Goal: Complete application form

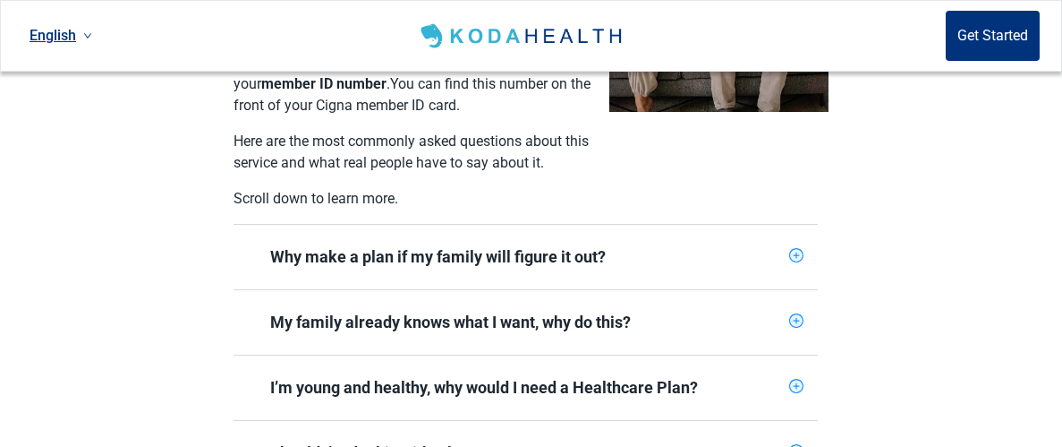
scroll to position [587, 0]
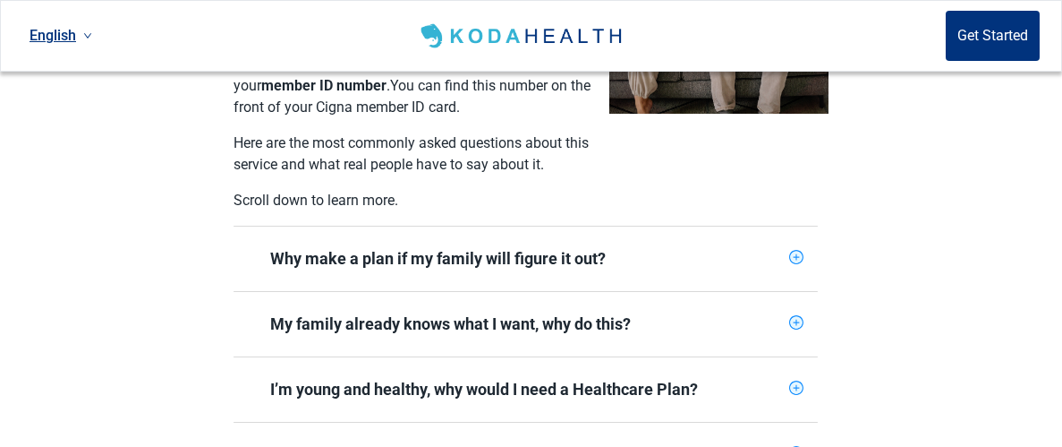
click at [796, 250] on icon "plus-circle" at bounding box center [796, 257] width 14 height 14
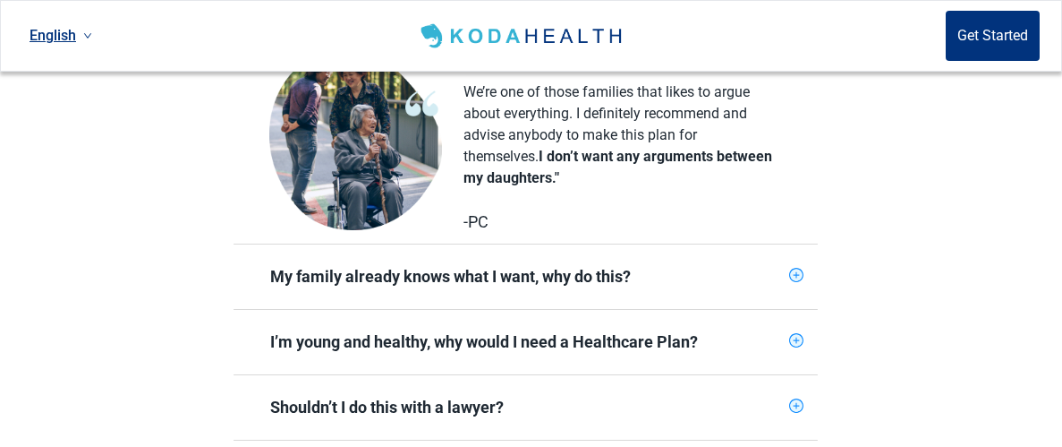
scroll to position [937, 0]
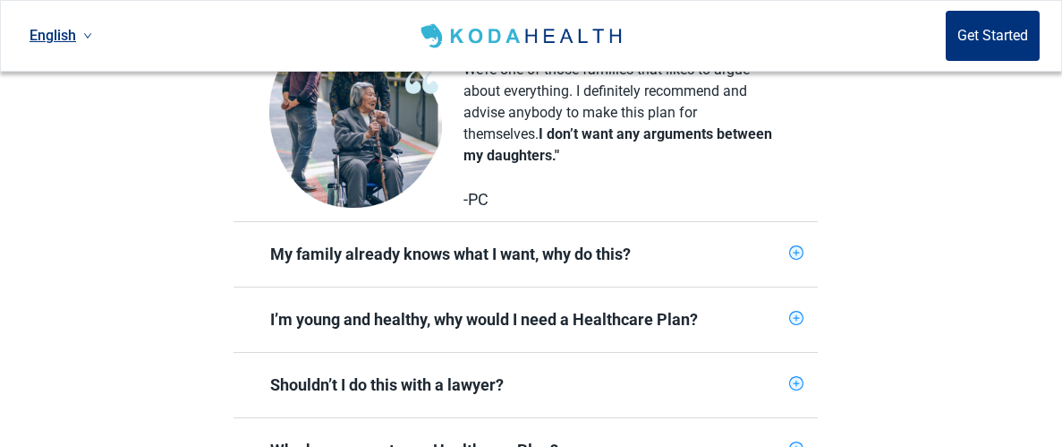
click at [779, 244] on span "My family already knows what I want, why do this?" at bounding box center [515, 254] width 534 height 43
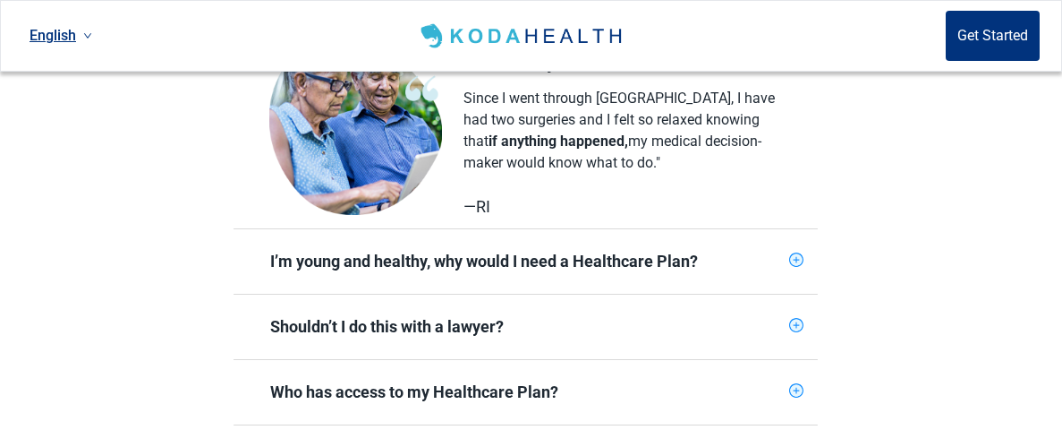
scroll to position [1281, 0]
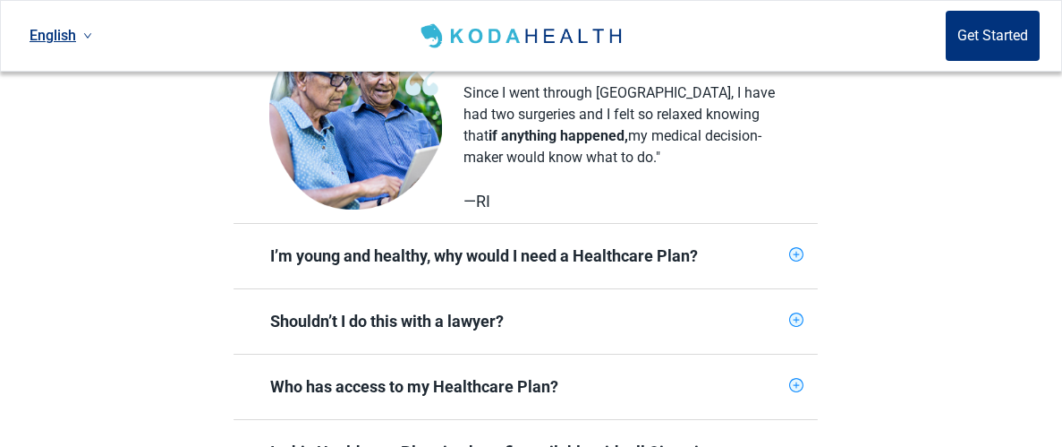
click at [766, 311] on div "Shouldn’t I do this with a lawyer?" at bounding box center [526, 321] width 512 height 21
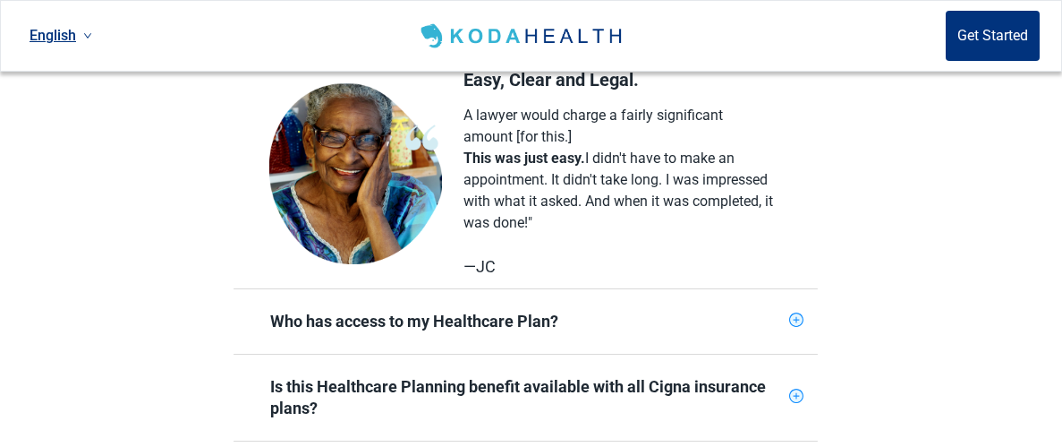
scroll to position [1649, 0]
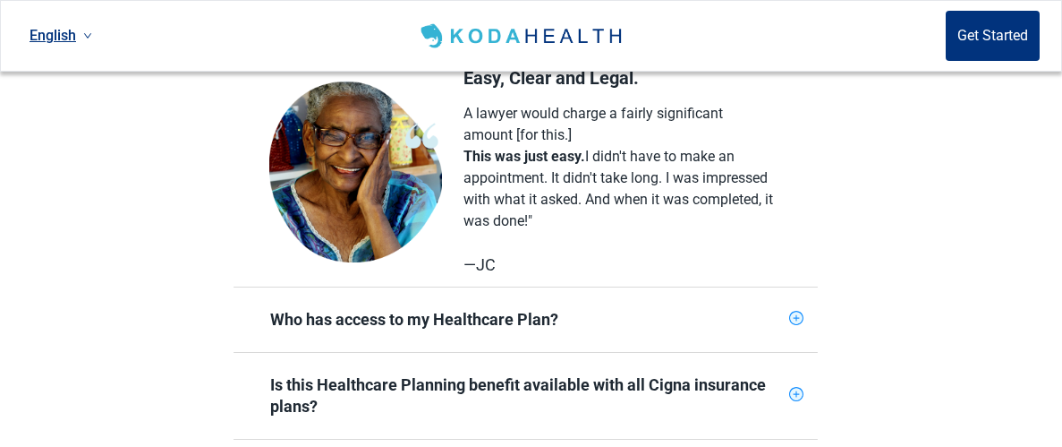
click at [785, 302] on div "Who has access to my Healthcare Plan?" at bounding box center [526, 319] width 584 height 64
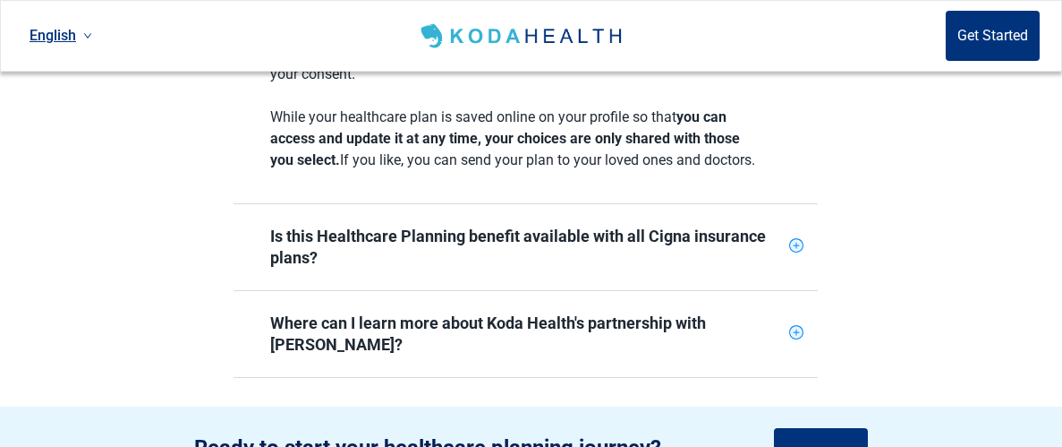
scroll to position [1992, 0]
click at [745, 227] on div "Is this Healthcare Planning benefit available with all Cigna insurance plans?" at bounding box center [526, 246] width 512 height 43
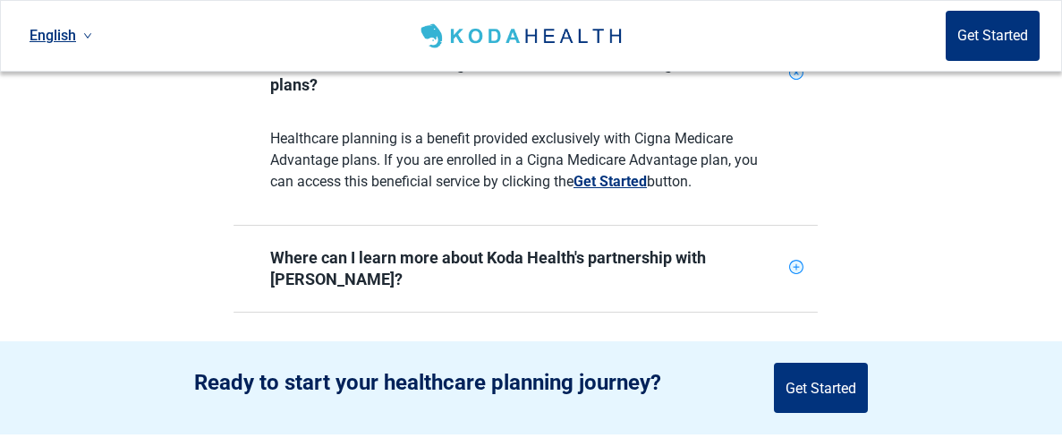
scroll to position [2166, 0]
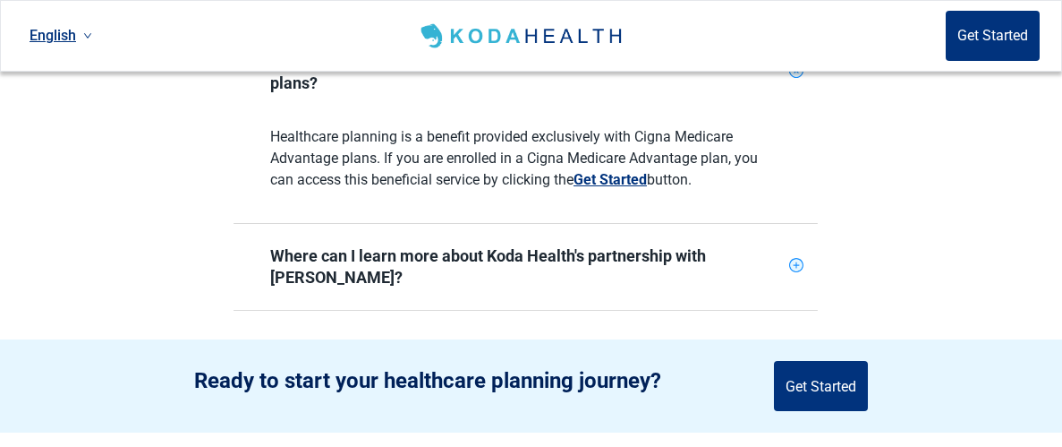
click at [724, 245] on div "Where can I learn more about Koda Health's partnership with [PERSON_NAME]?" at bounding box center [526, 266] width 512 height 43
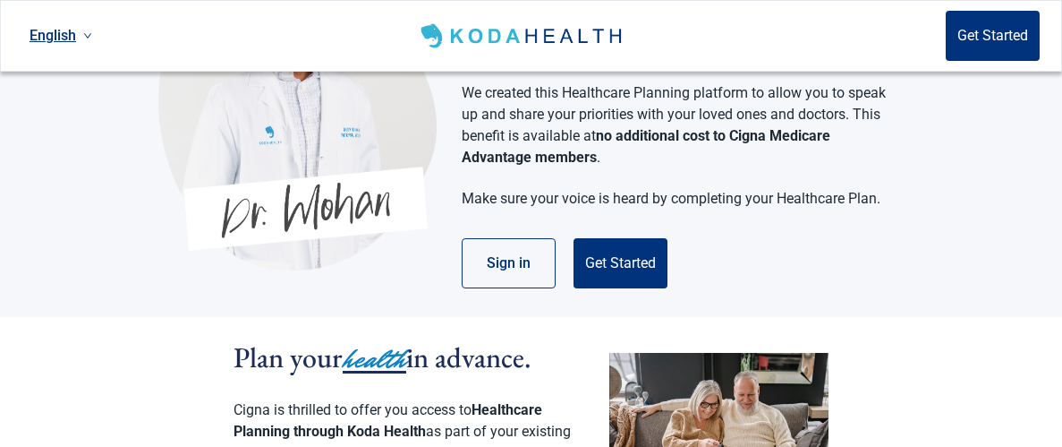
scroll to position [115, 0]
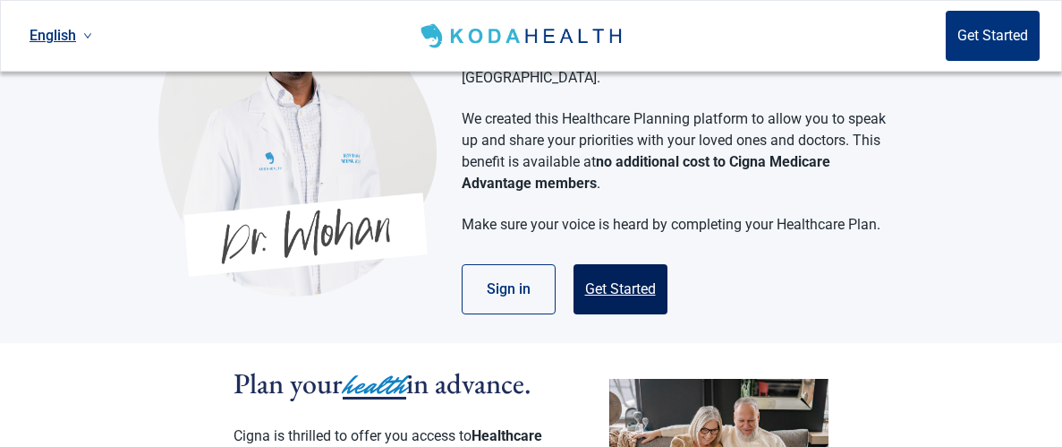
click at [630, 267] on button "Get Started" at bounding box center [621, 289] width 94 height 50
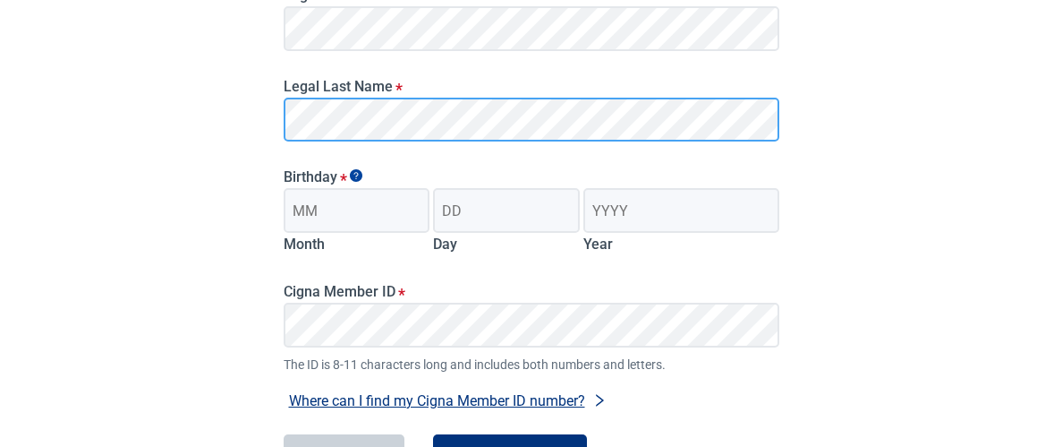
scroll to position [311, 0]
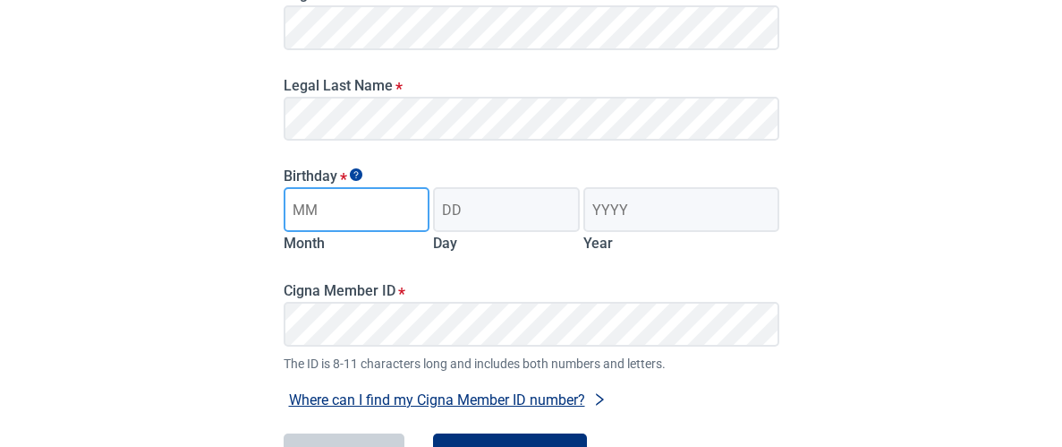
click at [332, 211] on input "Month" at bounding box center [357, 209] width 147 height 45
type input "03"
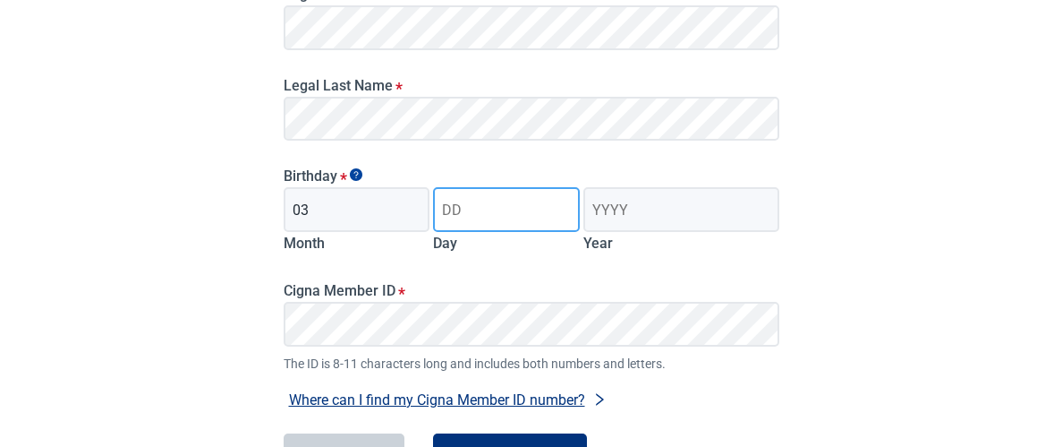
click at [456, 205] on input "Day" at bounding box center [506, 209] width 147 height 45
type input "17"
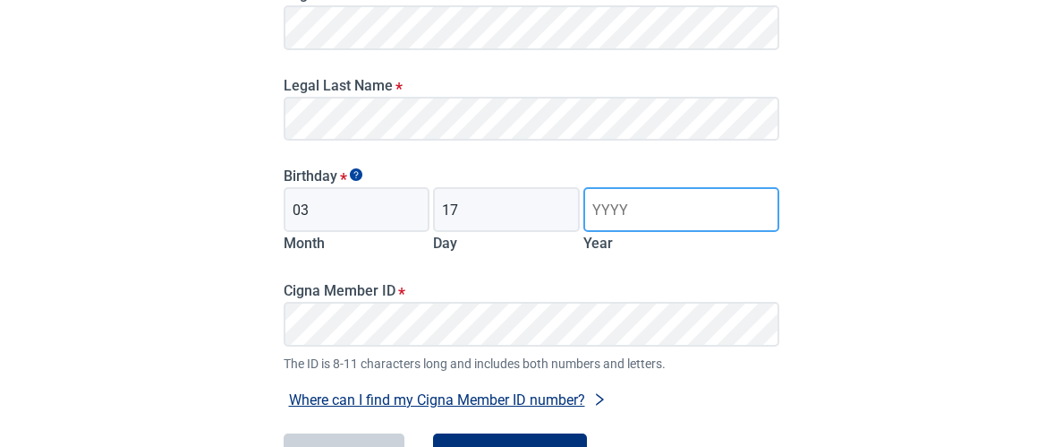
click at [621, 213] on input "Year" at bounding box center [680, 209] width 195 height 45
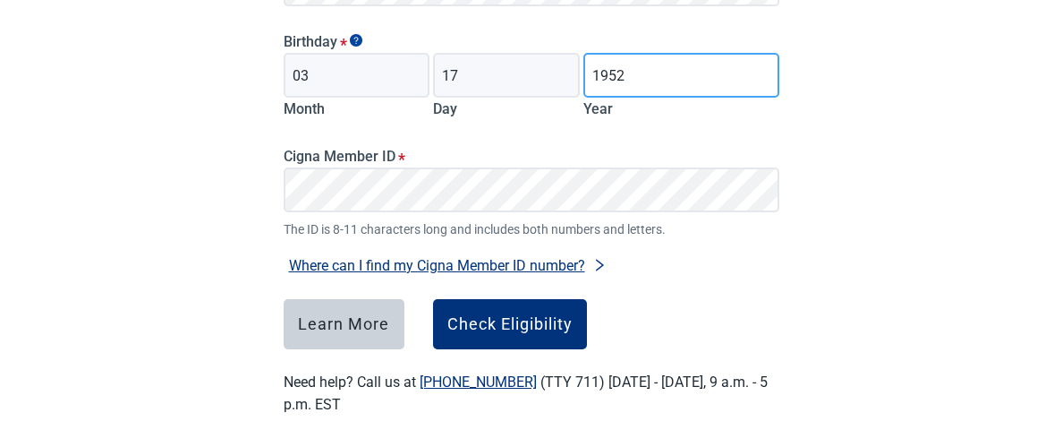
scroll to position [455, 0]
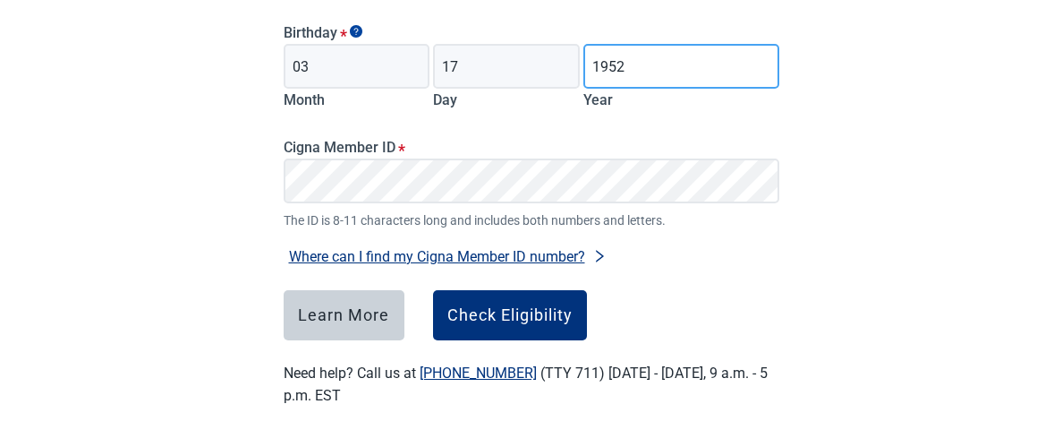
type input "1952"
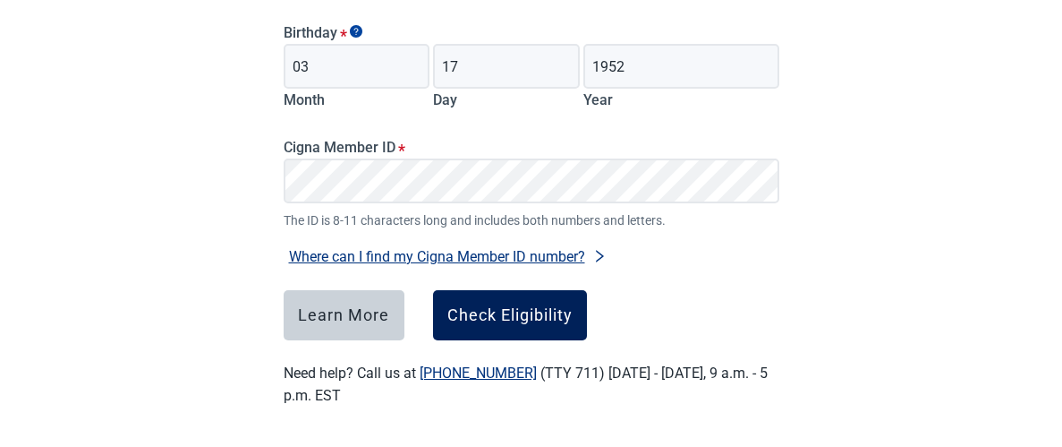
click at [504, 311] on div "Check Eligibility" at bounding box center [509, 315] width 125 height 18
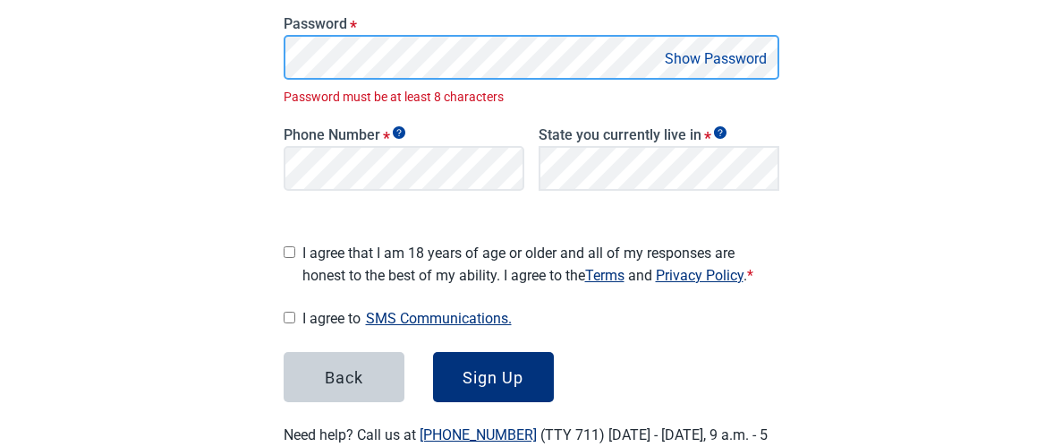
scroll to position [445, 0]
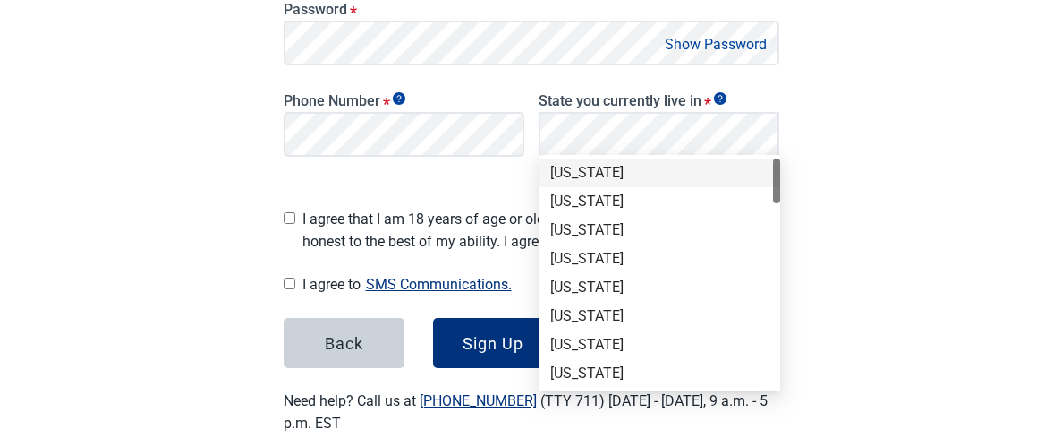
click at [590, 167] on div "[US_STATE]" at bounding box center [659, 173] width 219 height 20
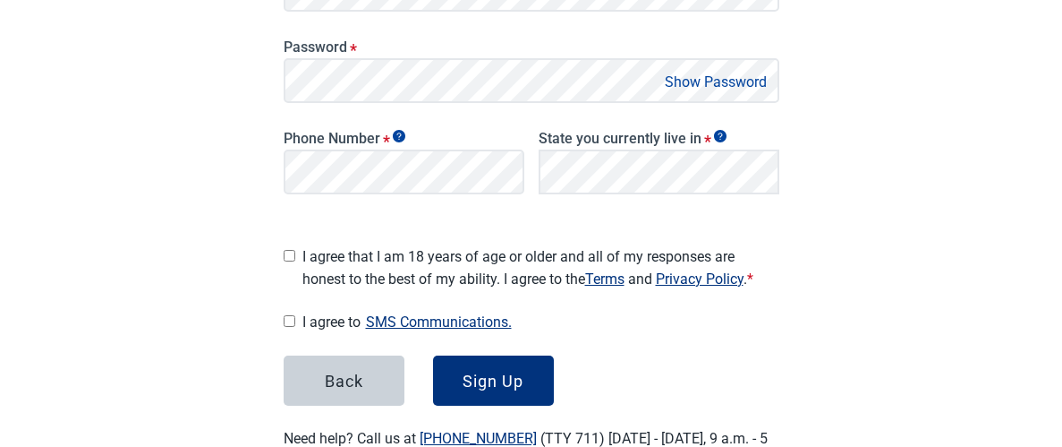
scroll to position [467, 0]
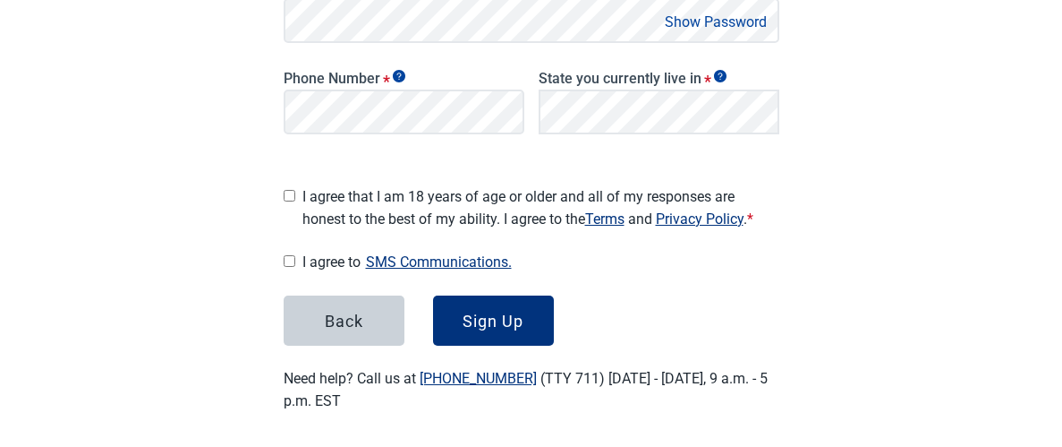
click at [287, 190] on input "I agree that I am 18 years of age or older and all of my responses are honest t…" at bounding box center [290, 196] width 12 height 12
checkbox input "true"
click at [284, 255] on input "I agree to SMS Communications." at bounding box center [290, 261] width 12 height 12
checkbox input "true"
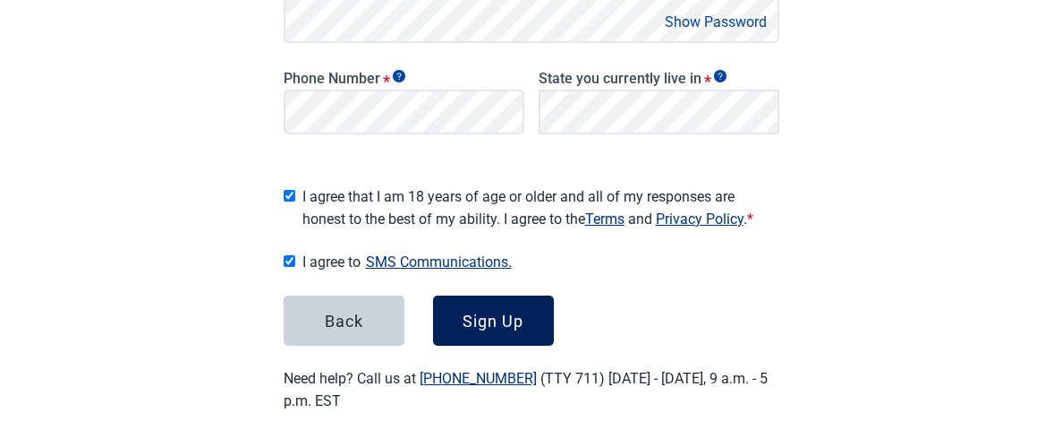
click at [504, 312] on div "Sign Up" at bounding box center [493, 320] width 61 height 18
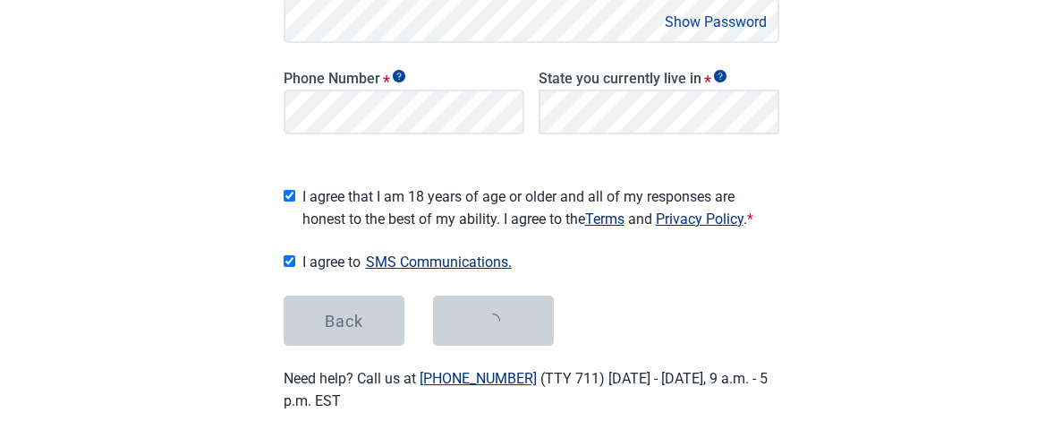
scroll to position [201, 0]
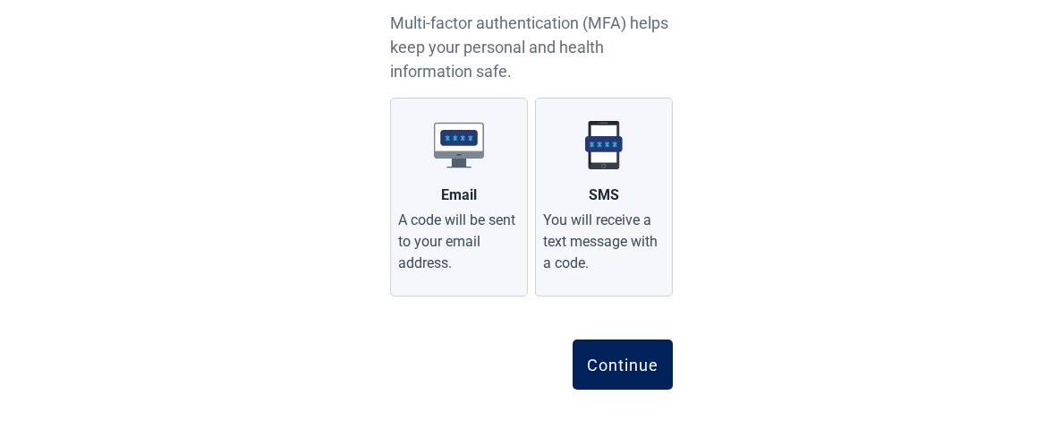
click at [646, 376] on button "Continue" at bounding box center [623, 364] width 100 height 50
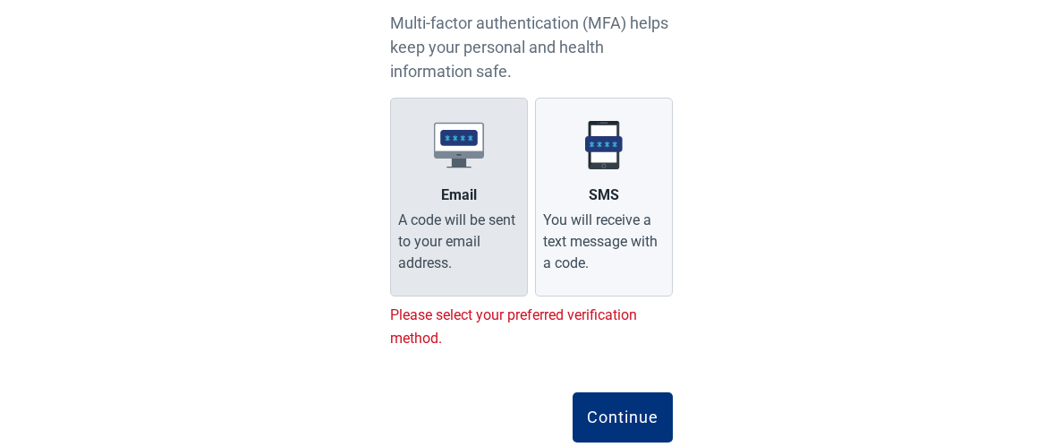
click at [453, 219] on div "A code will be sent to your email address." at bounding box center [459, 241] width 122 height 64
click at [0, 0] on input "Email A code will be sent to your email address." at bounding box center [0, 0] width 0 height 0
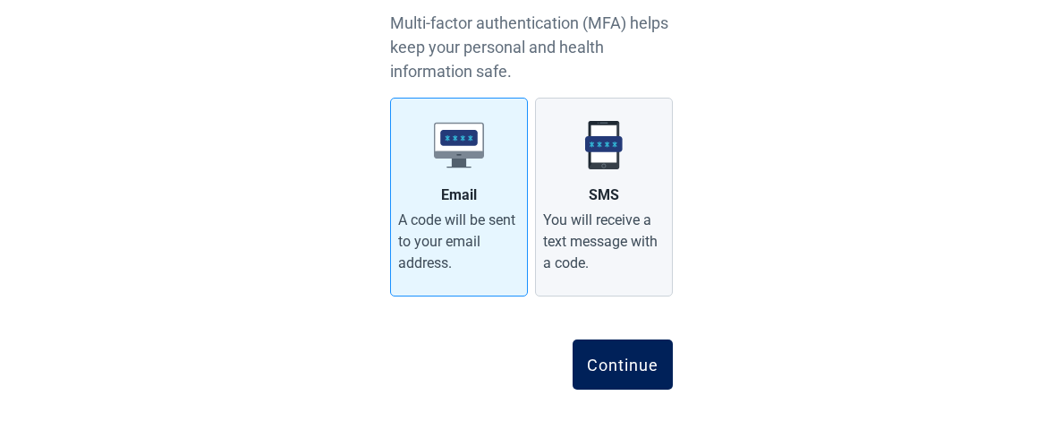
click at [634, 369] on div "Continue" at bounding box center [623, 364] width 72 height 18
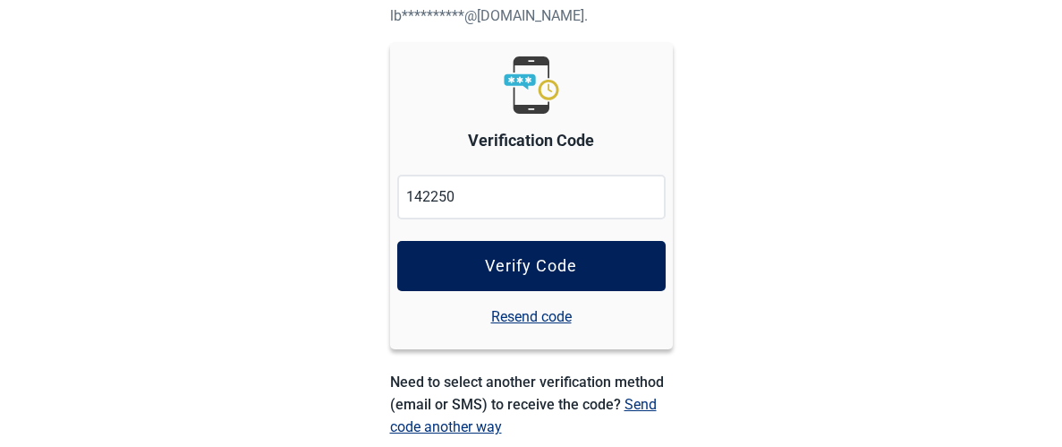
type input "142250"
click at [572, 281] on button "Verify Code" at bounding box center [531, 266] width 268 height 50
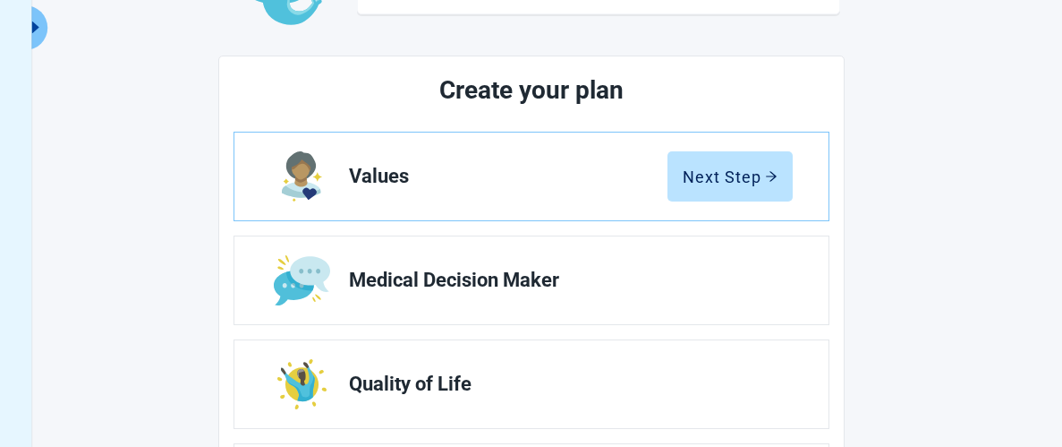
scroll to position [162, 0]
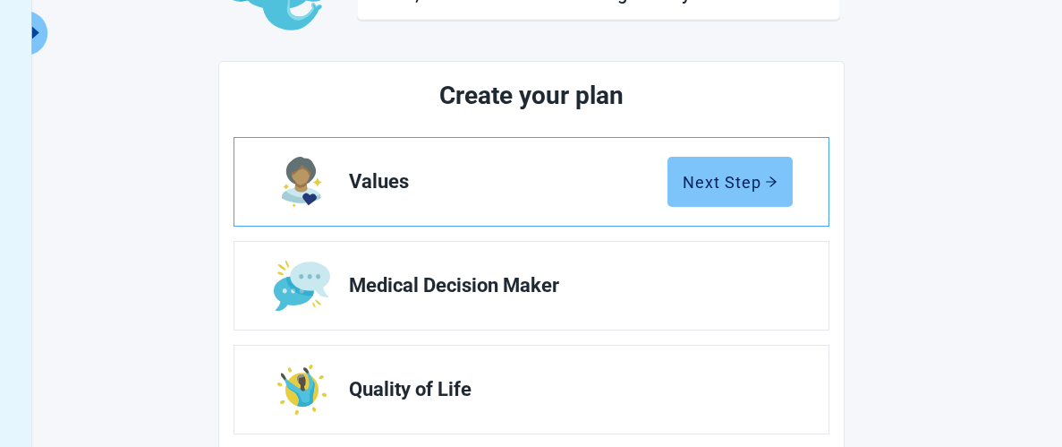
click at [742, 179] on div "Next Step" at bounding box center [730, 182] width 95 height 18
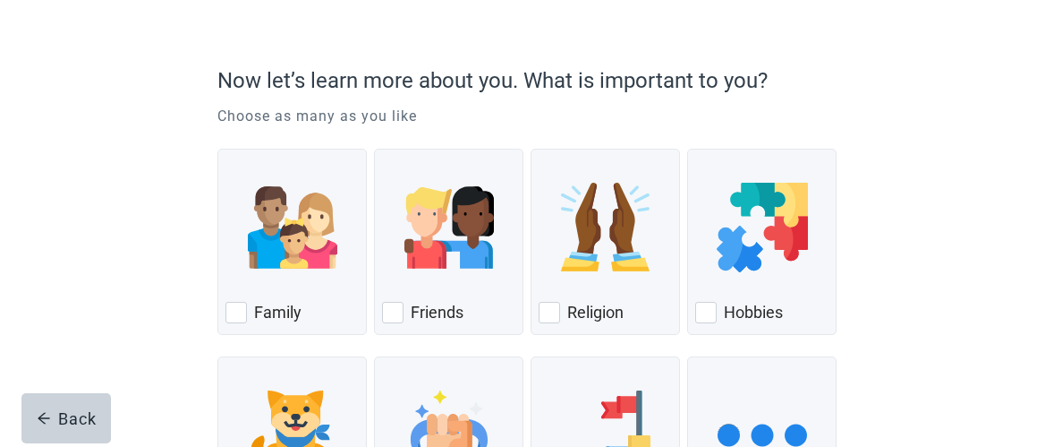
scroll to position [118, 0]
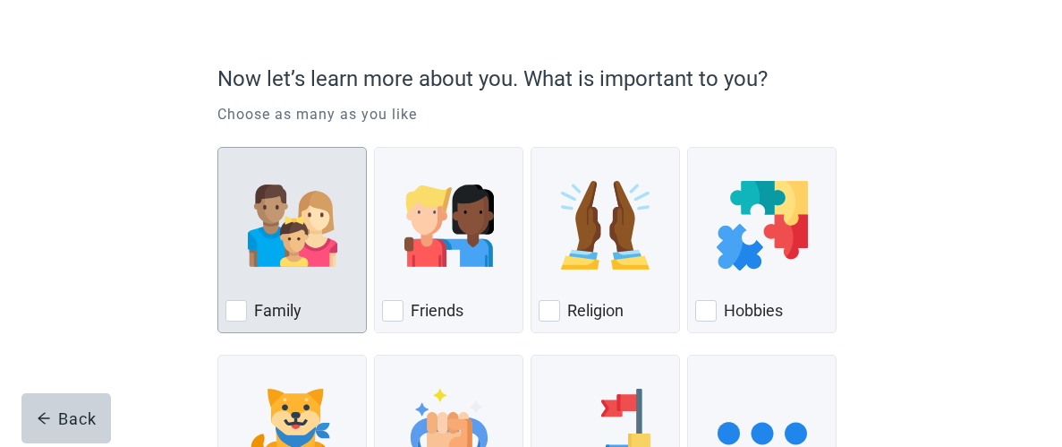
click at [256, 304] on label "Family" at bounding box center [277, 310] width 47 height 21
checkbox input "true"
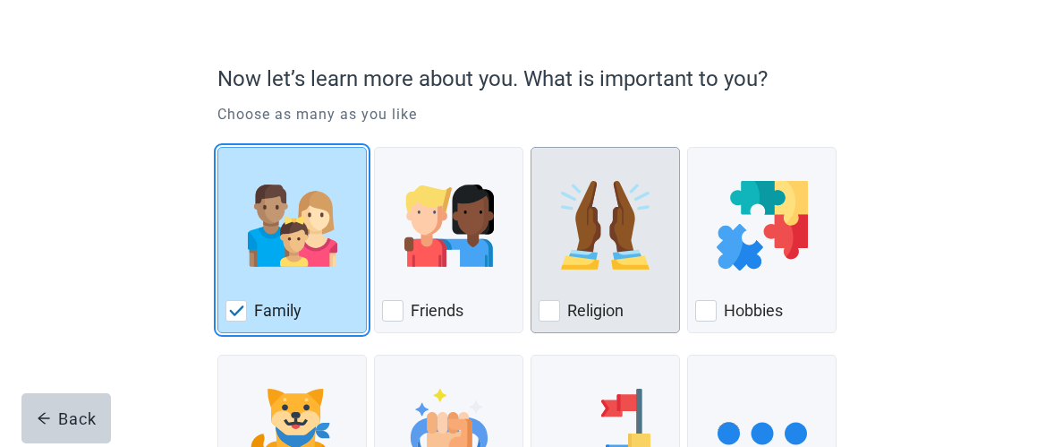
click at [568, 310] on label "Religion" at bounding box center [595, 310] width 56 height 21
checkbox input "true"
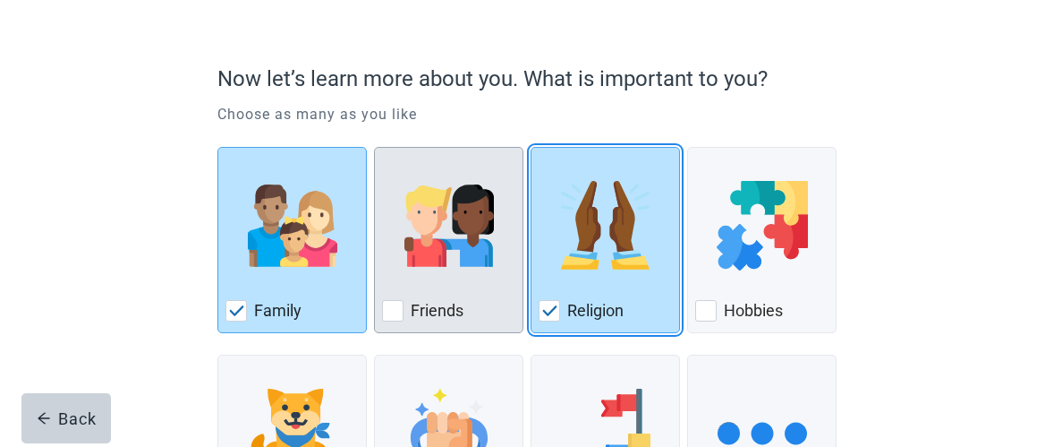
click at [387, 313] on div "Friends, checkbox, not checked" at bounding box center [392, 310] width 21 height 21
click at [375, 148] on input "Friends" at bounding box center [374, 147] width 1 height 1
checkbox input "true"
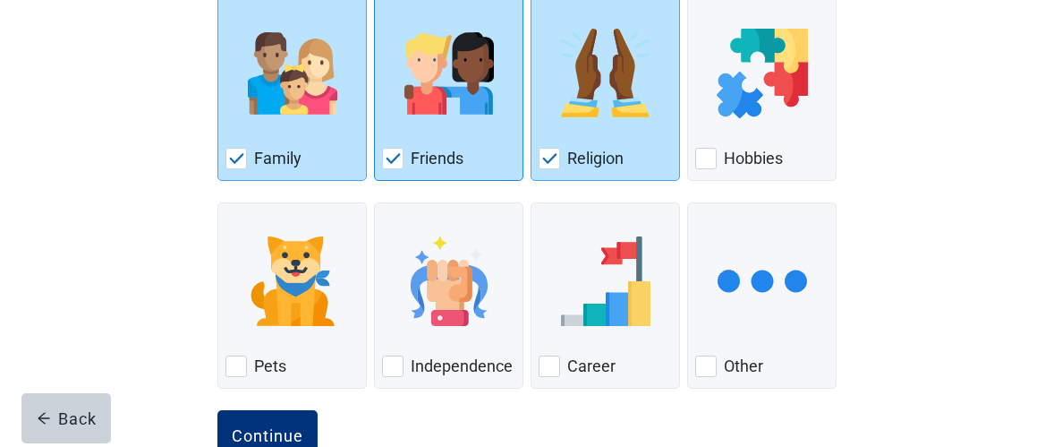
scroll to position [275, 0]
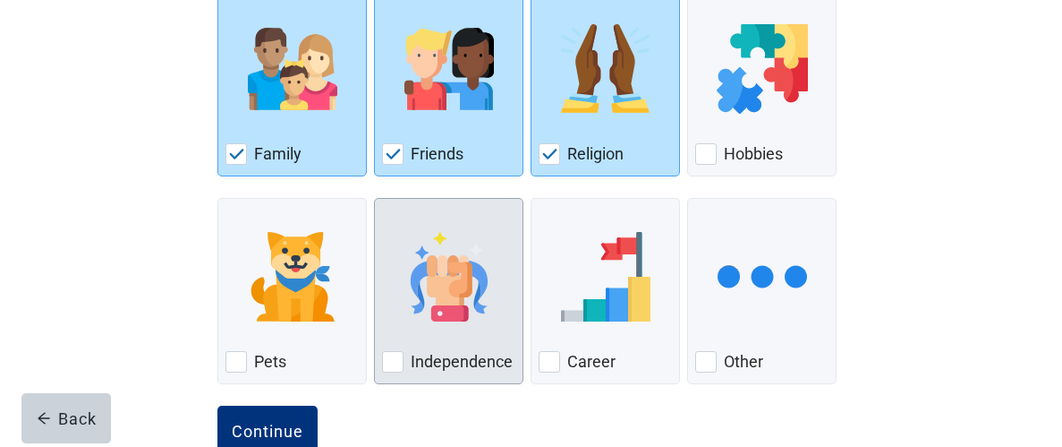
click at [396, 355] on div "Independence, checkbox, not checked" at bounding box center [392, 361] width 21 height 21
click at [375, 199] on input "Independence" at bounding box center [374, 198] width 1 height 1
checkbox input "true"
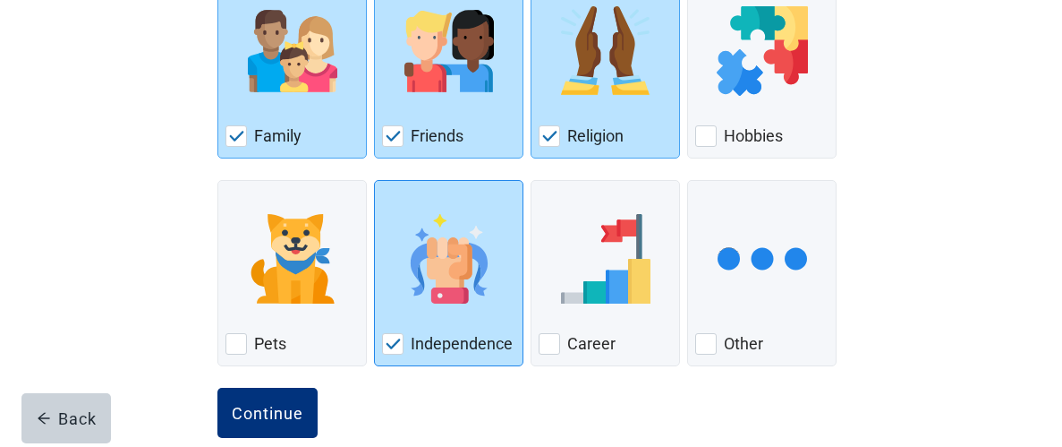
scroll to position [322, 0]
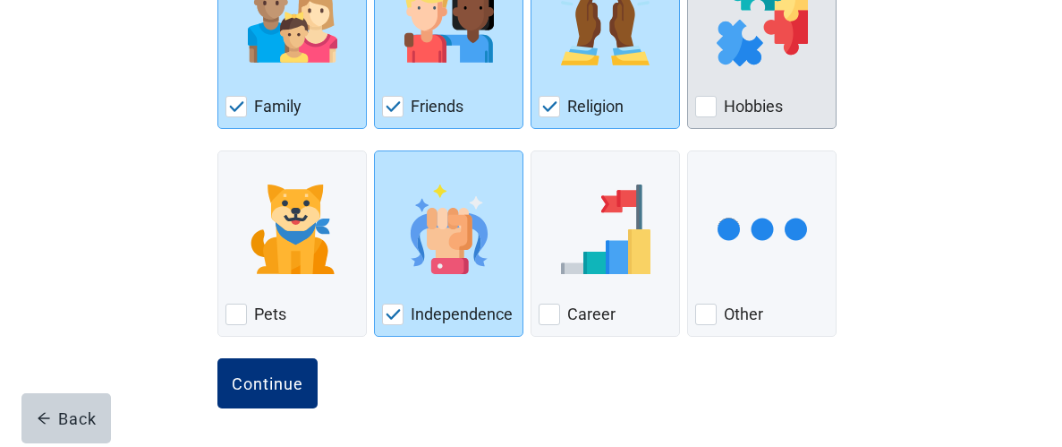
click at [711, 99] on div "Hobbies, checkbox, not checked" at bounding box center [705, 106] width 21 height 21
checkbox input "true"
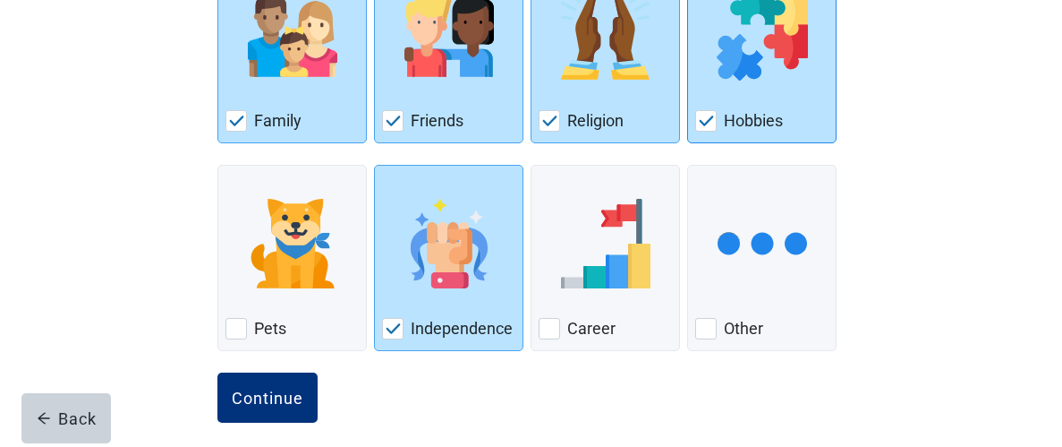
scroll to position [310, 0]
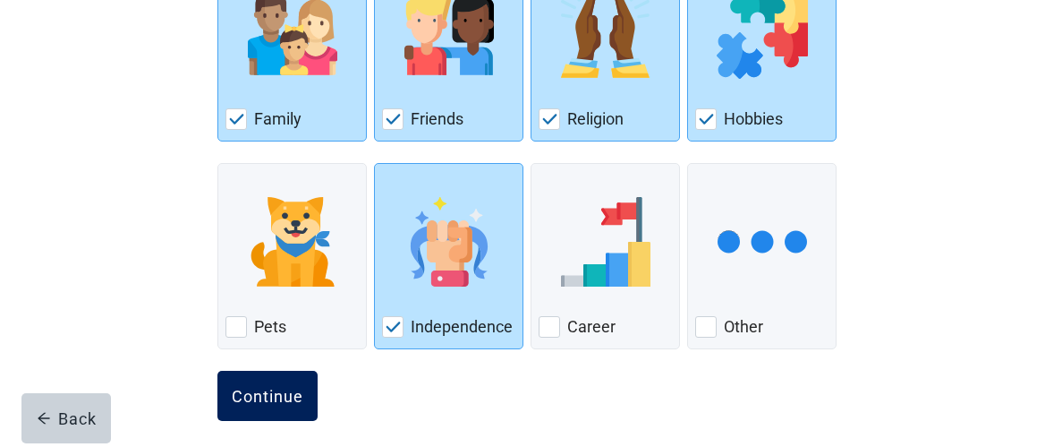
click at [265, 399] on div "Continue" at bounding box center [268, 396] width 72 height 18
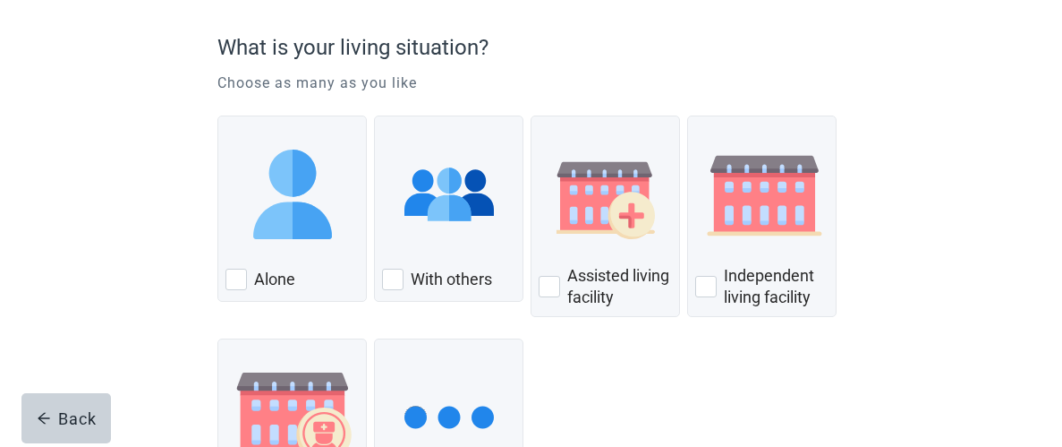
scroll to position [151, 0]
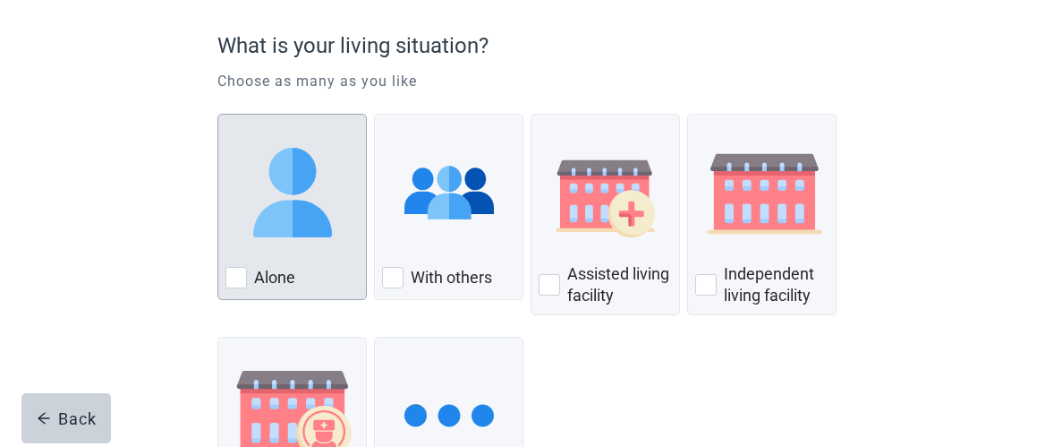
click at [228, 284] on div "Alone, checkbox, not checked" at bounding box center [236, 277] width 21 height 21
click at [218, 115] on input "Alone" at bounding box center [217, 114] width 1 height 1
checkbox input "true"
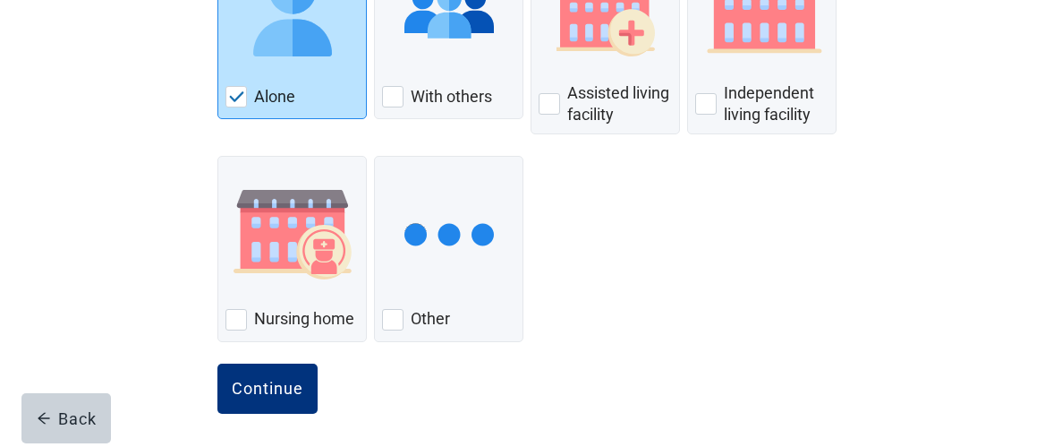
scroll to position [337, 0]
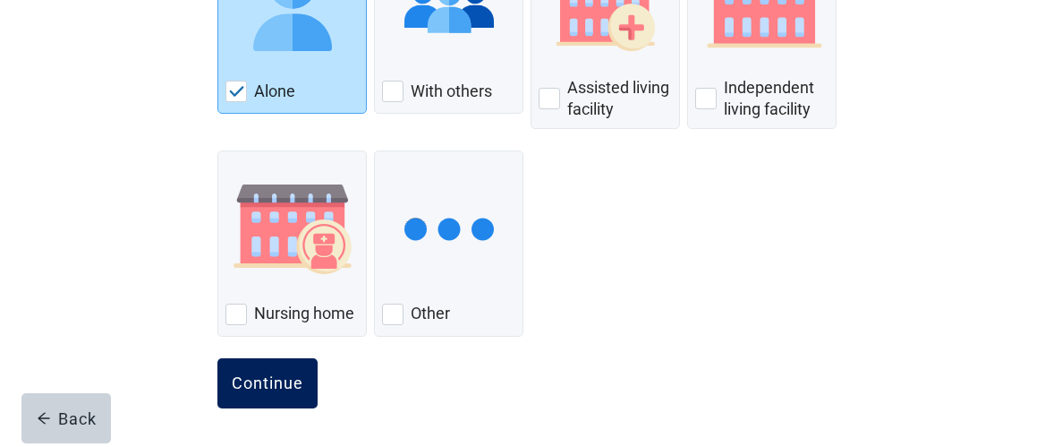
click at [268, 379] on div "Continue" at bounding box center [268, 383] width 72 height 18
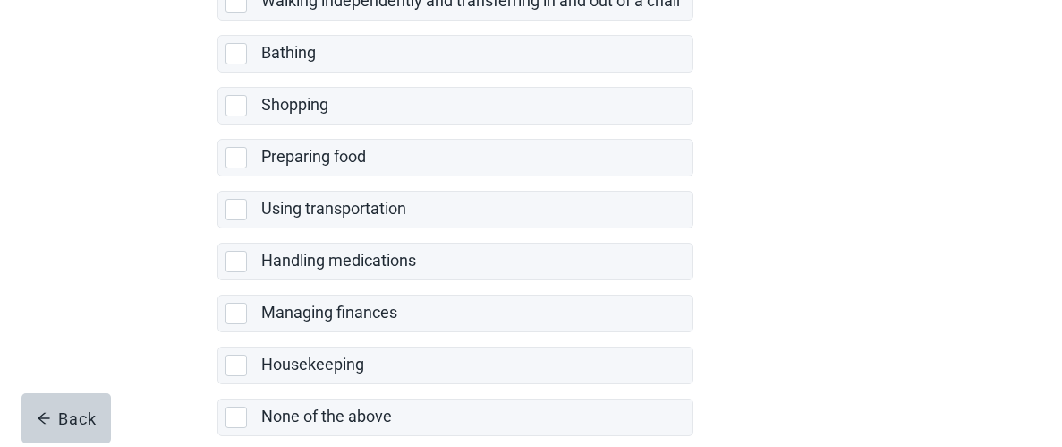
scroll to position [546, 0]
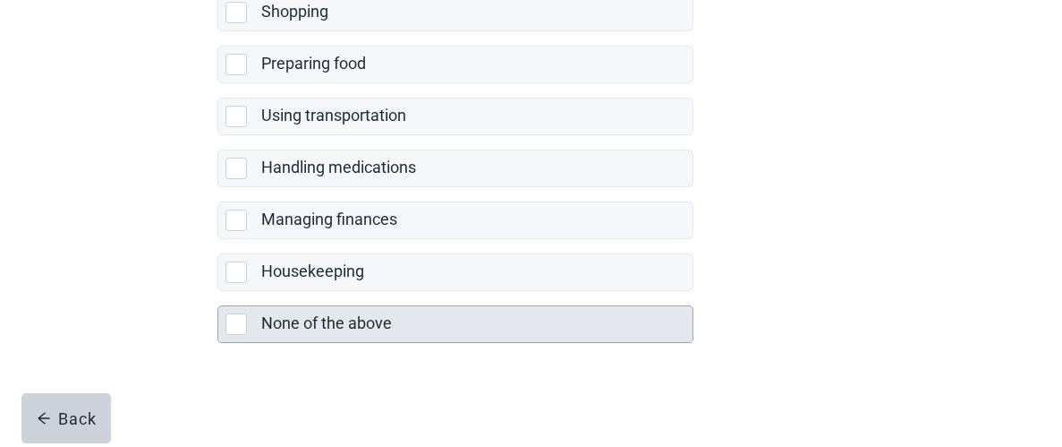
click at [230, 322] on div "None of the above, checkbox, not selected" at bounding box center [236, 323] width 21 height 21
click at [218, 292] on input "None of the above" at bounding box center [217, 291] width 1 height 1
checkbox input "true"
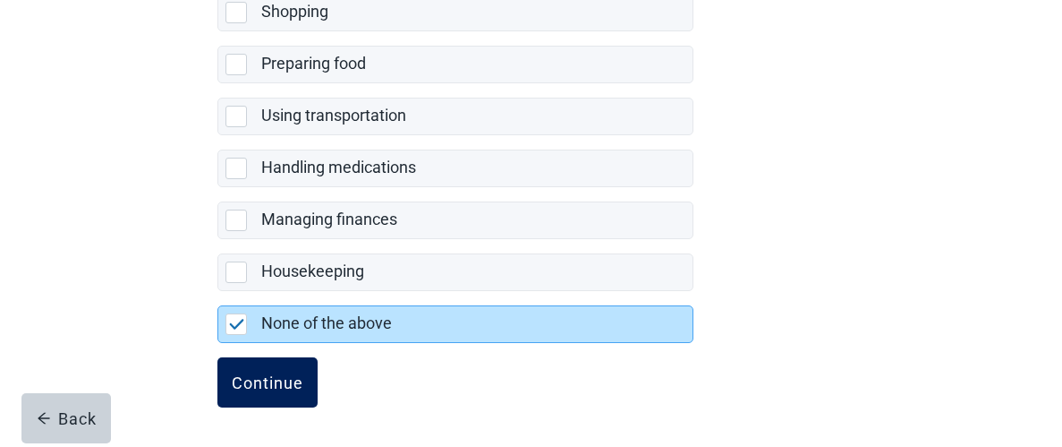
click at [265, 382] on div "Continue" at bounding box center [268, 382] width 72 height 18
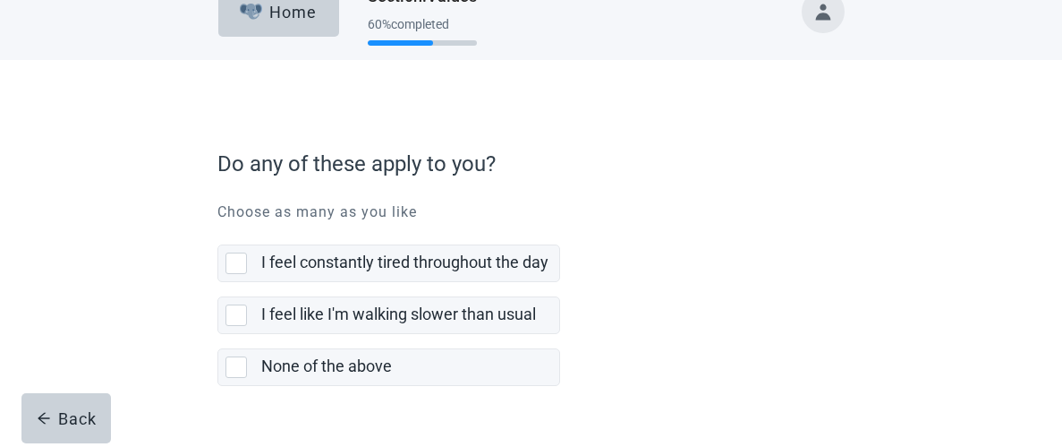
scroll to position [77, 0]
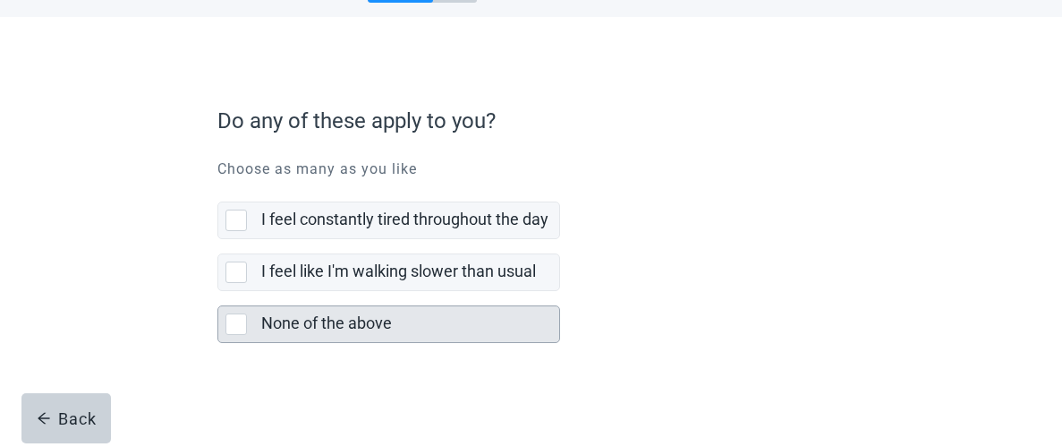
click at [240, 333] on div "None of the above, checkbox, not selected" at bounding box center [236, 323] width 21 height 21
click at [218, 292] on input "None of the above" at bounding box center [217, 291] width 1 height 1
checkbox input "true"
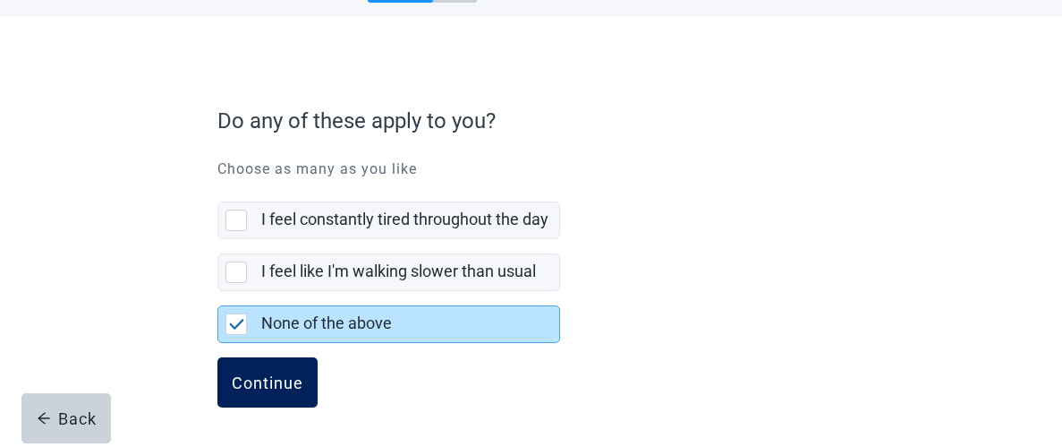
click at [266, 383] on div "Continue" at bounding box center [268, 382] width 72 height 18
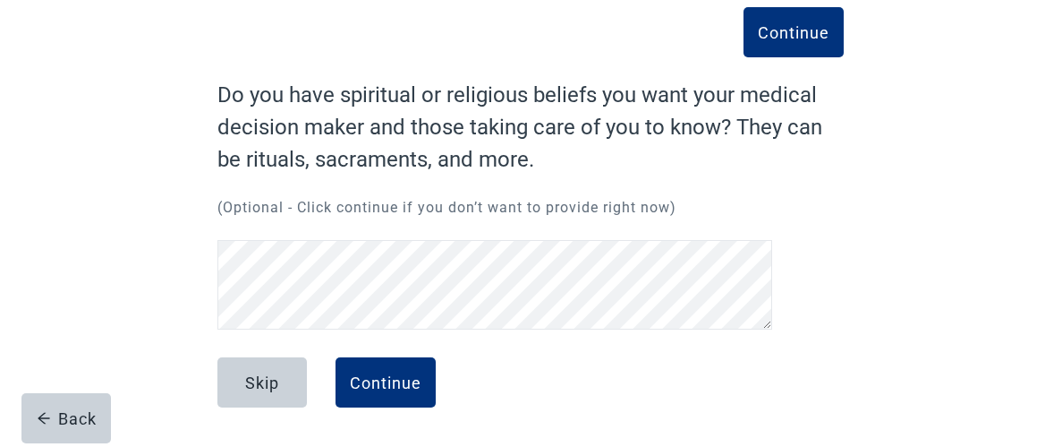
scroll to position [95, 0]
click at [385, 388] on div "Continue" at bounding box center [386, 382] width 72 height 18
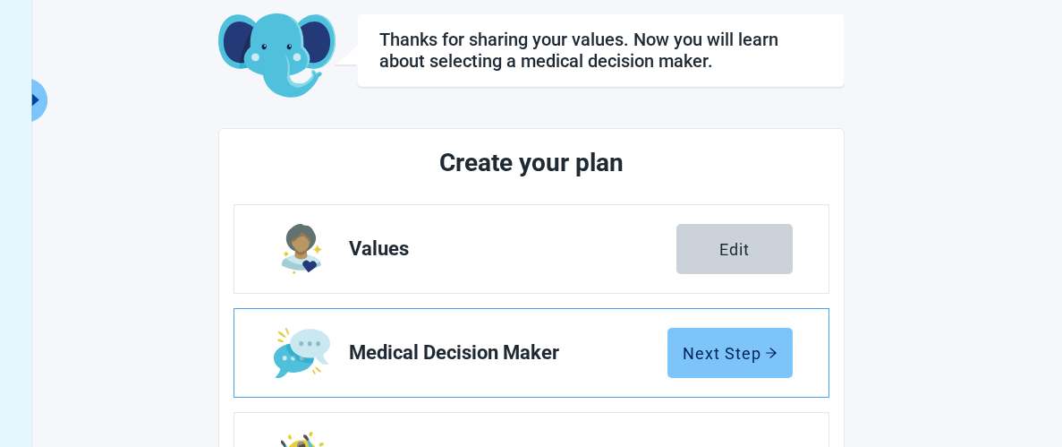
click at [743, 357] on div "Next Step" at bounding box center [730, 353] width 95 height 18
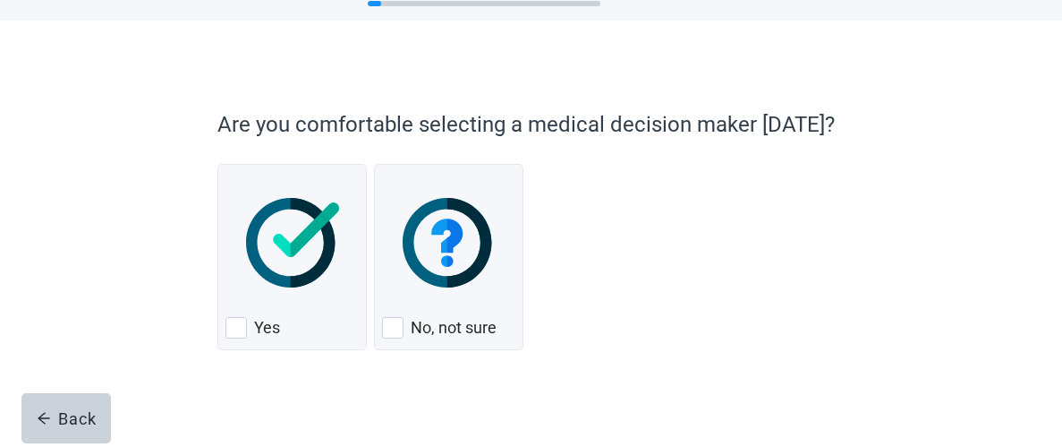
scroll to position [86, 0]
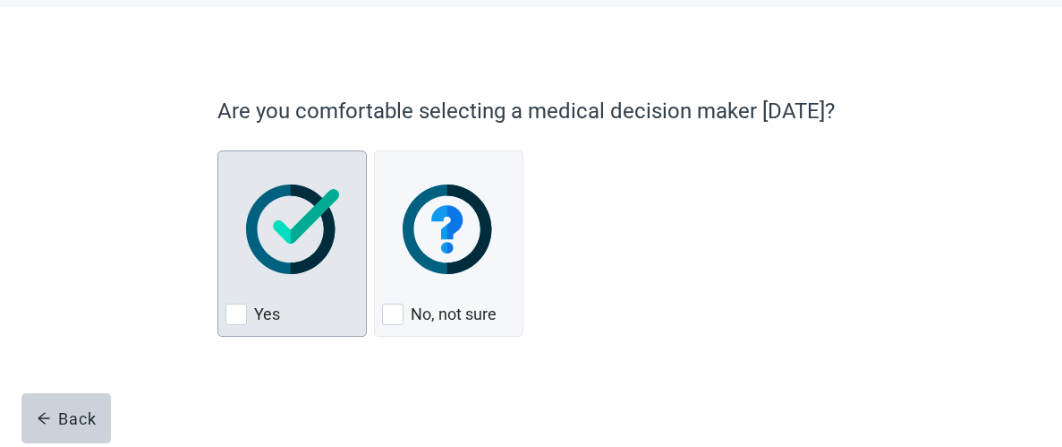
click at [273, 260] on img "Yes, checkbox, not checked" at bounding box center [293, 228] width 94 height 89
click at [218, 151] on input "Yes" at bounding box center [217, 150] width 1 height 1
checkbox input "true"
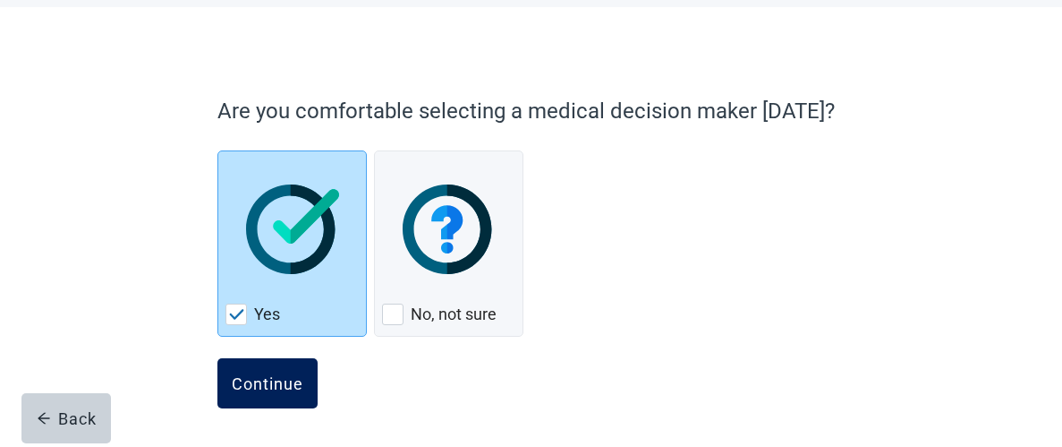
click at [265, 390] on div "Continue" at bounding box center [268, 383] width 72 height 18
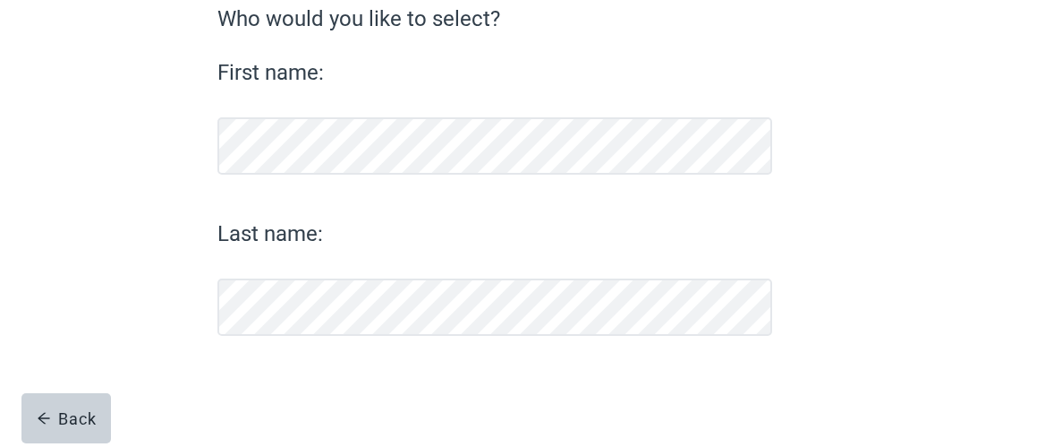
scroll to position [255, 0]
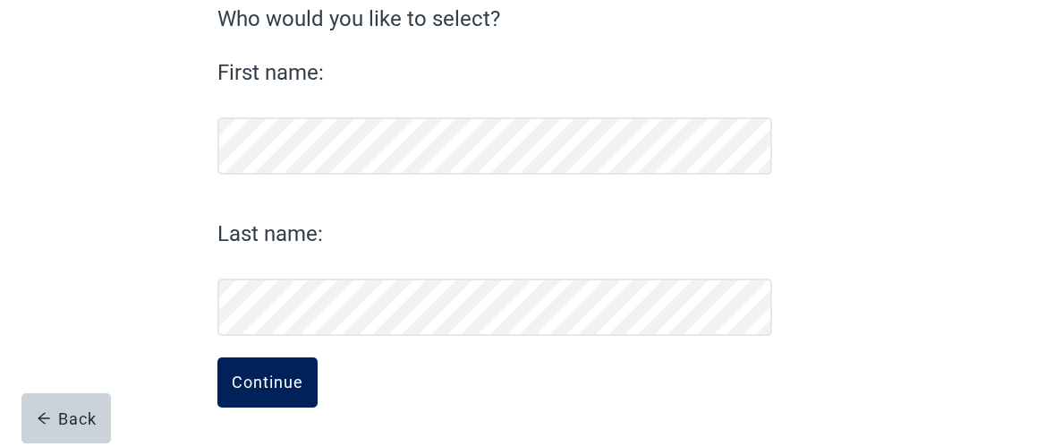
click at [258, 388] on div "Continue" at bounding box center [268, 382] width 72 height 18
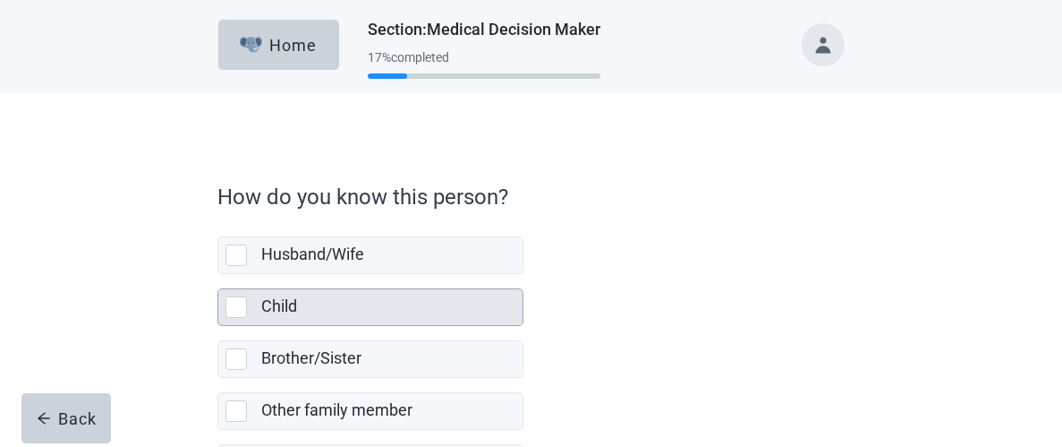
click at [225, 314] on div "Child" at bounding box center [370, 307] width 304 height 36
click at [218, 275] on input "Child" at bounding box center [217, 274] width 1 height 1
checkbox input "true"
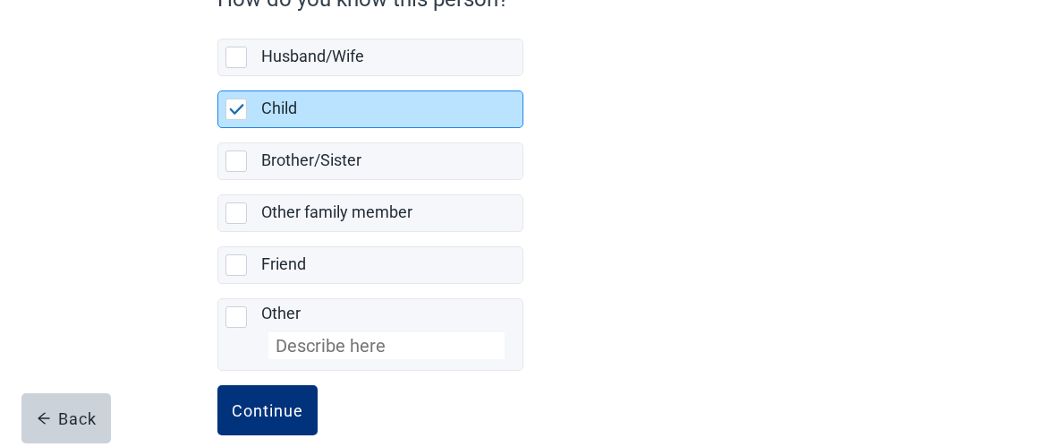
scroll to position [226, 0]
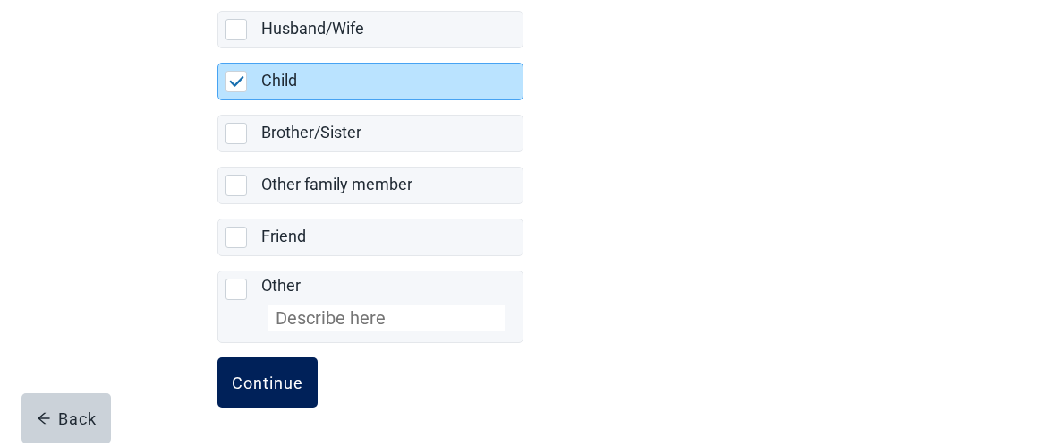
click at [273, 384] on div "Continue" at bounding box center [268, 382] width 72 height 18
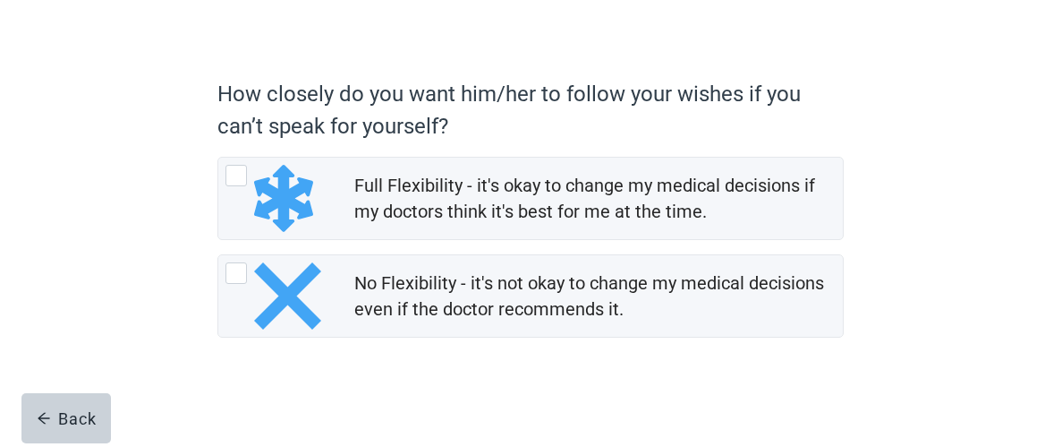
scroll to position [104, 0]
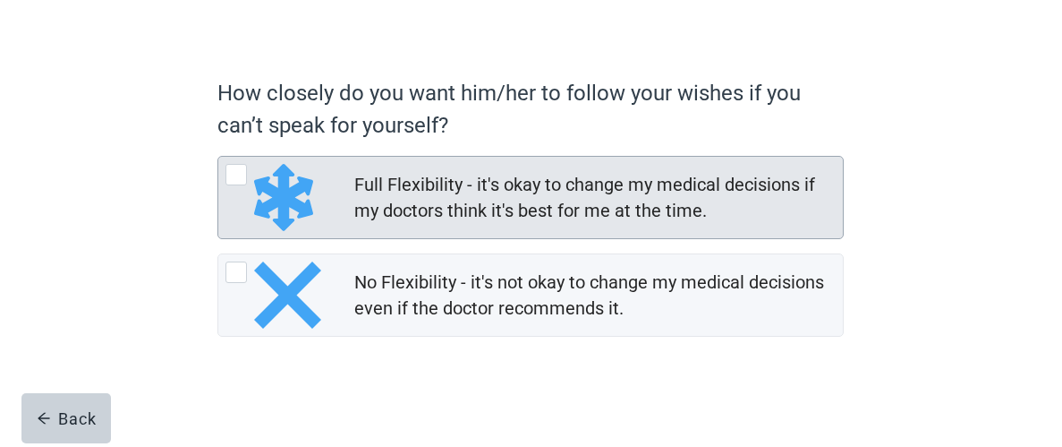
click at [667, 197] on div "Full Flexibility - it's okay to change my medical decisions if my doctors think…" at bounding box center [593, 198] width 478 height 52
click at [218, 157] on input "Full Flexibility - it's okay to change my medical decisions if my doctors think…" at bounding box center [217, 156] width 1 height 1
radio input "true"
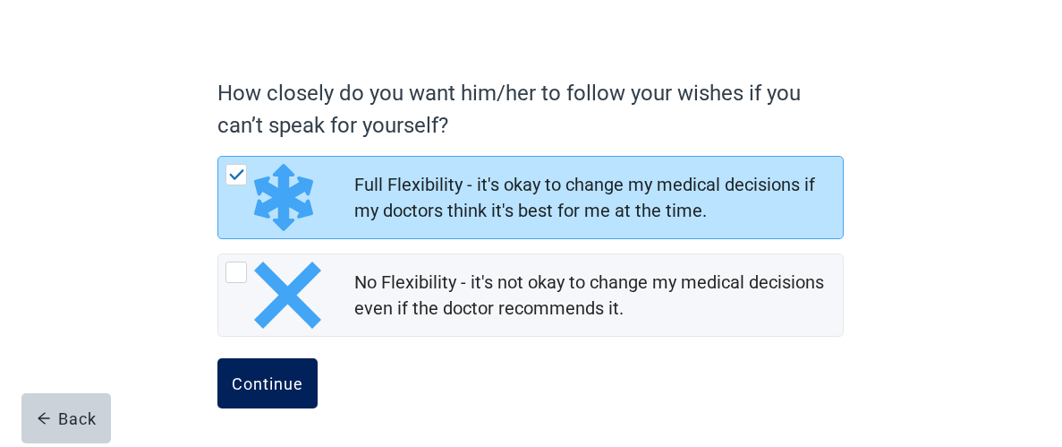
click at [267, 391] on button "Continue" at bounding box center [267, 383] width 100 height 50
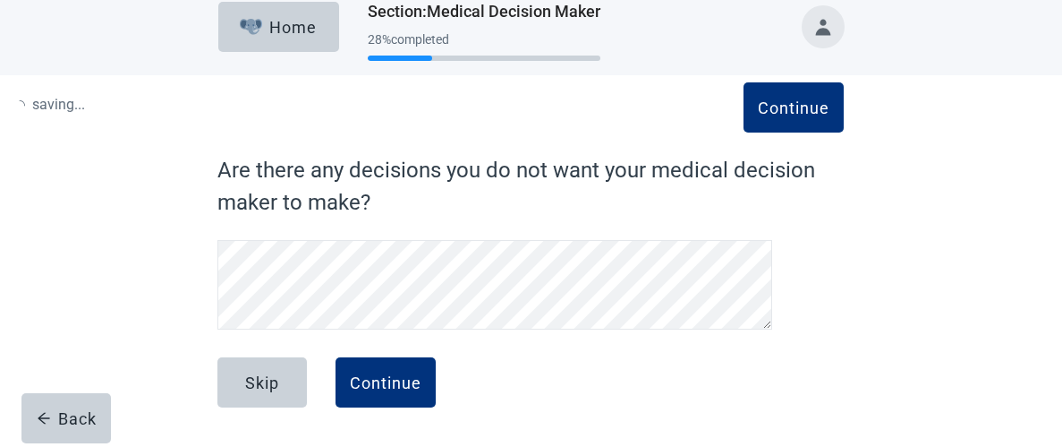
scroll to position [46, 0]
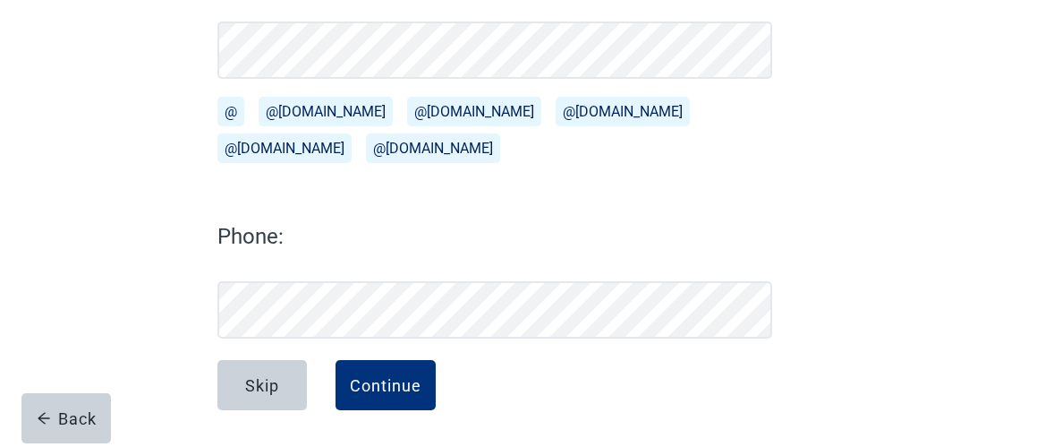
scroll to position [311, 0]
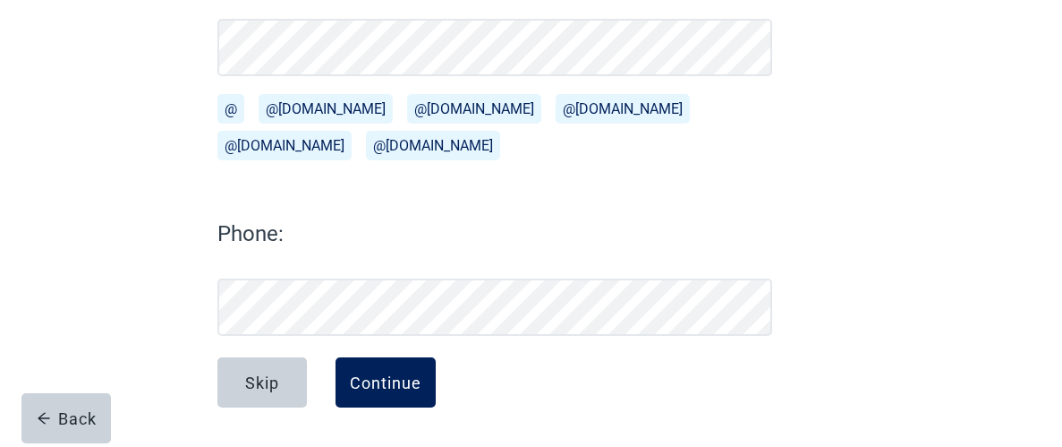
click at [403, 379] on div "Continue" at bounding box center [386, 382] width 72 height 18
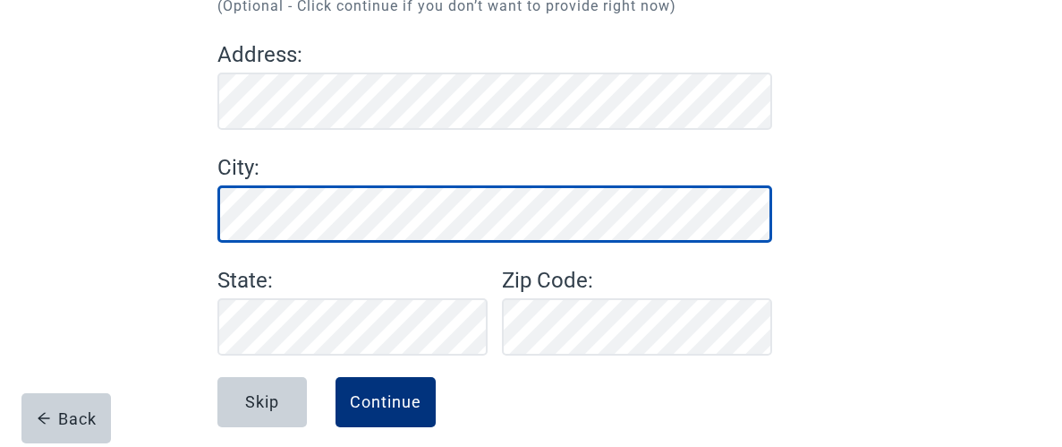
scroll to position [249, 0]
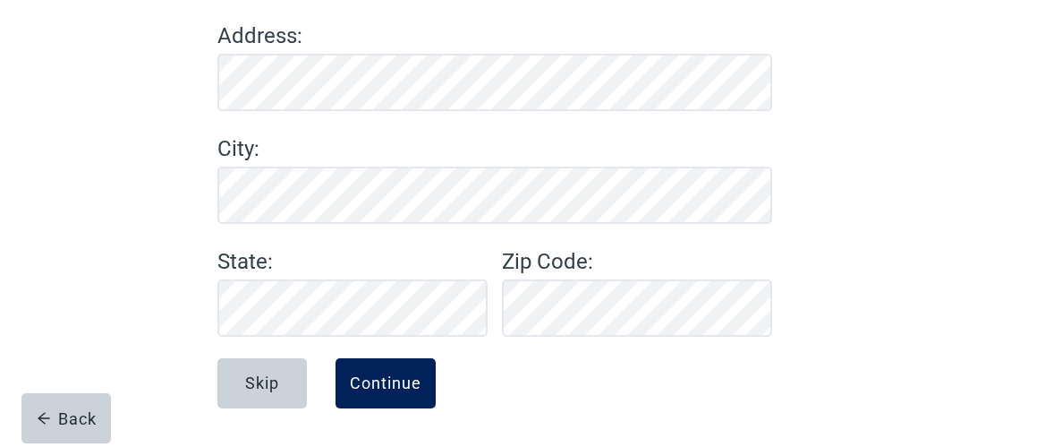
click at [394, 375] on div "Continue" at bounding box center [386, 383] width 72 height 18
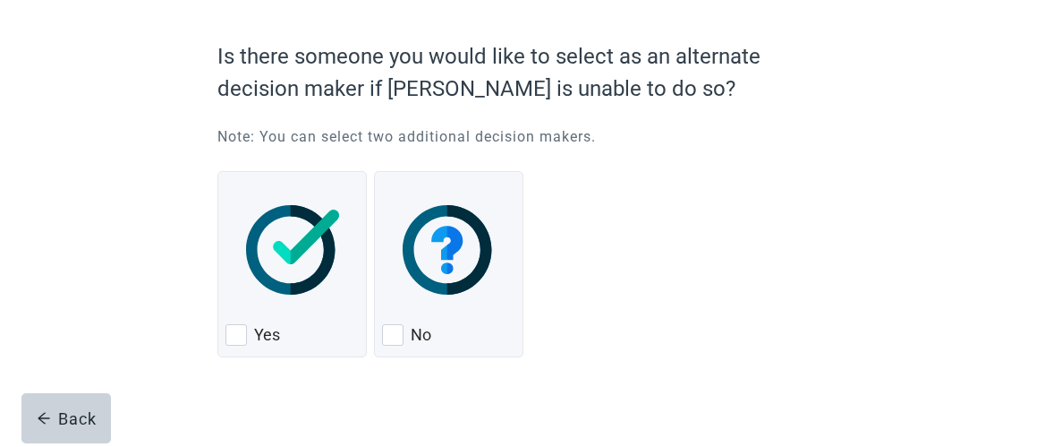
scroll to position [161, 0]
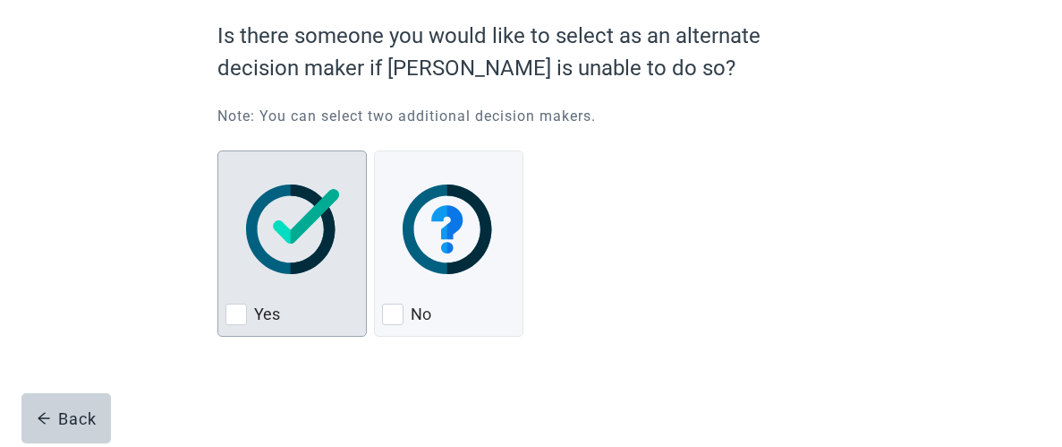
click at [274, 252] on img "Yes, checkbox, not checked" at bounding box center [293, 228] width 94 height 89
click at [218, 151] on input "Yes" at bounding box center [217, 150] width 1 height 1
checkbox input "true"
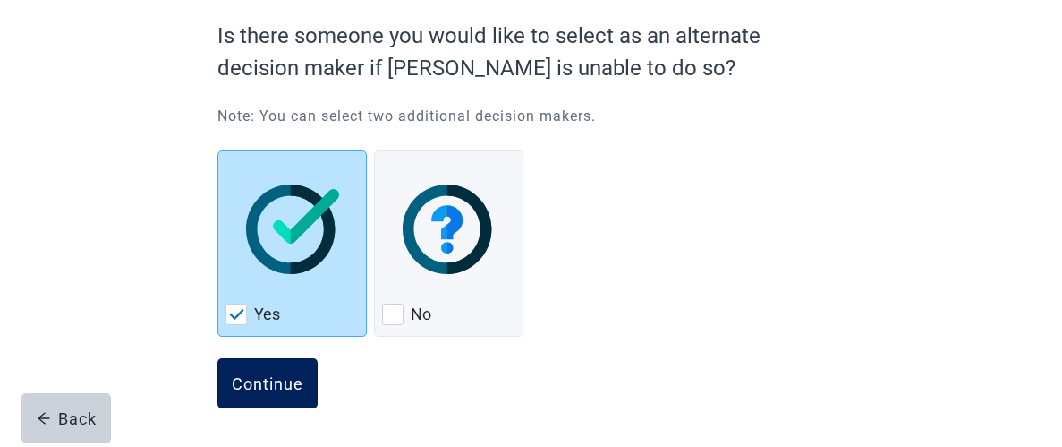
click at [267, 387] on div "Continue" at bounding box center [268, 383] width 72 height 18
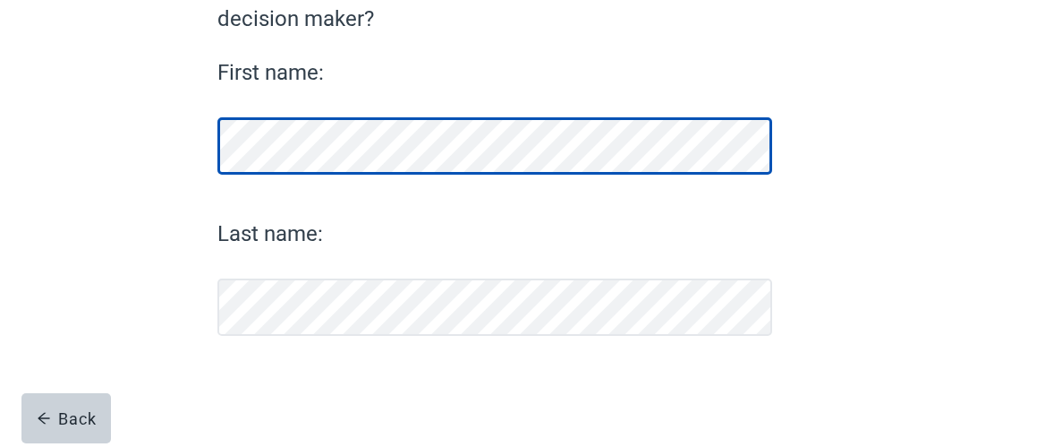
scroll to position [201, 0]
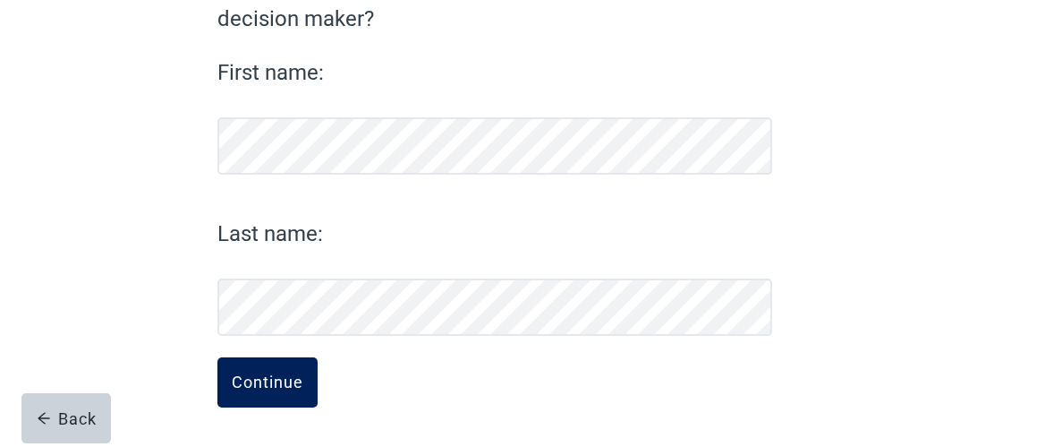
click at [260, 386] on div "Continue" at bounding box center [268, 382] width 72 height 18
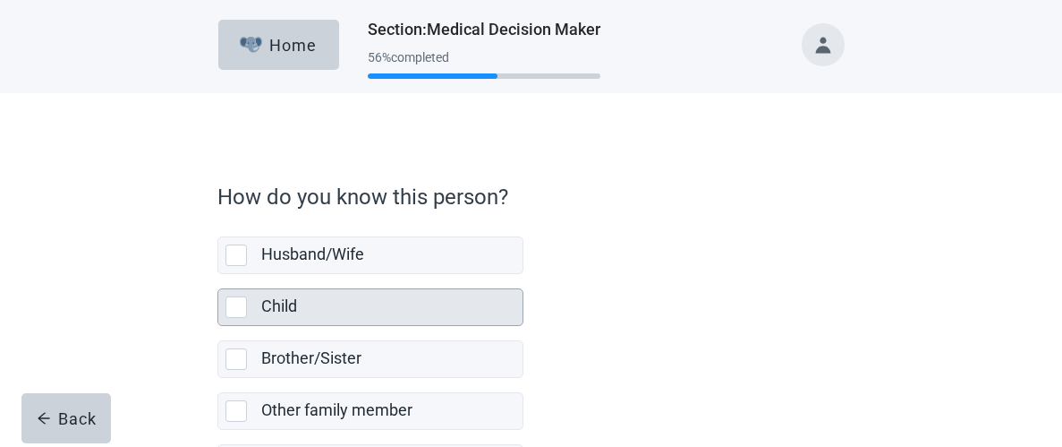
click at [234, 305] on div "Child, checkbox, not selected" at bounding box center [236, 306] width 21 height 21
click at [218, 275] on input "Child" at bounding box center [217, 274] width 1 height 1
checkbox input "true"
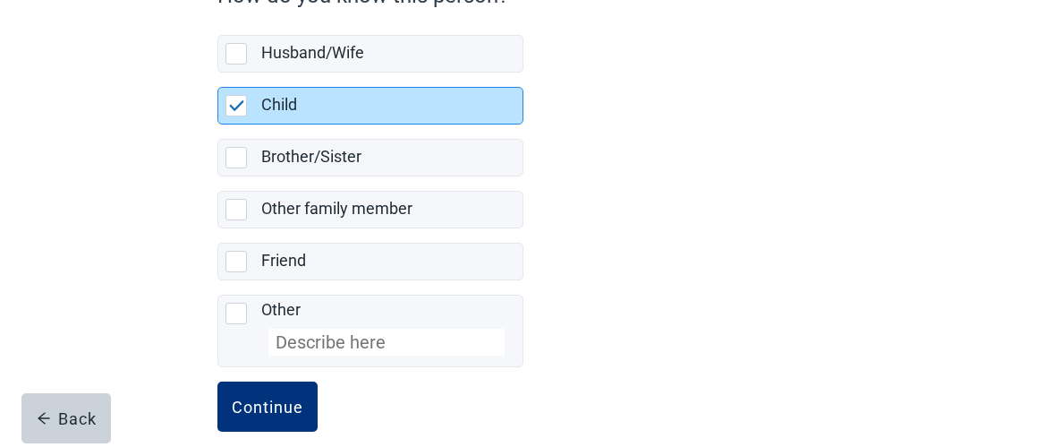
scroll to position [226, 0]
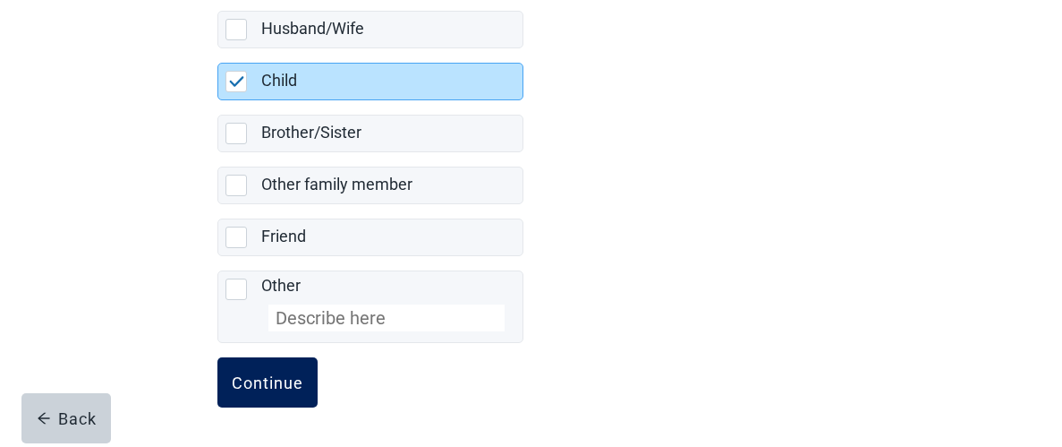
click at [273, 374] on div "Continue" at bounding box center [268, 382] width 72 height 18
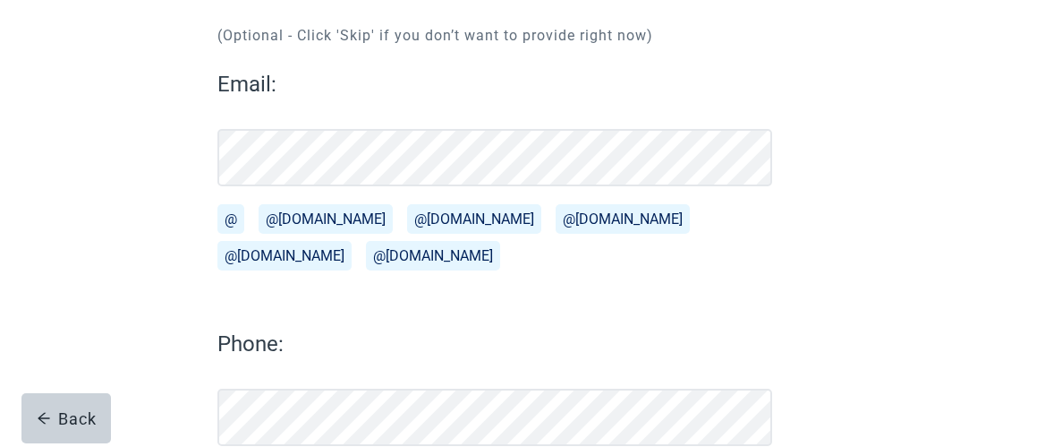
scroll to position [311, 0]
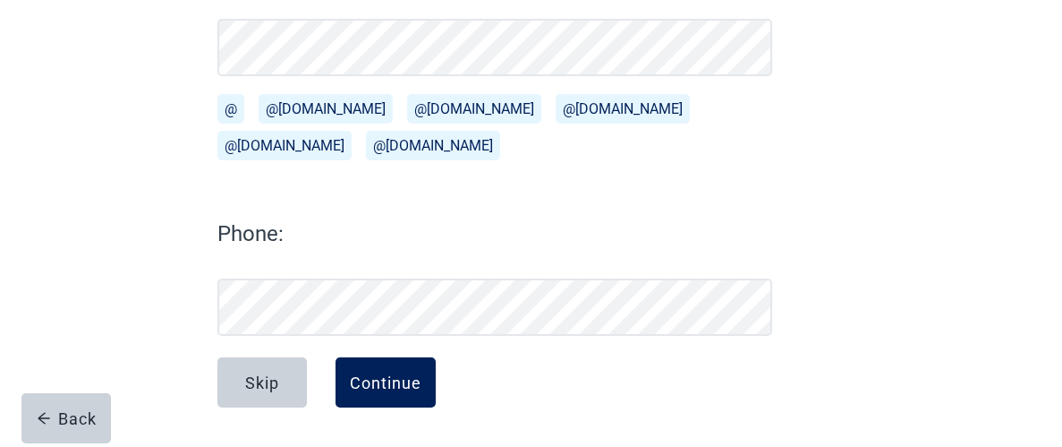
click at [388, 384] on div "Continue" at bounding box center [386, 382] width 72 height 18
click at [386, 385] on div "Continue" at bounding box center [386, 382] width 72 height 18
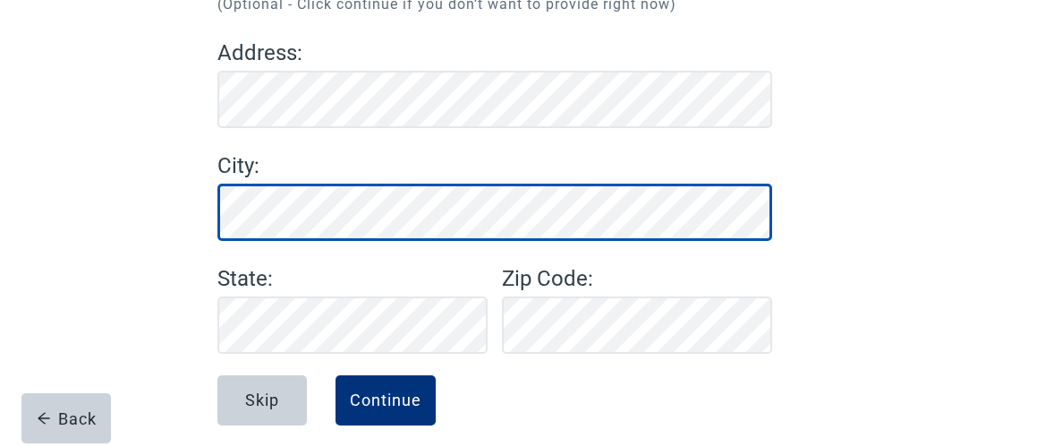
scroll to position [249, 0]
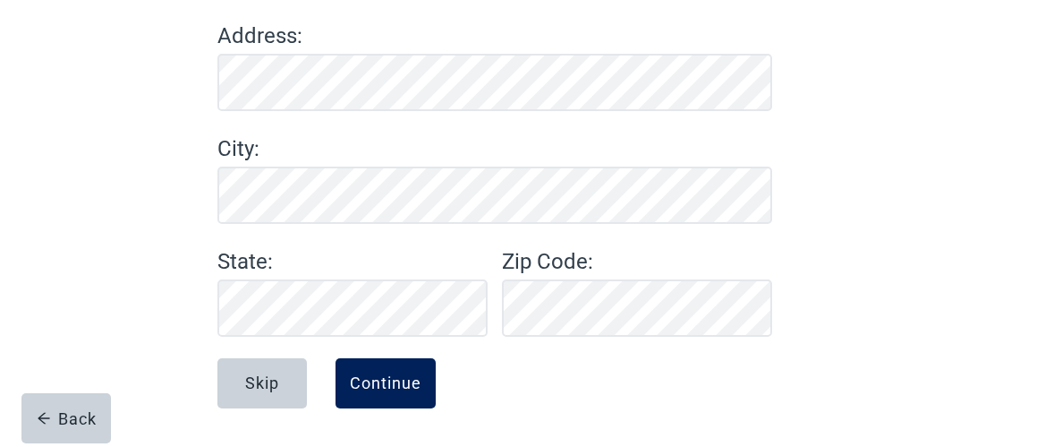
click at [397, 376] on div "Continue" at bounding box center [386, 383] width 72 height 18
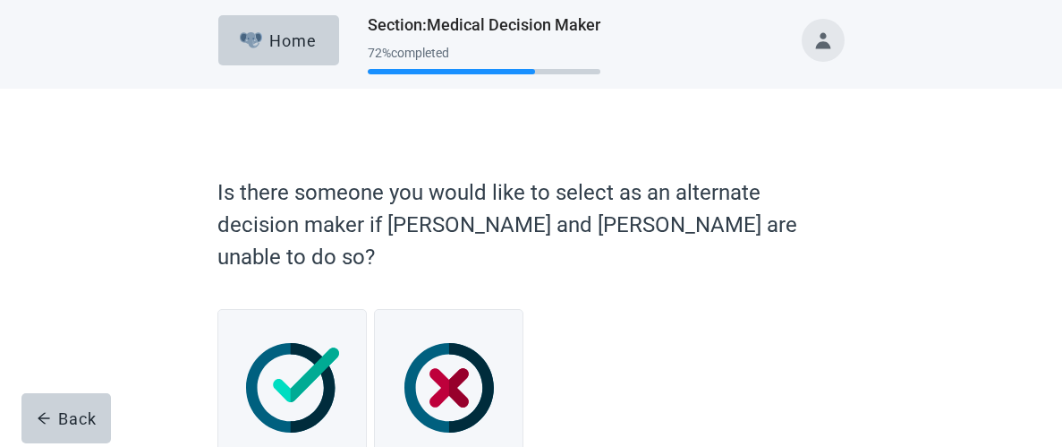
scroll to position [131, 0]
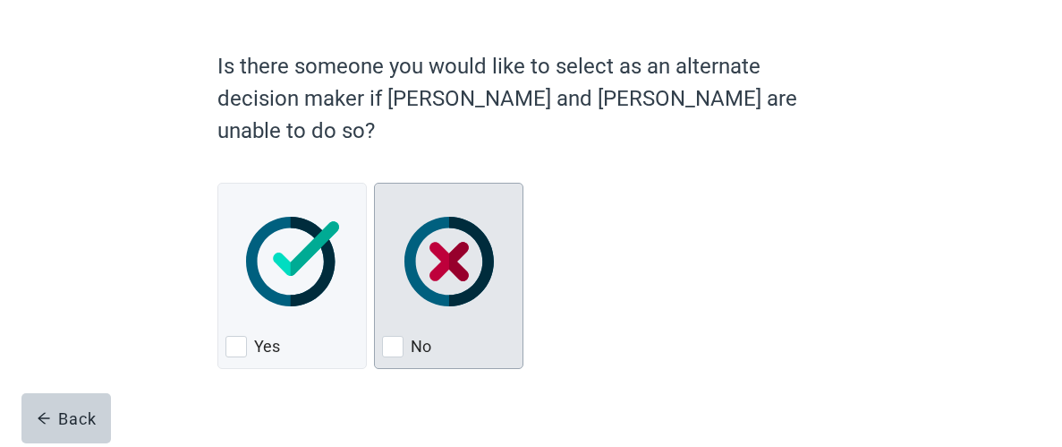
click at [439, 277] on div "No, checkbox, not checked" at bounding box center [448, 261] width 133 height 141
click at [375, 183] on input "No" at bounding box center [374, 183] width 1 height 1
checkbox input "true"
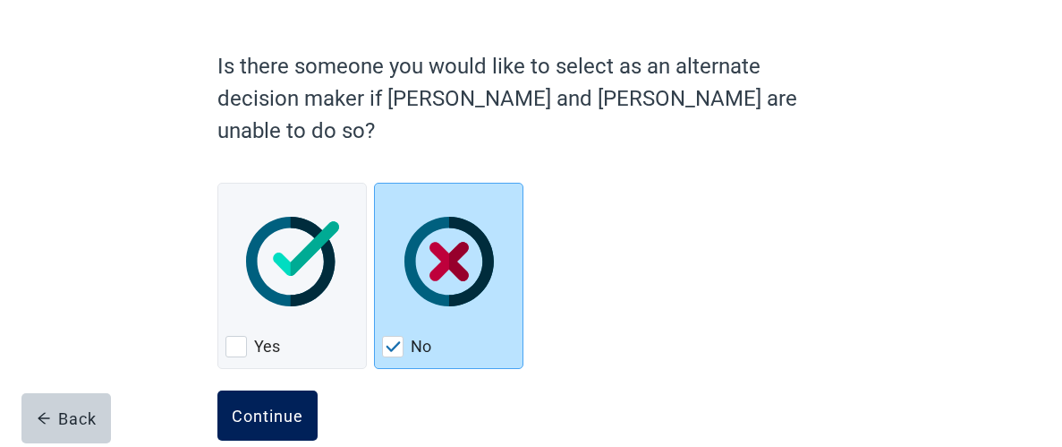
click at [285, 406] on div "Continue" at bounding box center [268, 415] width 72 height 18
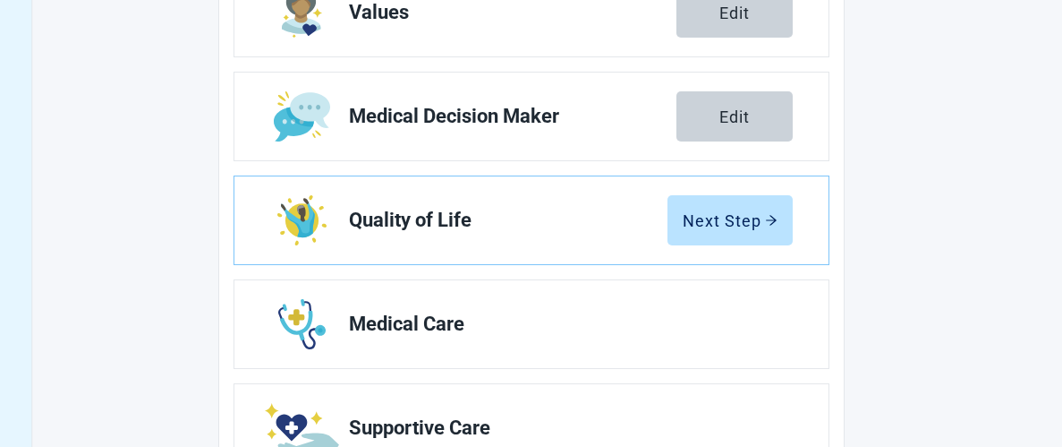
scroll to position [332, 0]
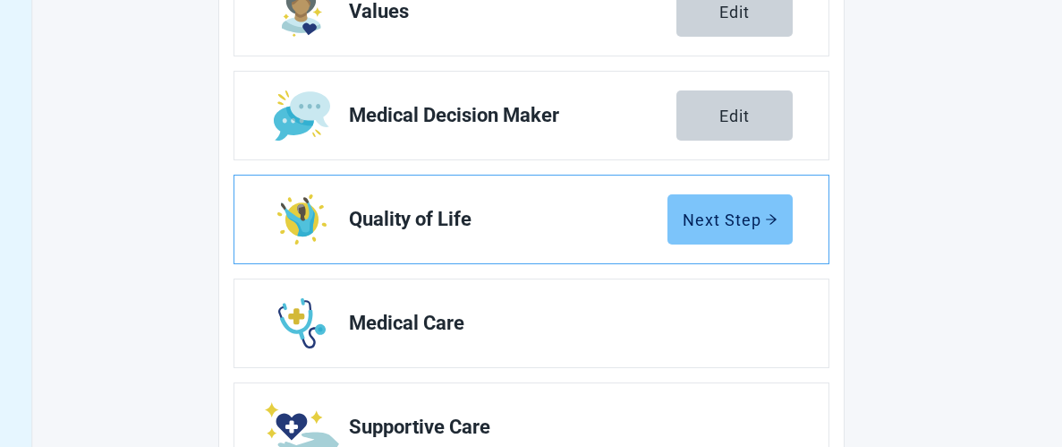
click at [728, 220] on div "Next Step" at bounding box center [730, 219] width 95 height 18
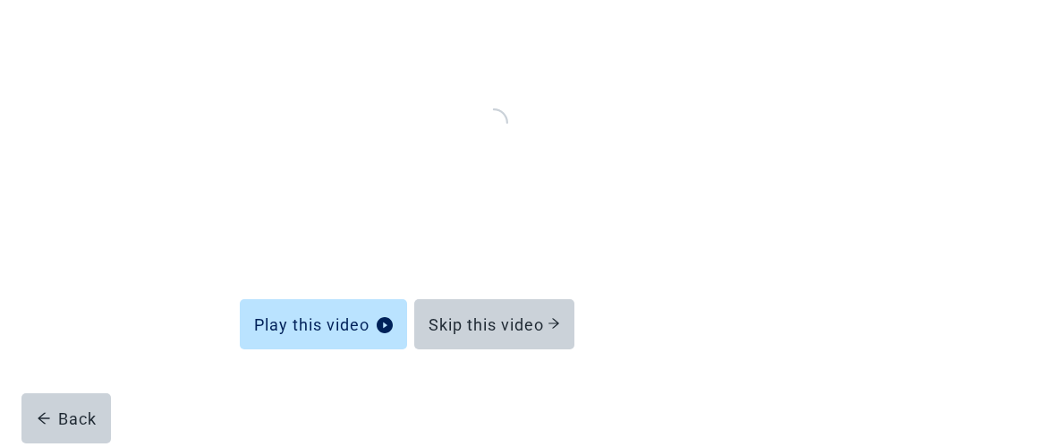
scroll to position [276, 0]
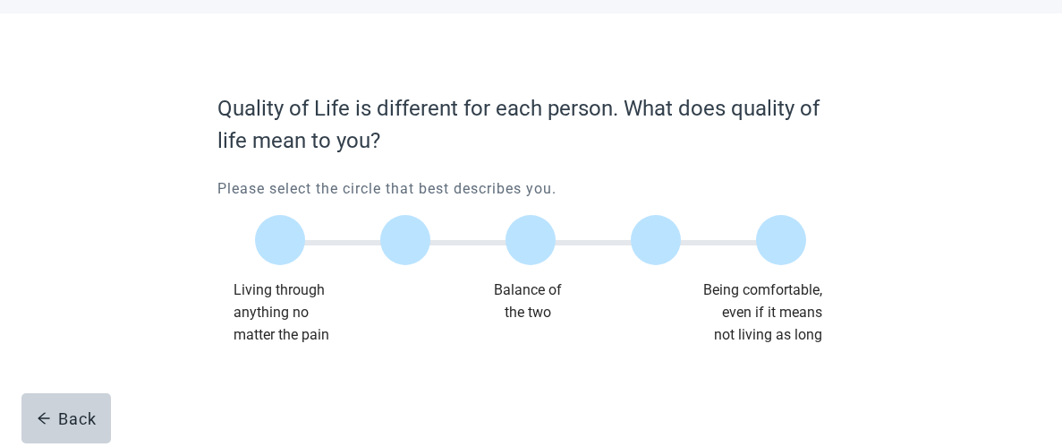
scroll to position [80, 0]
click at [533, 289] on div "Balance of the two" at bounding box center [528, 311] width 196 height 67
click at [522, 228] on label "Main content" at bounding box center [531, 240] width 50 height 50
click at [531, 240] on input "Quality of life scale: 50 out of 100. Balance of the two" at bounding box center [531, 240] width 0 height 0
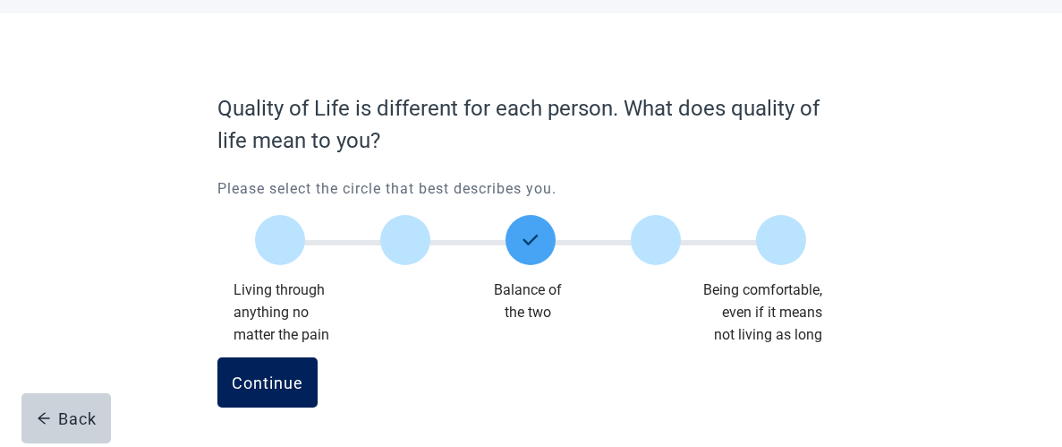
click at [271, 378] on div "Continue" at bounding box center [268, 382] width 72 height 18
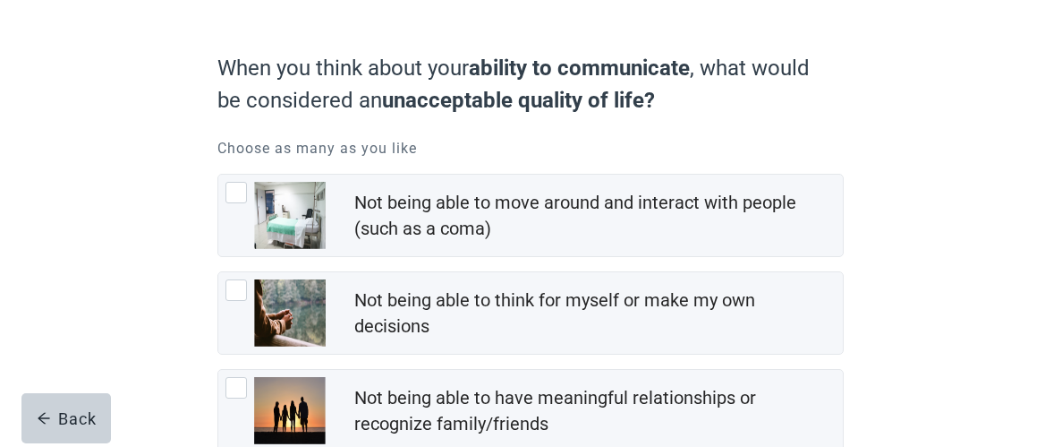
scroll to position [124, 0]
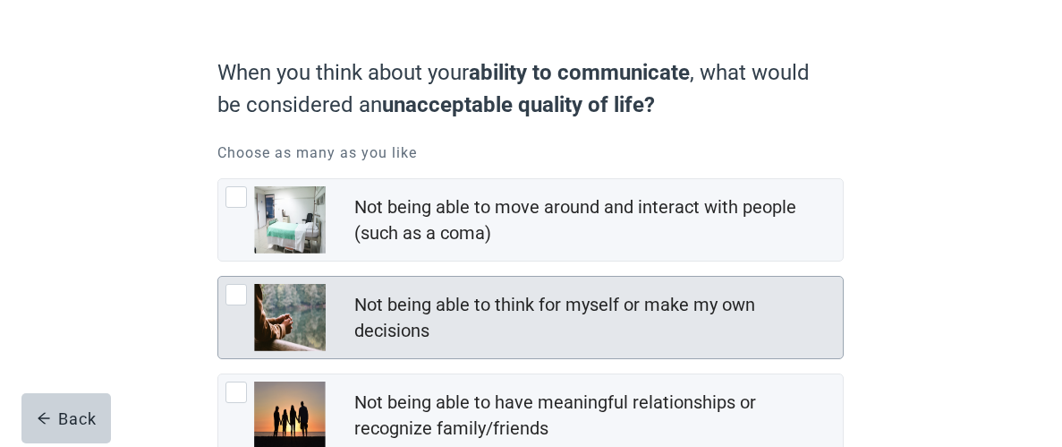
click at [345, 310] on div "Not being able to think for myself or make my own decisions" at bounding box center [530, 317] width 625 height 81
click at [218, 277] on input "Not being able to think for myself or make my own decisions" at bounding box center [217, 276] width 1 height 1
checkbox input "true"
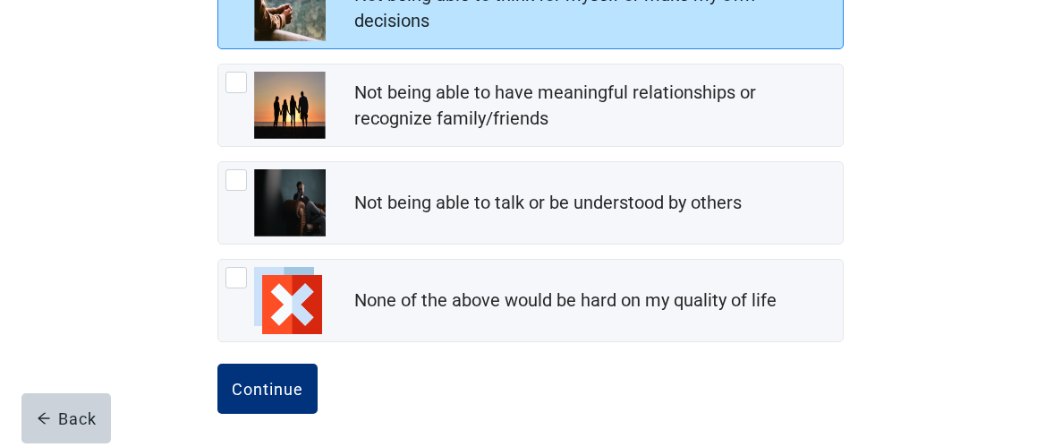
scroll to position [439, 0]
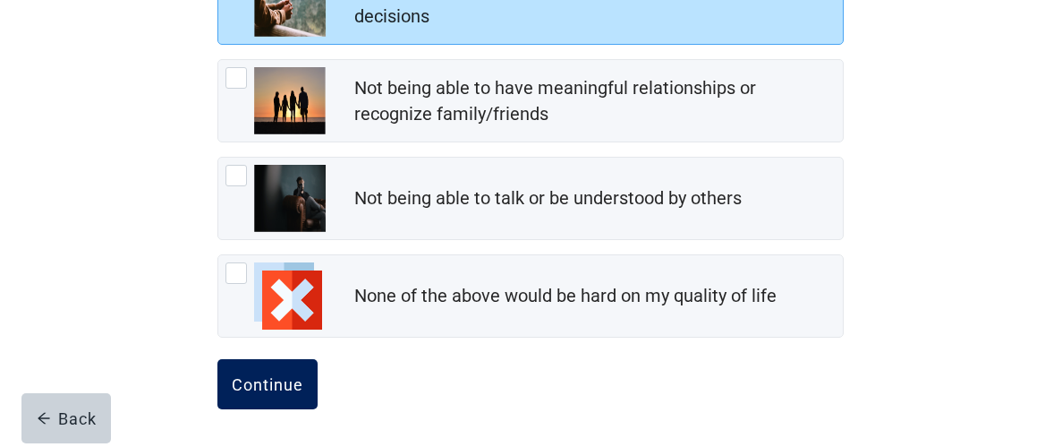
click at [285, 392] on button "Continue" at bounding box center [267, 384] width 100 height 50
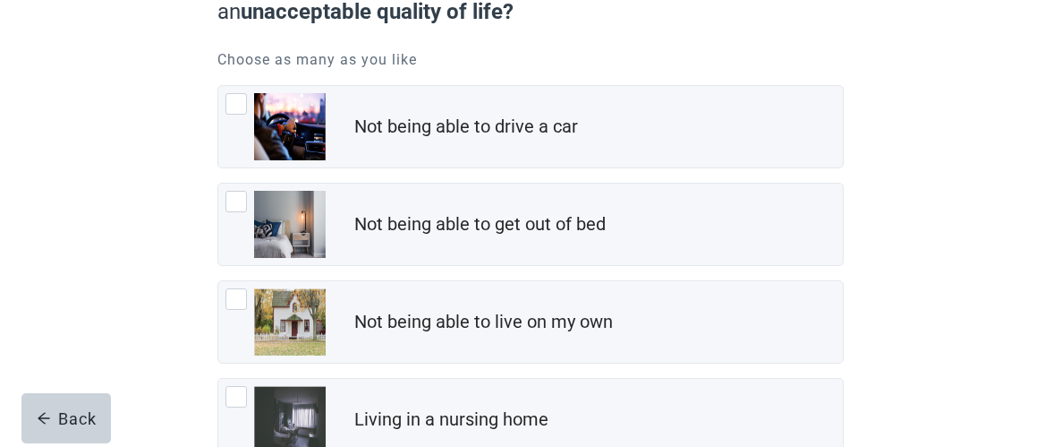
scroll to position [218, 0]
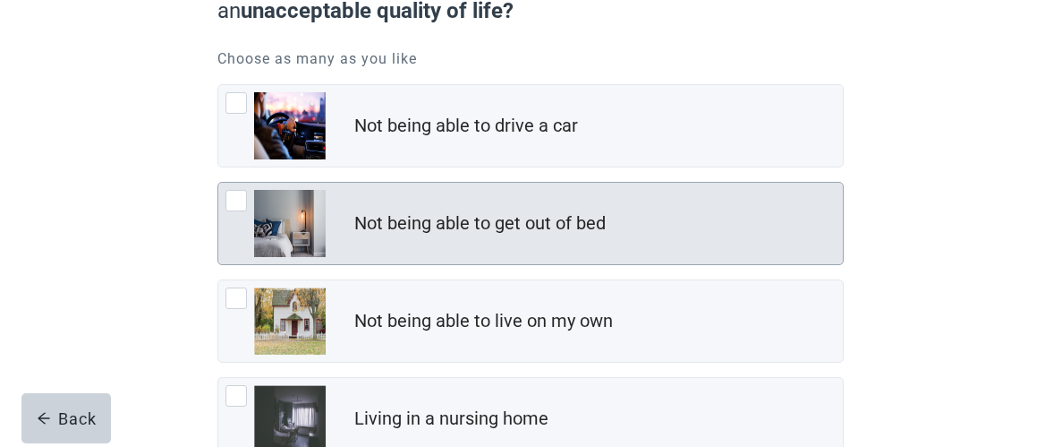
click at [609, 229] on div "Not being able to get out of bed" at bounding box center [598, 224] width 489 height 36
click at [218, 183] on input "Not being able to get out of bed" at bounding box center [217, 182] width 1 height 1
checkbox input "true"
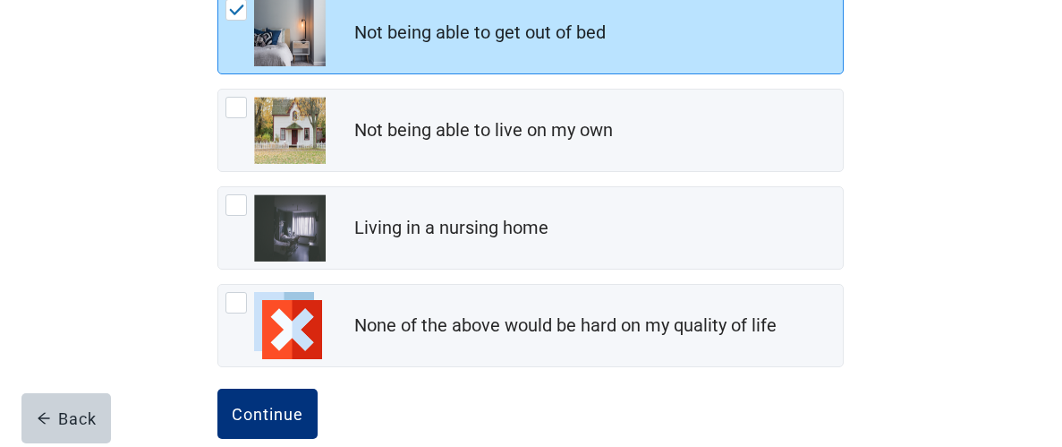
scroll to position [410, 0]
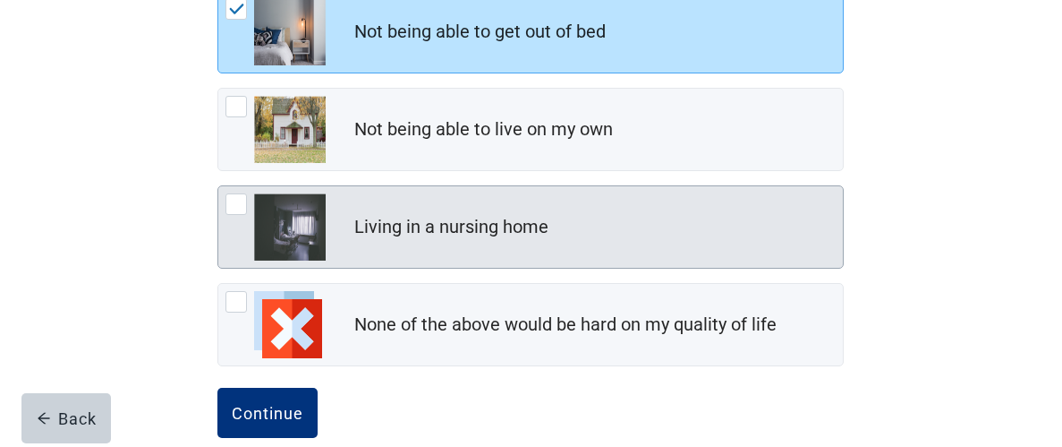
click at [674, 243] on div "Living in a nursing home" at bounding box center [598, 227] width 489 height 36
click at [218, 186] on input "Living in a nursing home" at bounding box center [217, 185] width 1 height 1
checkbox input "true"
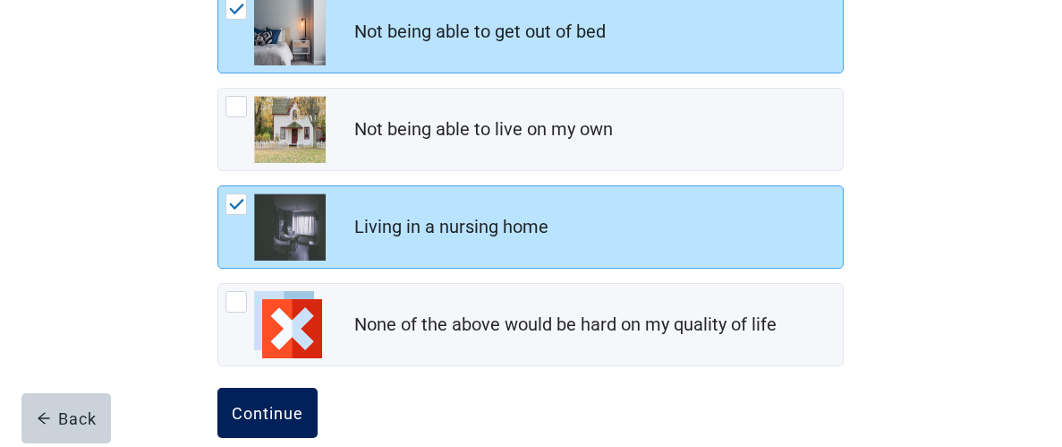
click at [276, 418] on div "Continue" at bounding box center [268, 413] width 72 height 18
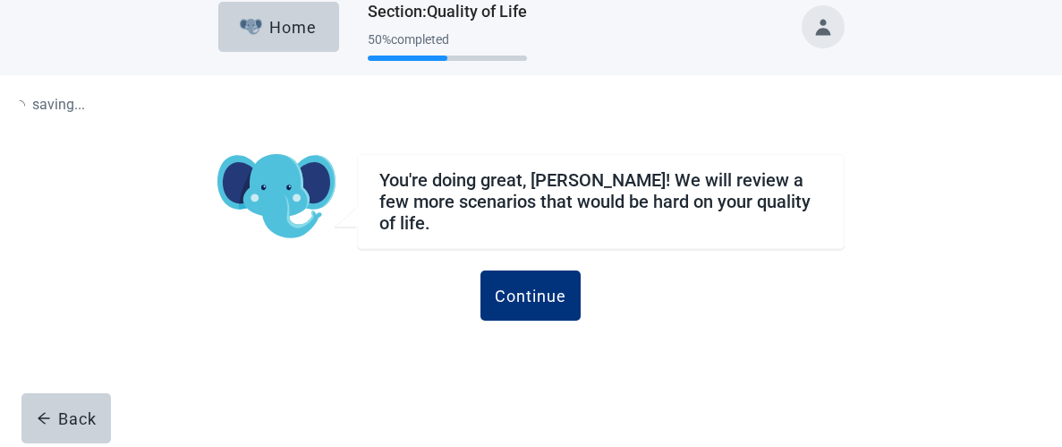
scroll to position [17, 0]
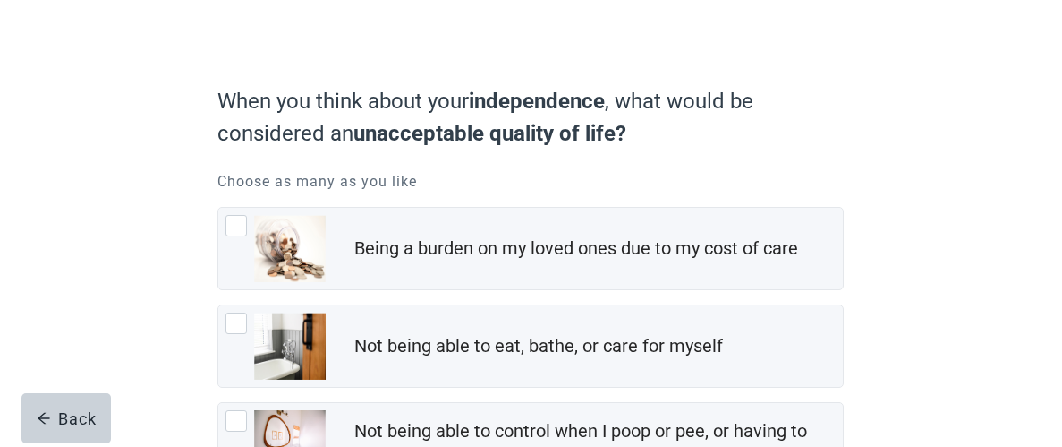
scroll to position [102, 0]
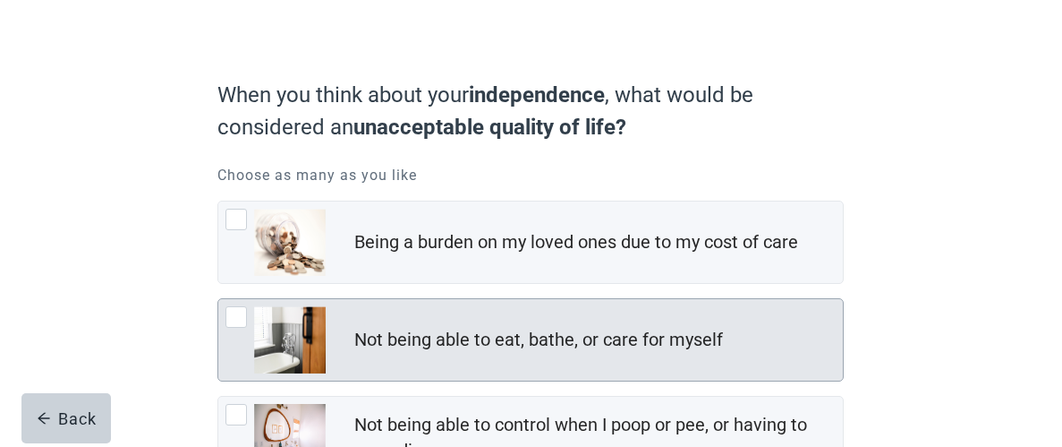
click at [542, 335] on div "Not being able to eat, bathe, or care for myself" at bounding box center [538, 340] width 369 height 26
click at [218, 299] on input "Not being able to eat, bathe, or care for myself" at bounding box center [217, 298] width 1 height 1
checkbox input "true"
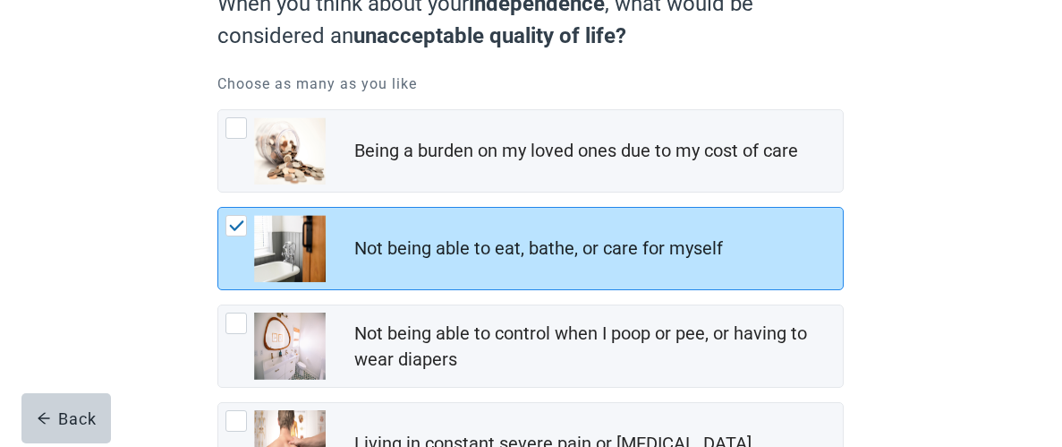
scroll to position [195, 0]
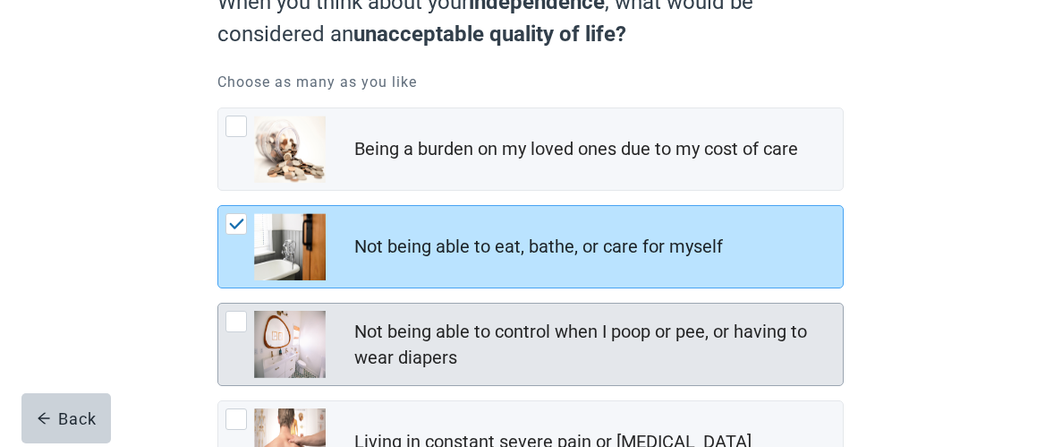
click at [634, 338] on div "Not being able to control when I poop or pee, or having to wear diapers" at bounding box center [593, 345] width 478 height 52
click at [218, 303] on input "Not being able to control when I poop or pee, or having to wear diapers" at bounding box center [217, 302] width 1 height 1
checkbox input "true"
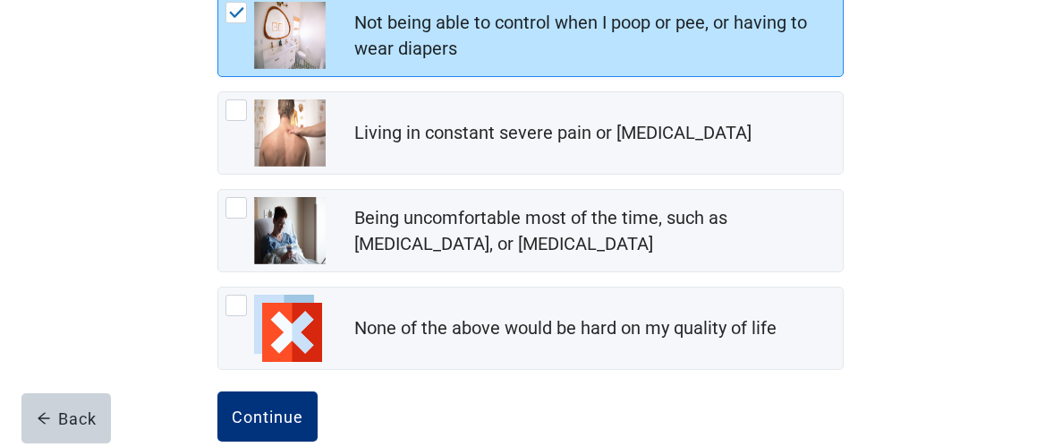
scroll to position [509, 0]
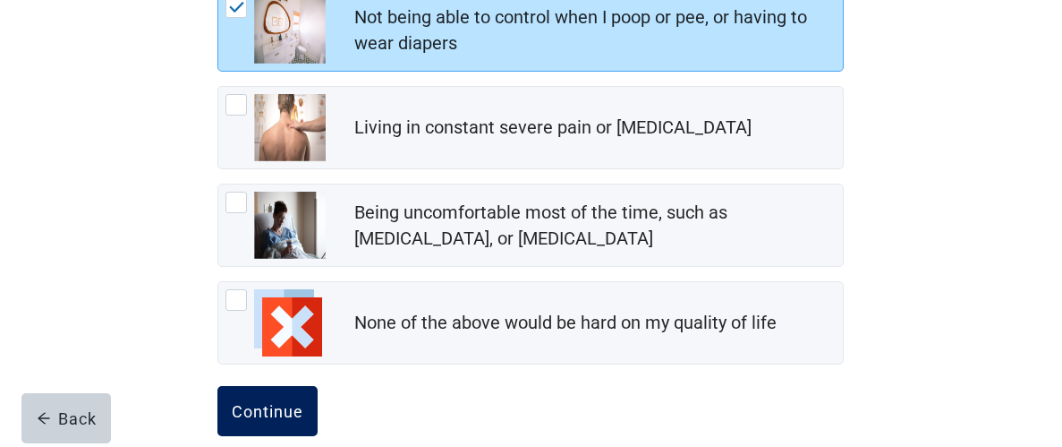
click at [285, 402] on div "Continue" at bounding box center [268, 411] width 72 height 18
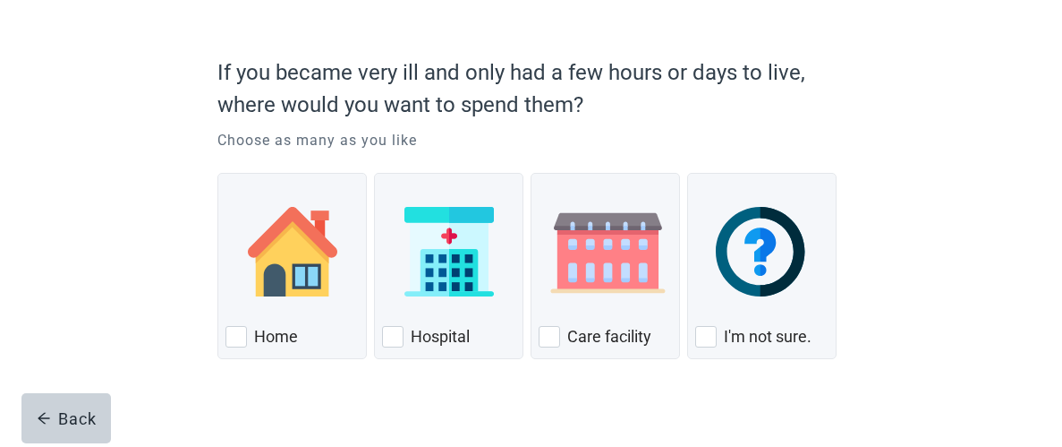
scroll to position [128, 0]
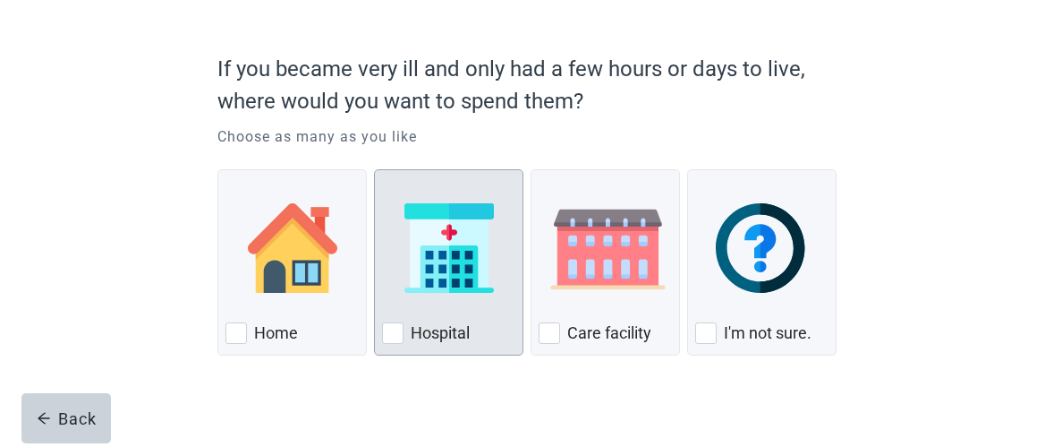
click at [408, 302] on div "Hospital, checkbox, not checked" at bounding box center [448, 247] width 133 height 141
click at [375, 170] on input "Hospital" at bounding box center [374, 169] width 1 height 1
checkbox input "true"
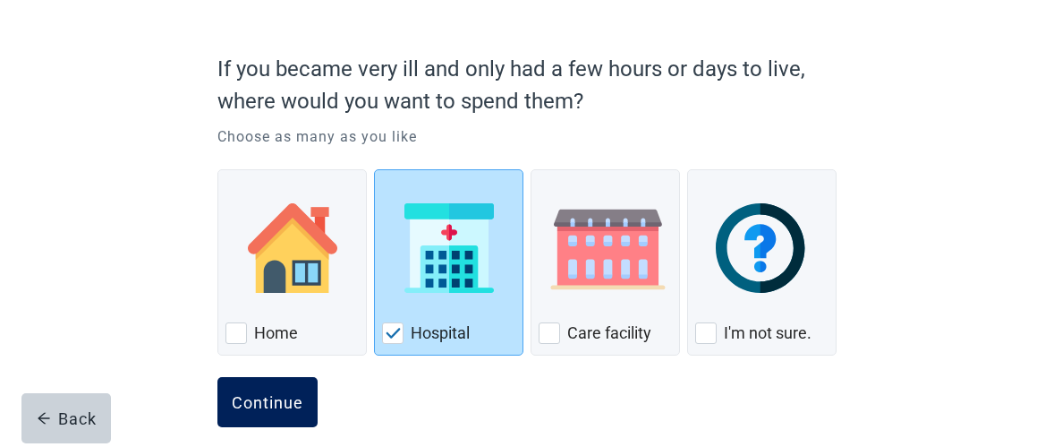
click at [278, 406] on div "Continue" at bounding box center [268, 402] width 72 height 18
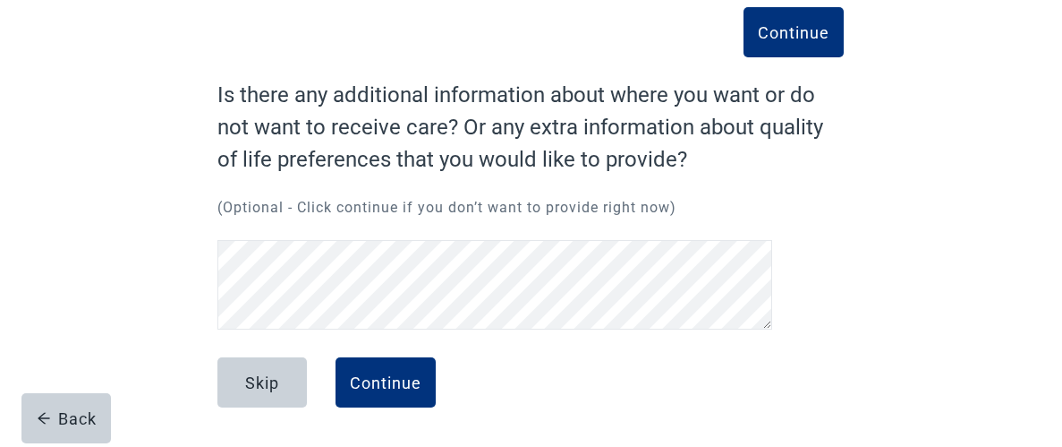
scroll to position [95, 0]
click at [403, 389] on div "Continue" at bounding box center [386, 382] width 72 height 18
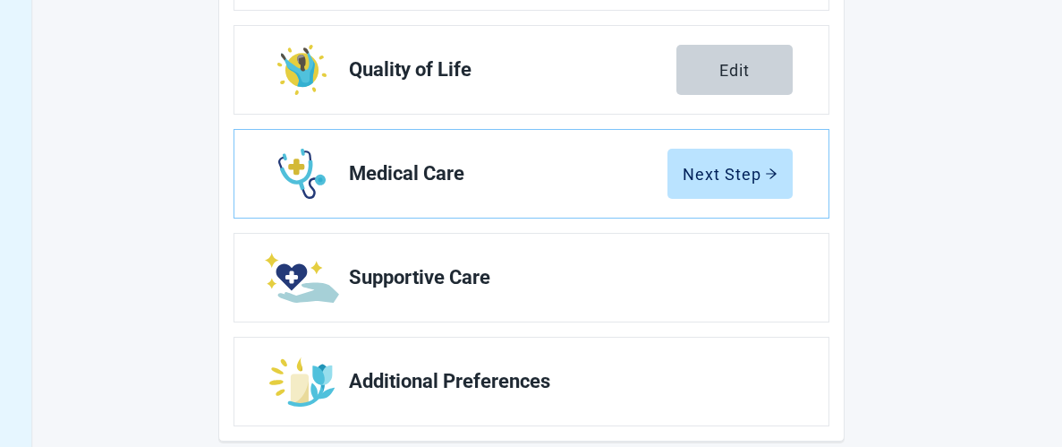
scroll to position [492, 0]
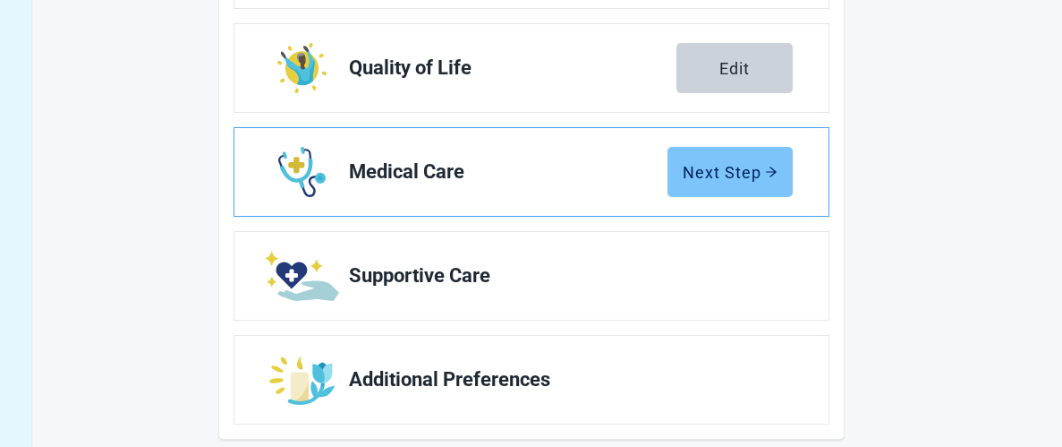
click at [736, 168] on div "Next Step" at bounding box center [730, 172] width 95 height 18
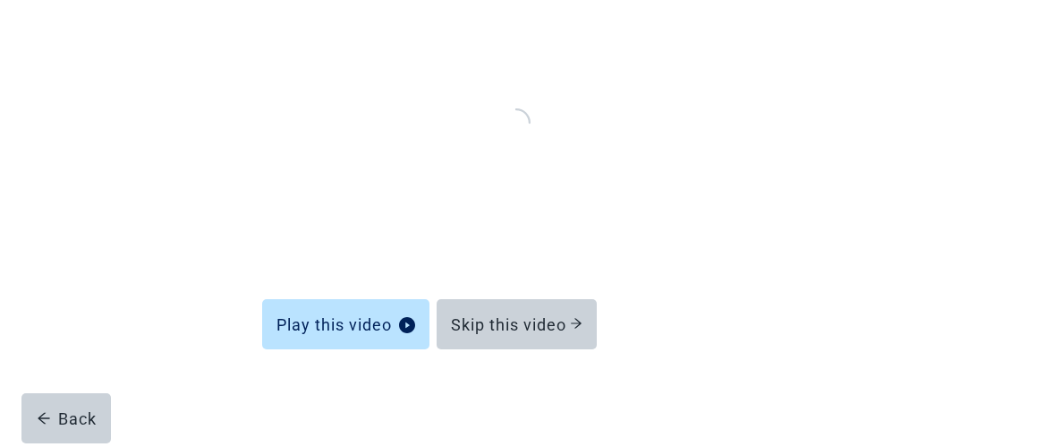
scroll to position [243, 0]
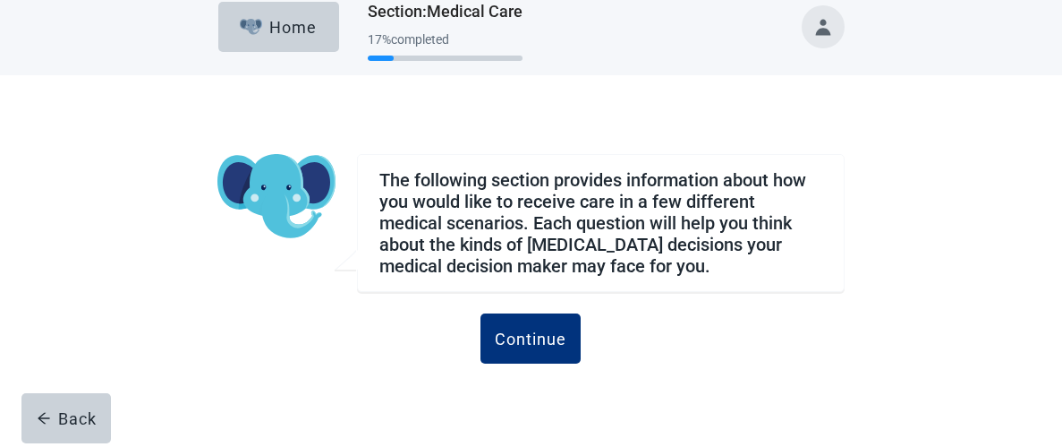
scroll to position [17, 0]
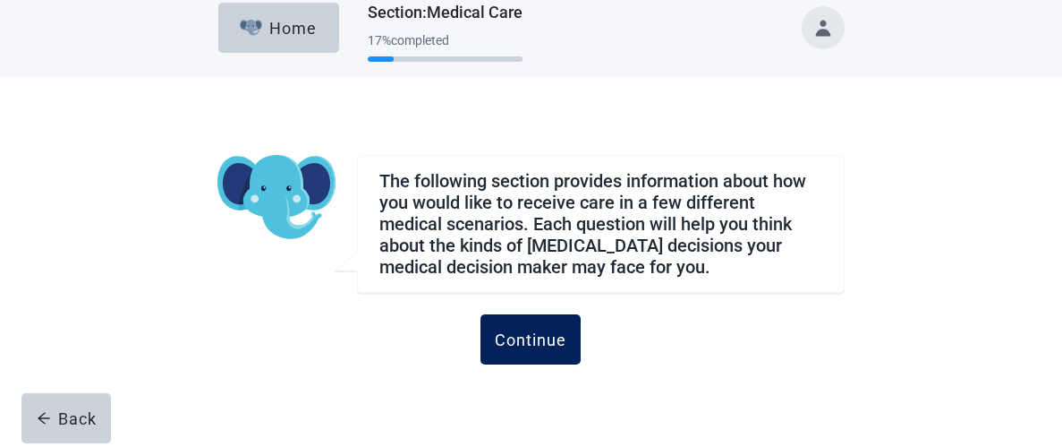
click at [563, 353] on button "Continue" at bounding box center [531, 339] width 100 height 50
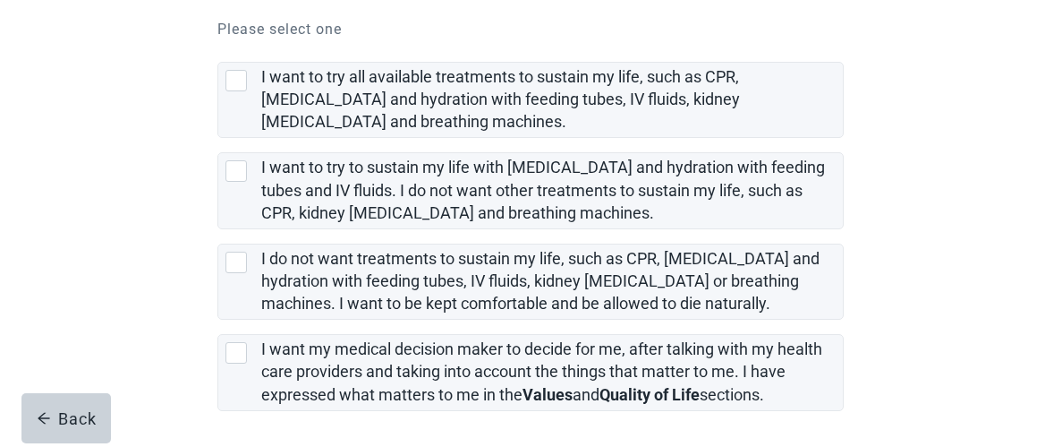
scroll to position [498, 0]
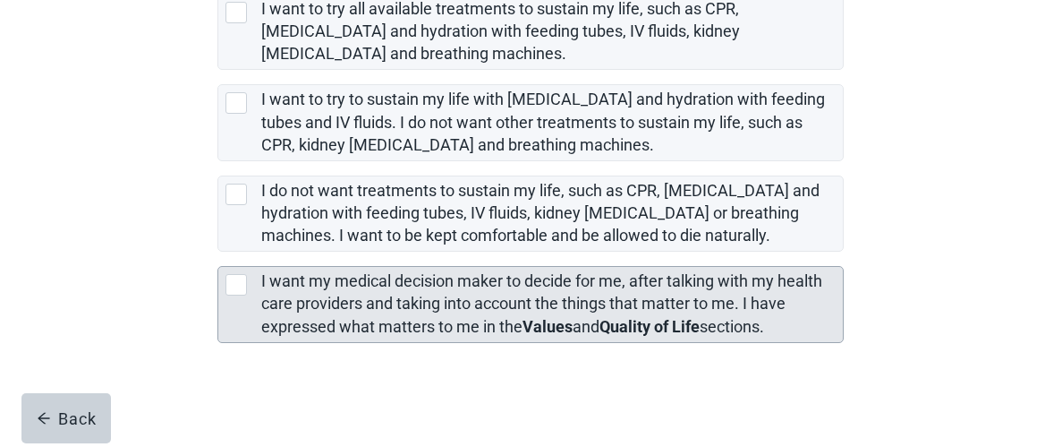
click at [243, 283] on div "[object Object], checkbox, not selected" at bounding box center [236, 284] width 21 height 21
click at [218, 252] on input "I want my medical decision maker to decide for me, after talking with my health…" at bounding box center [217, 251] width 1 height 1
checkbox input "true"
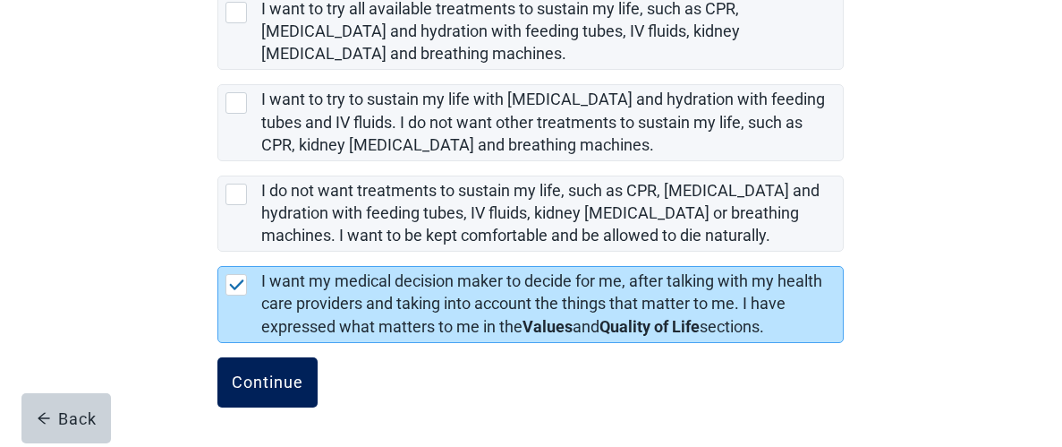
click at [278, 378] on div "Continue" at bounding box center [268, 382] width 72 height 18
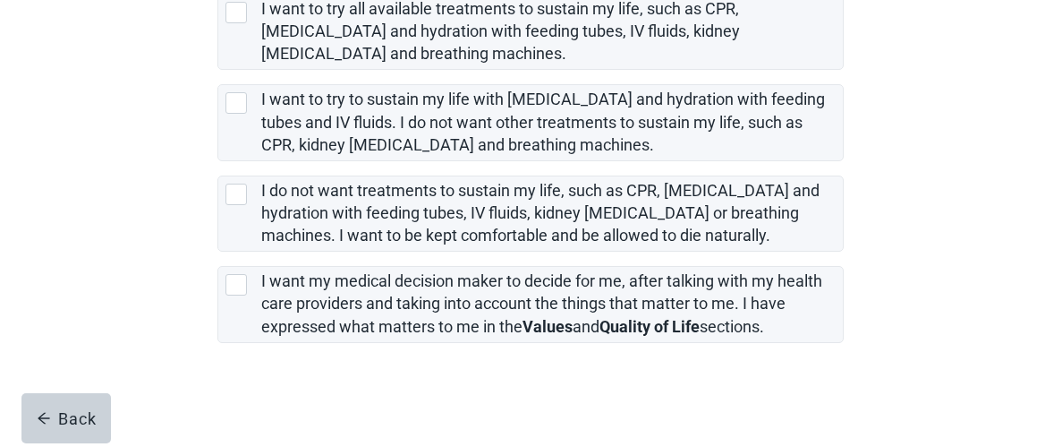
scroll to position [662, 0]
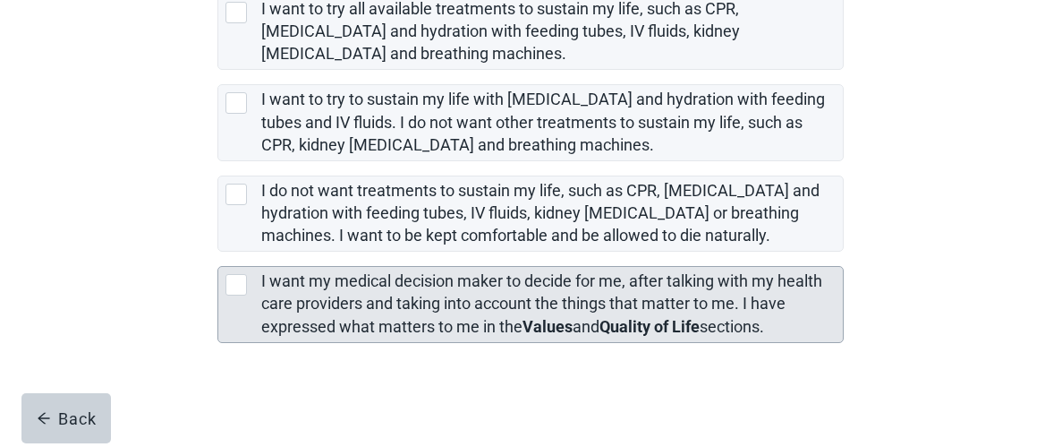
click at [251, 294] on div "[object Object], checkbox, not selected" at bounding box center [240, 284] width 29 height 21
click at [218, 252] on input "I want my medical decision maker to decide for me, after talking with my health…" at bounding box center [217, 251] width 1 height 1
checkbox input "true"
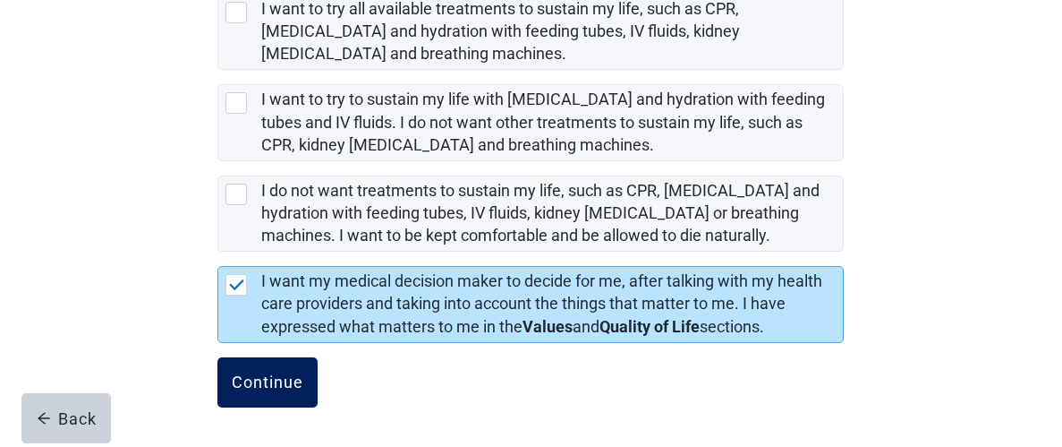
click at [271, 390] on div "Continue" at bounding box center [268, 382] width 72 height 18
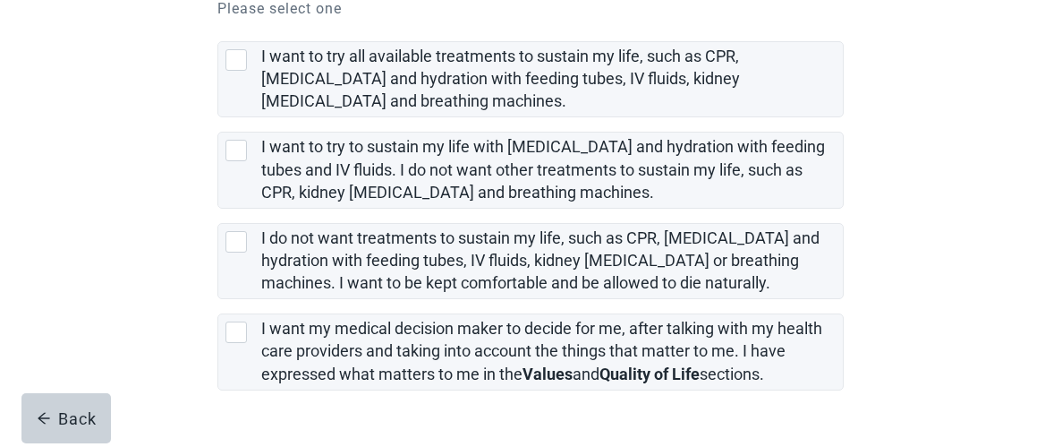
scroll to position [471, 0]
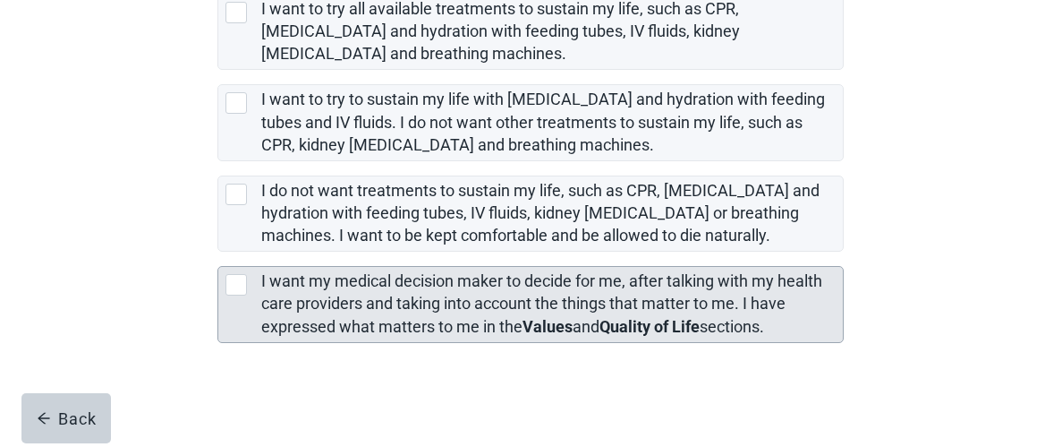
click at [246, 285] on div "[object Object], checkbox, not selected" at bounding box center [236, 284] width 21 height 21
click at [218, 252] on input "I want my medical decision maker to decide for me, after talking with my health…" at bounding box center [217, 251] width 1 height 1
checkbox input "true"
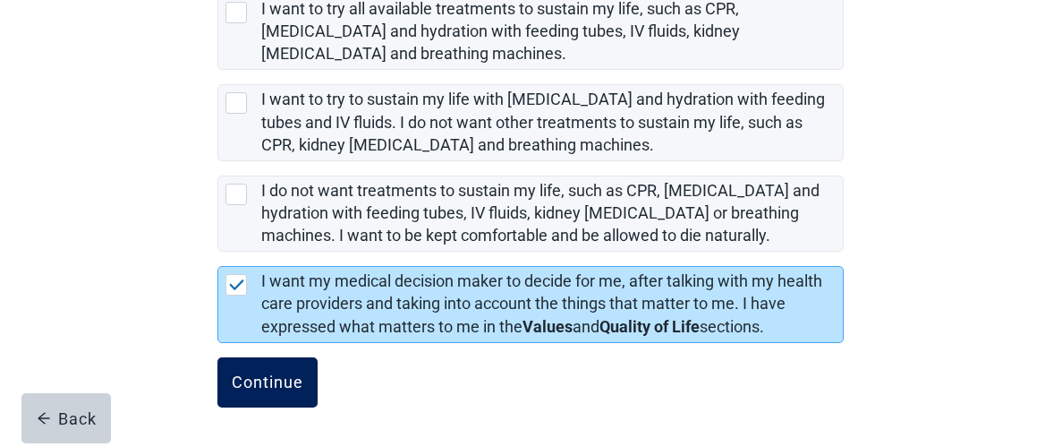
click at [270, 382] on div "Continue" at bounding box center [268, 382] width 72 height 18
click at [280, 396] on button "Continue" at bounding box center [267, 382] width 100 height 50
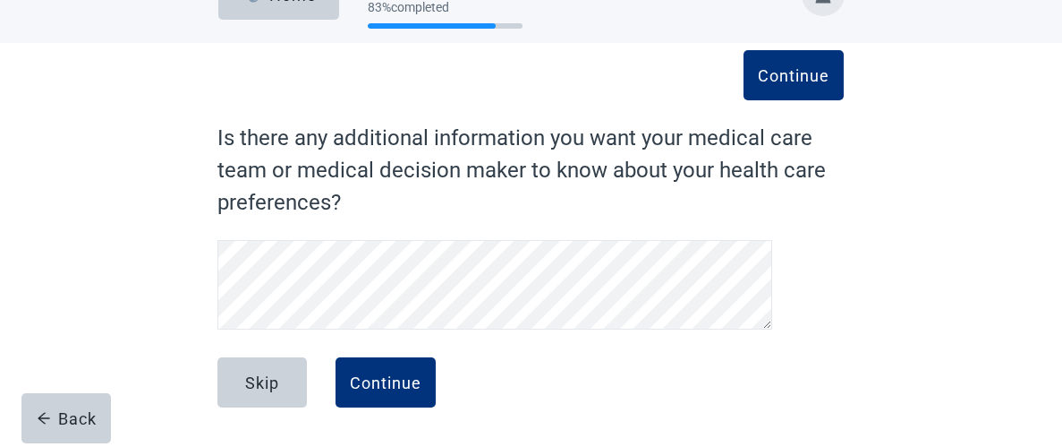
scroll to position [51, 0]
click at [387, 388] on div "Continue" at bounding box center [386, 382] width 72 height 18
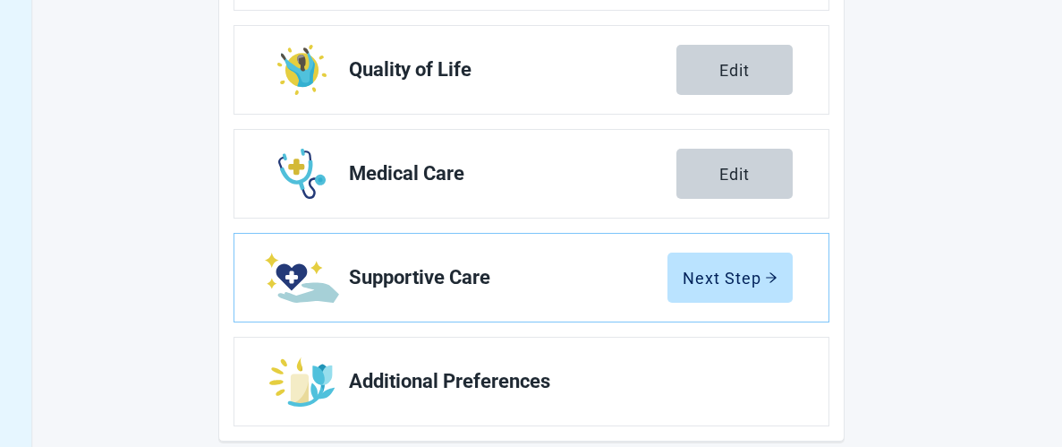
scroll to position [504, 0]
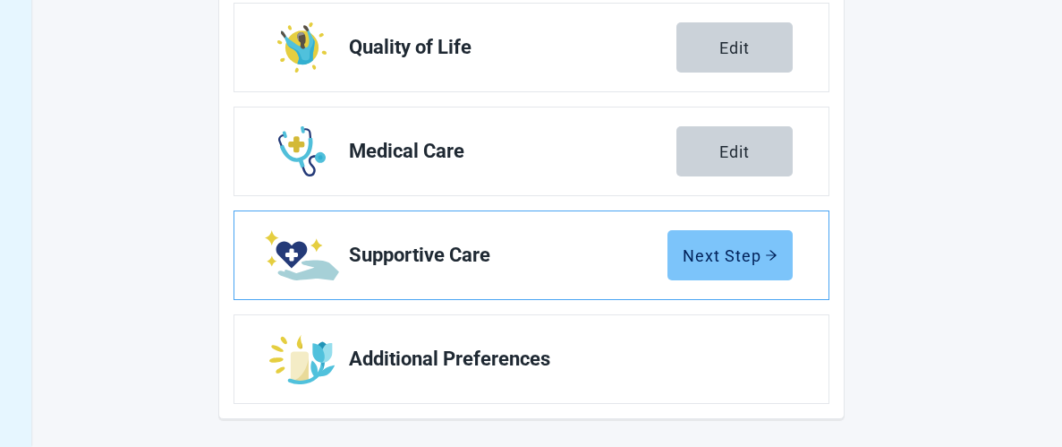
click at [716, 251] on div "Next Step" at bounding box center [730, 255] width 95 height 18
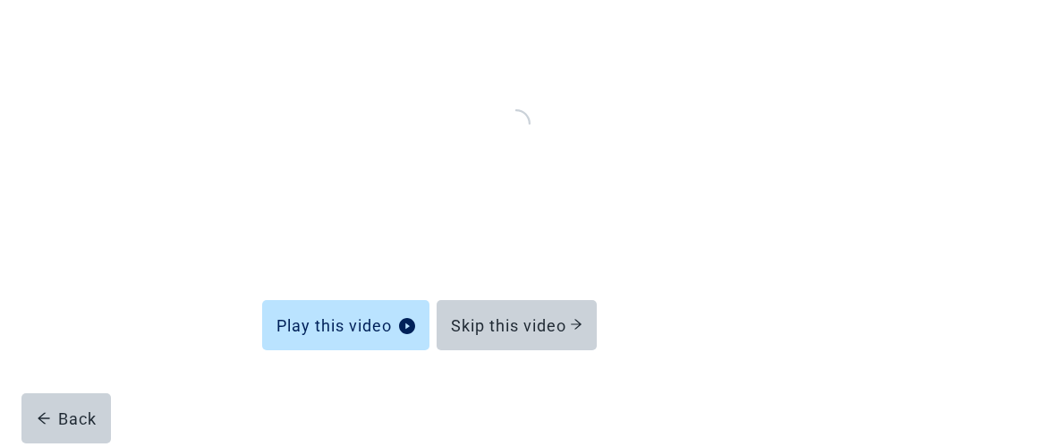
scroll to position [243, 0]
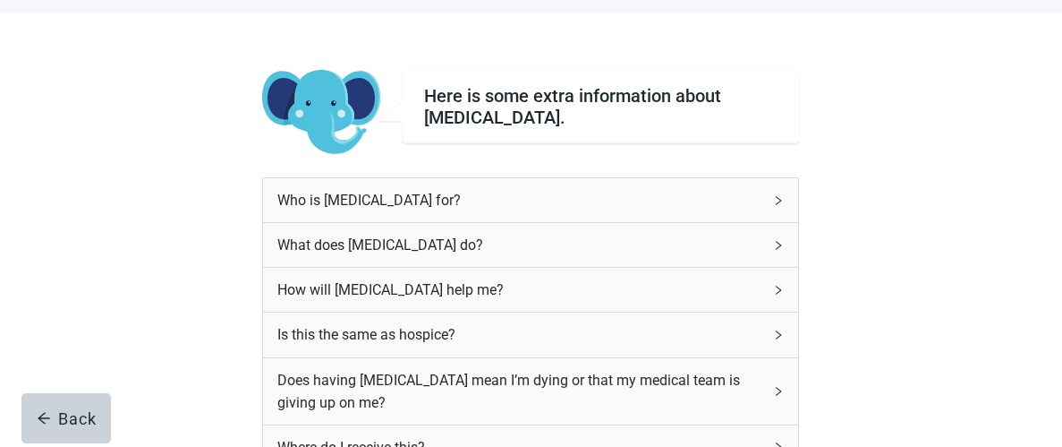
scroll to position [78, 0]
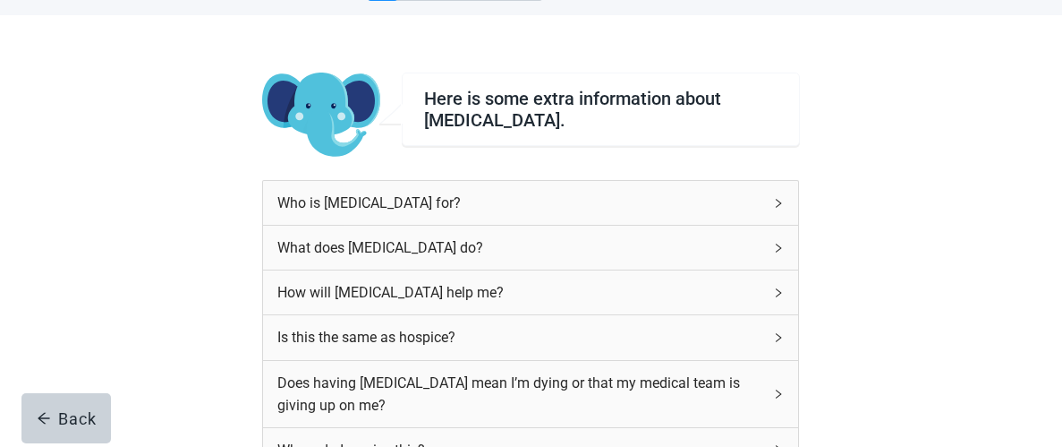
click at [720, 198] on div "Who is [MEDICAL_DATA] for?" at bounding box center [519, 203] width 485 height 22
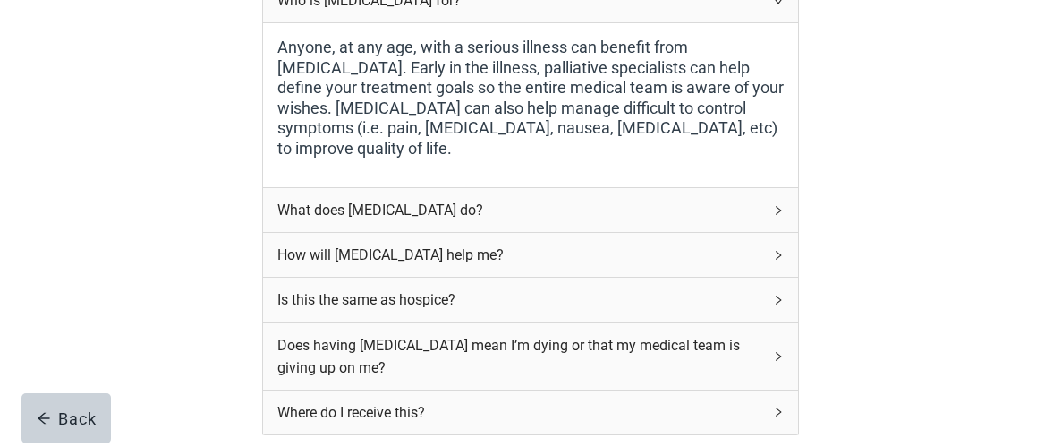
scroll to position [296, 0]
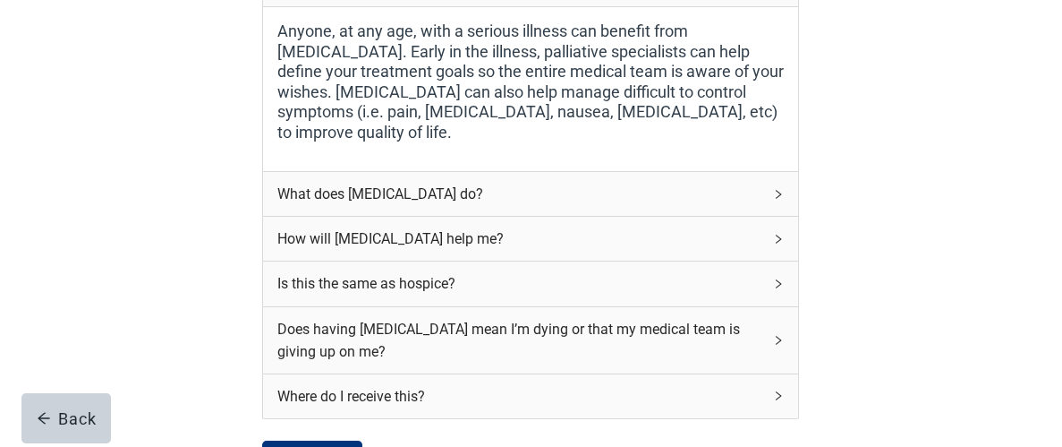
click at [749, 197] on div "What does [MEDICAL_DATA] do?" at bounding box center [519, 194] width 485 height 22
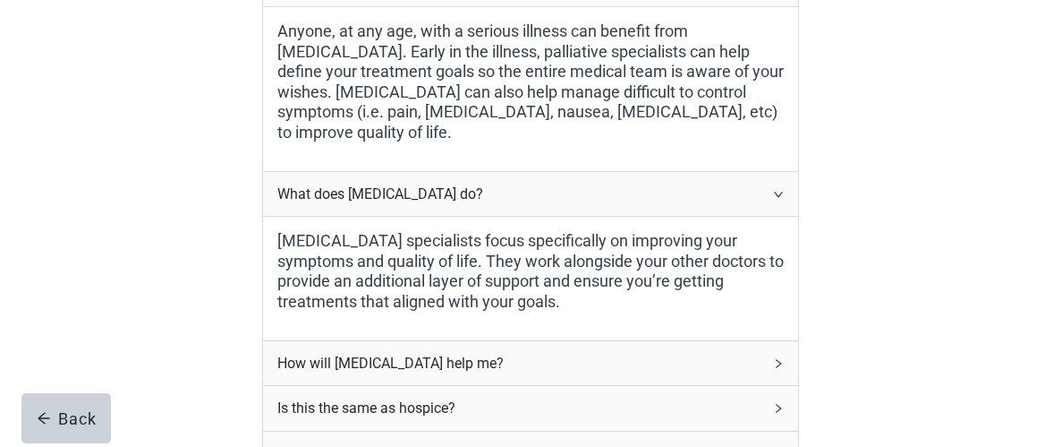
click at [733, 387] on div "Is this the same as hospice?" at bounding box center [530, 408] width 535 height 44
click at [738, 362] on div "How will [MEDICAL_DATA] help me?" at bounding box center [519, 363] width 485 height 22
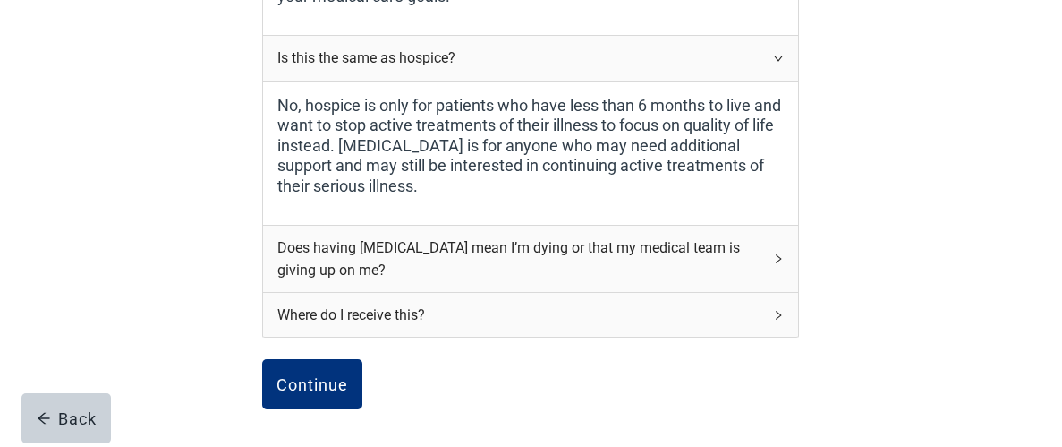
scroll to position [774, 0]
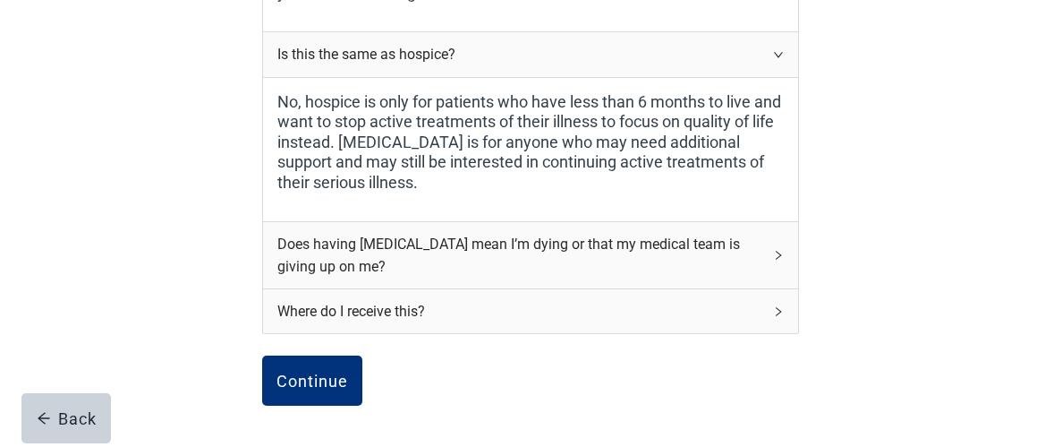
click at [744, 246] on div "Does having [MEDICAL_DATA] mean I’m dying or that my medical team is giving up …" at bounding box center [519, 255] width 485 height 45
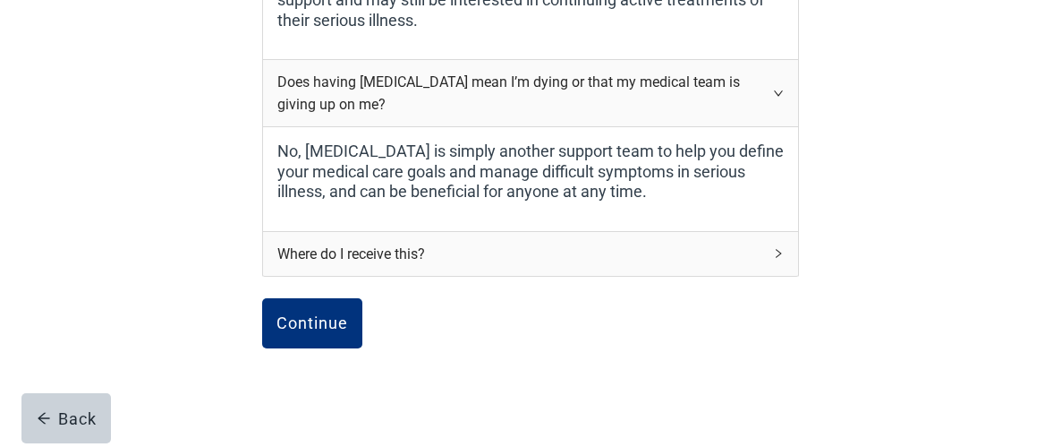
scroll to position [937, 0]
click at [760, 248] on div "Where do I receive this?" at bounding box center [519, 253] width 485 height 22
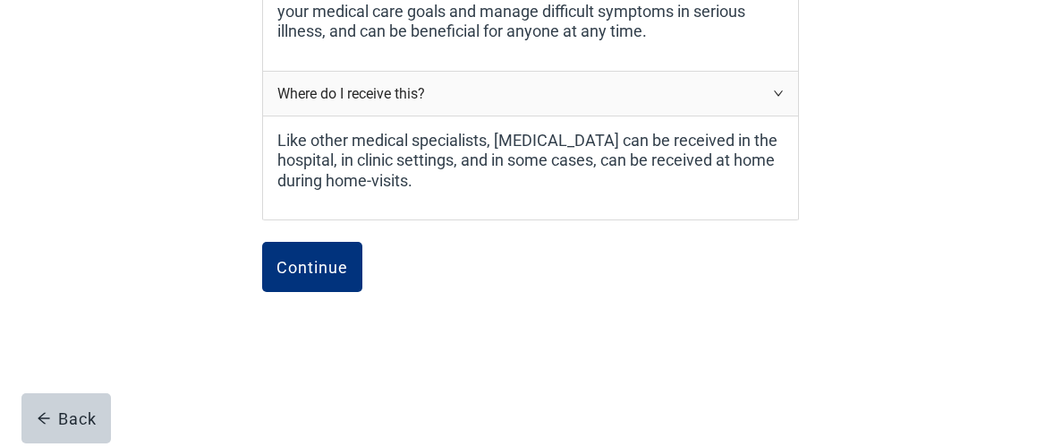
scroll to position [1104, 0]
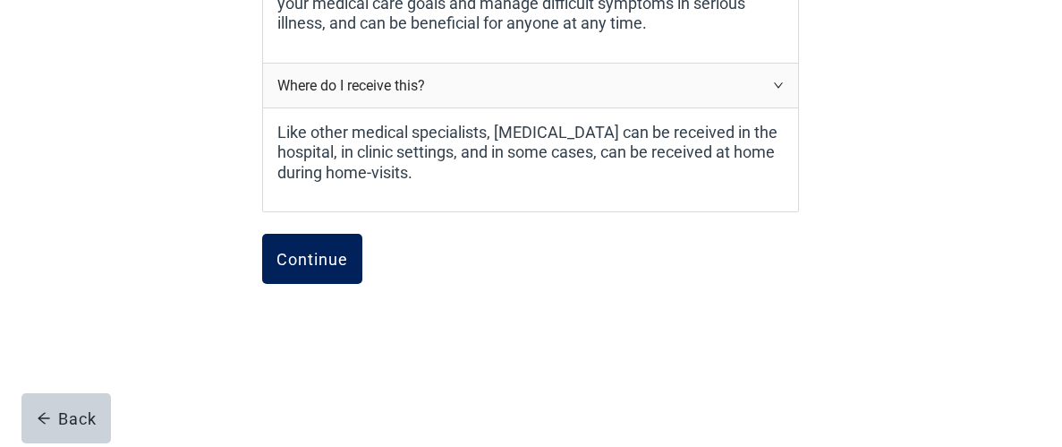
click at [309, 250] on div "Continue" at bounding box center [313, 259] width 72 height 18
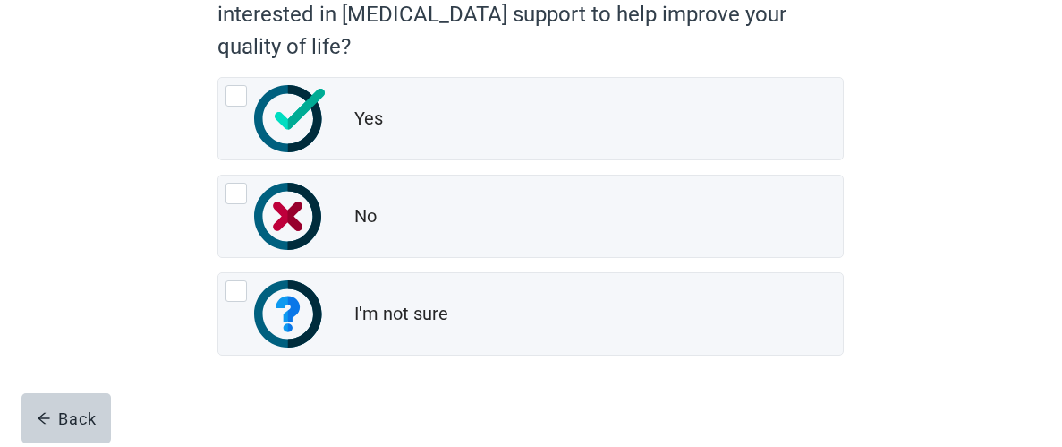
scroll to position [266, 0]
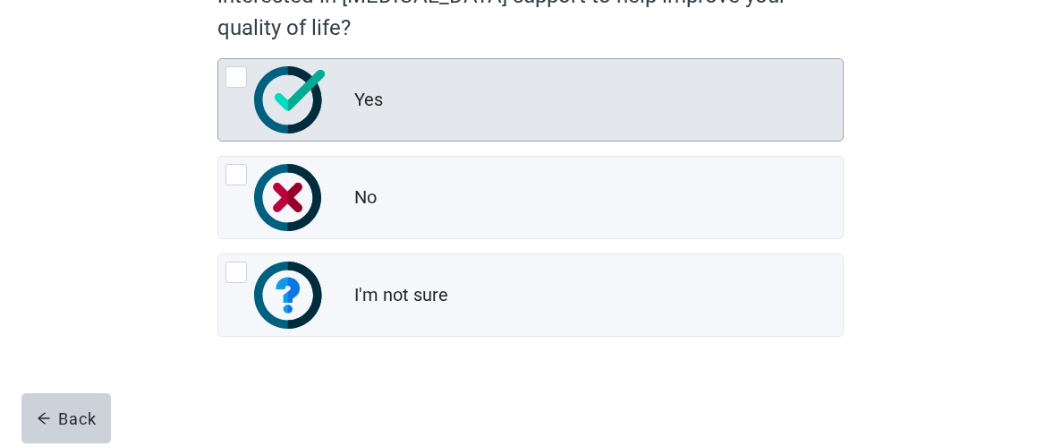
click at [299, 95] on img "Yes, radio button, not checked" at bounding box center [289, 99] width 70 height 67
click at [218, 59] on input "Yes" at bounding box center [217, 58] width 1 height 1
radio input "true"
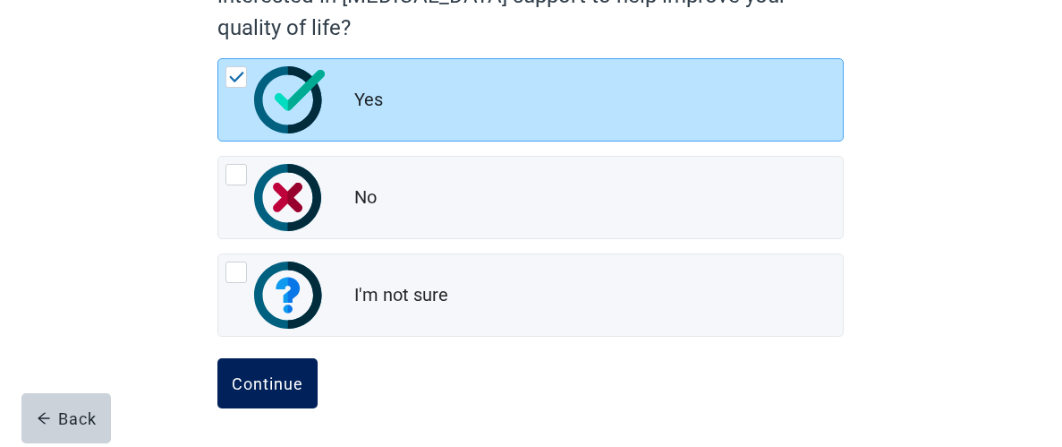
click at [285, 388] on div "Continue" at bounding box center [268, 383] width 72 height 18
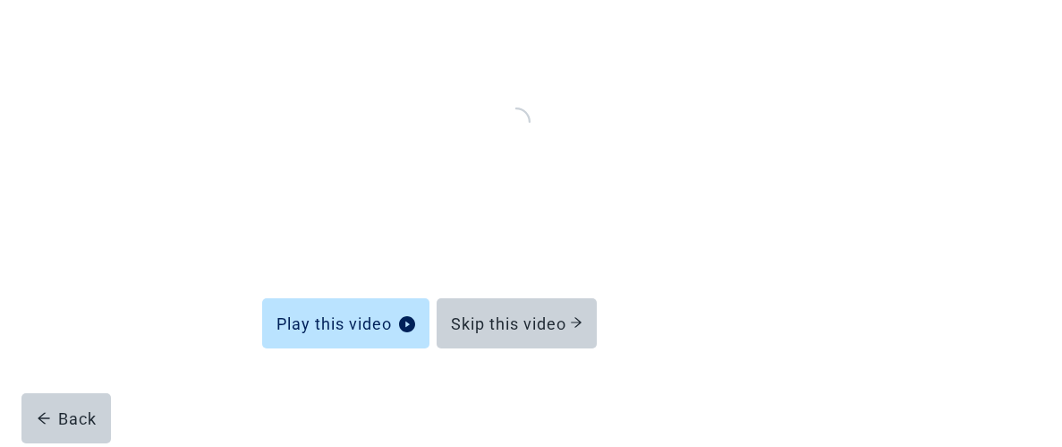
scroll to position [243, 0]
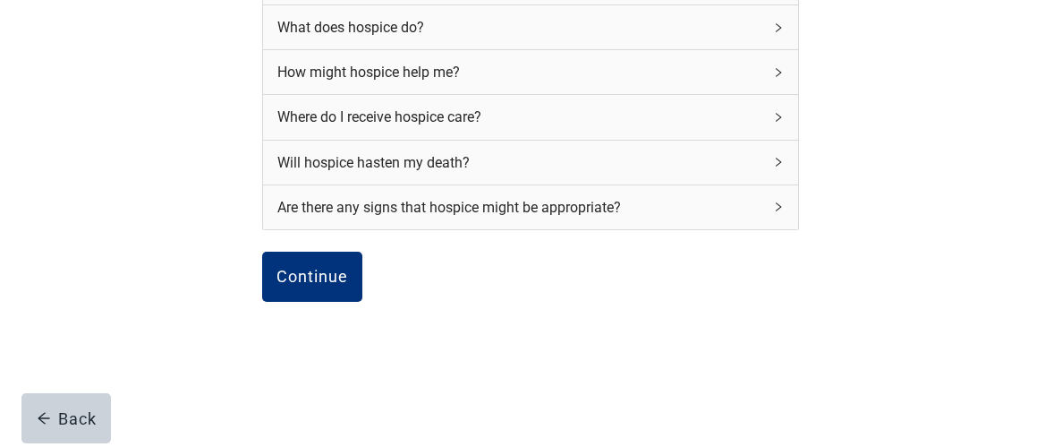
scroll to position [311, 0]
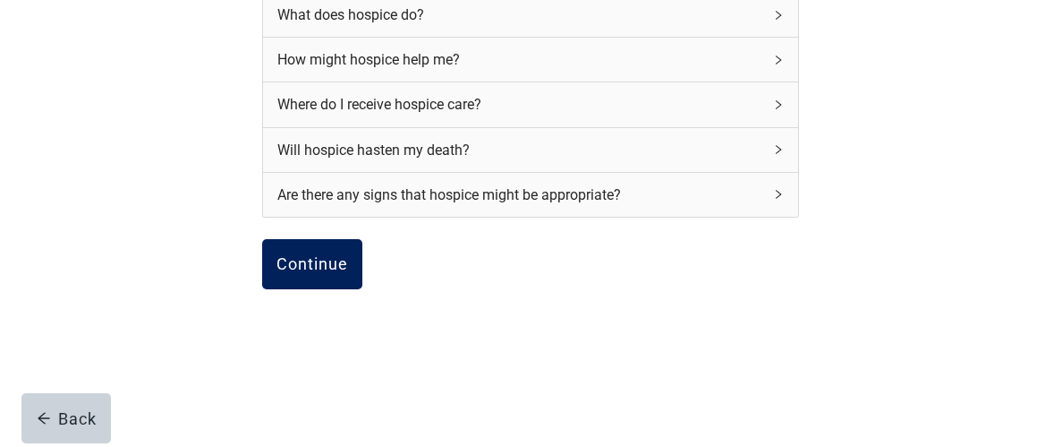
click at [314, 267] on div "Continue" at bounding box center [313, 264] width 72 height 18
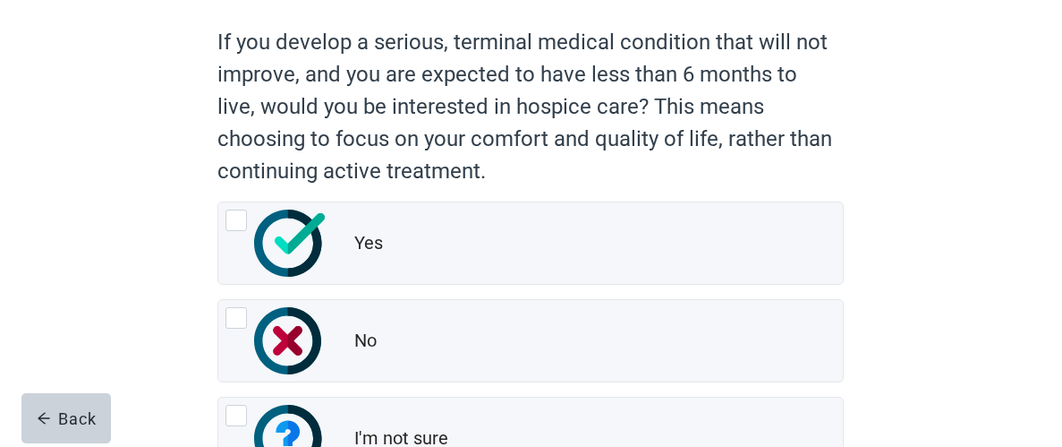
scroll to position [178, 0]
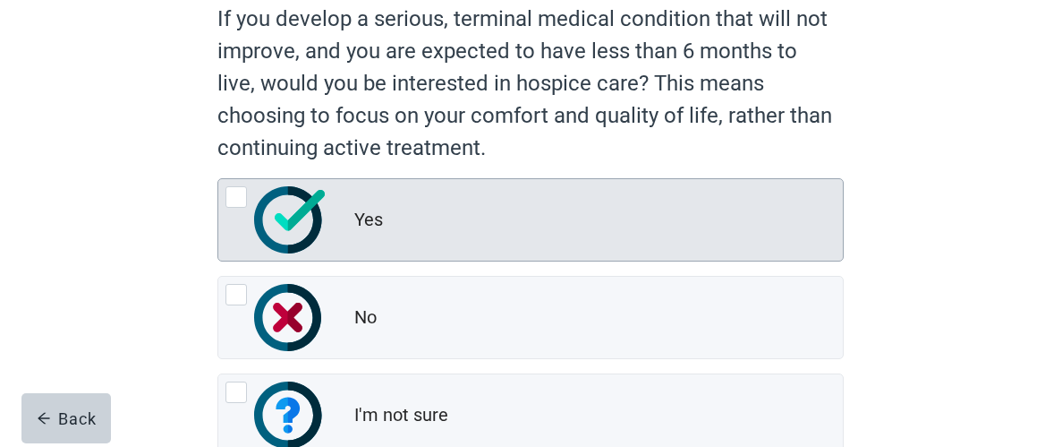
click at [319, 222] on img "Yes, radio button, not checked" at bounding box center [289, 219] width 70 height 67
click at [218, 179] on input "Yes" at bounding box center [217, 178] width 1 height 1
radio input "true"
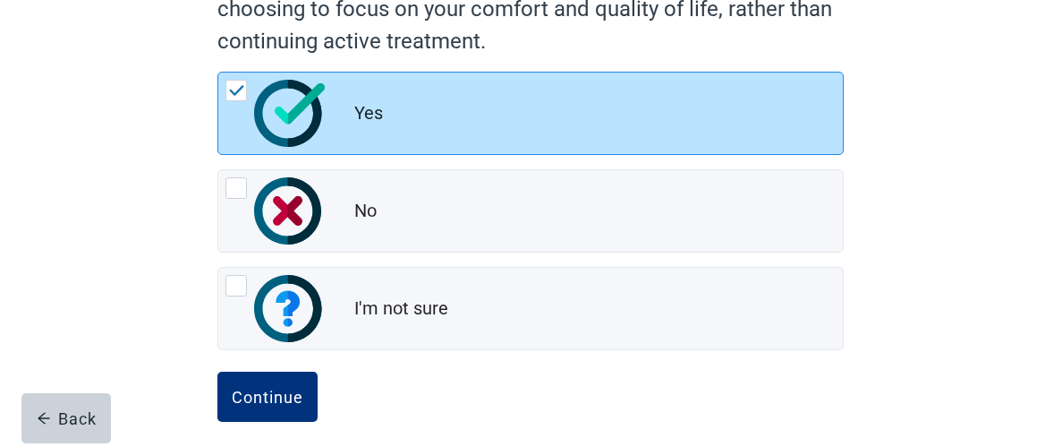
scroll to position [298, 0]
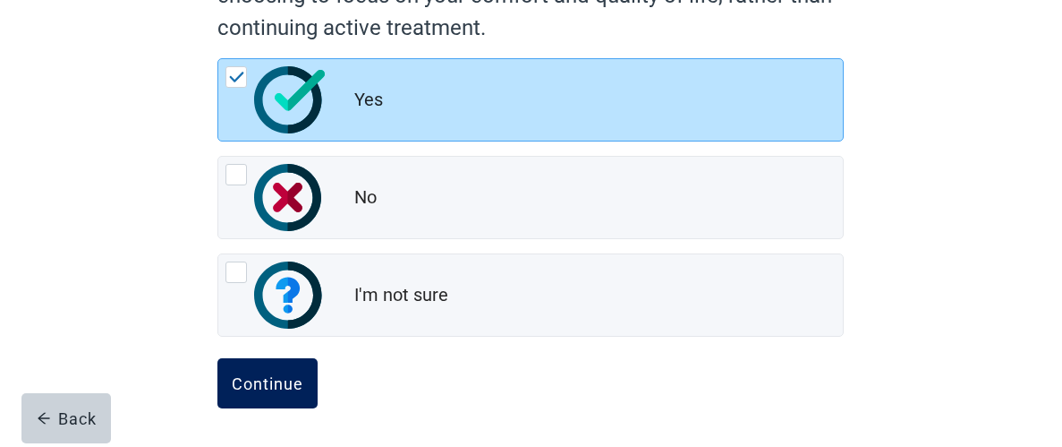
click at [279, 368] on button "Continue" at bounding box center [267, 383] width 100 height 50
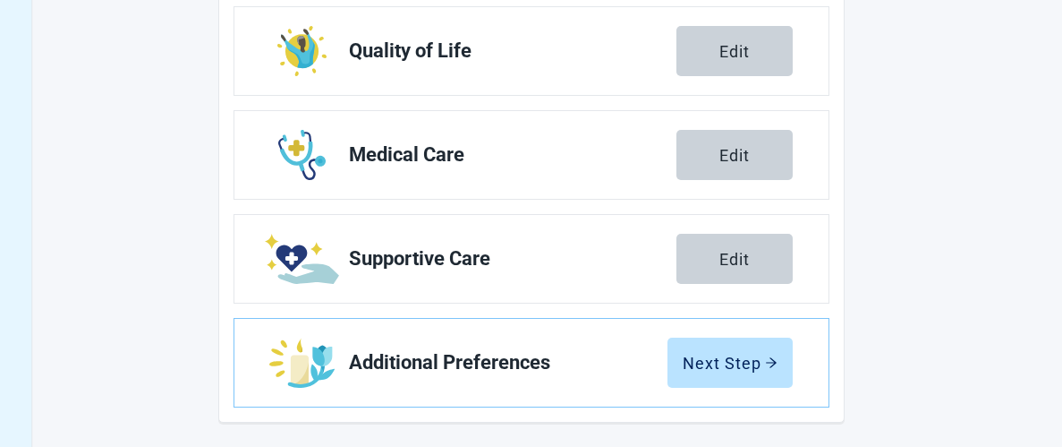
scroll to position [504, 0]
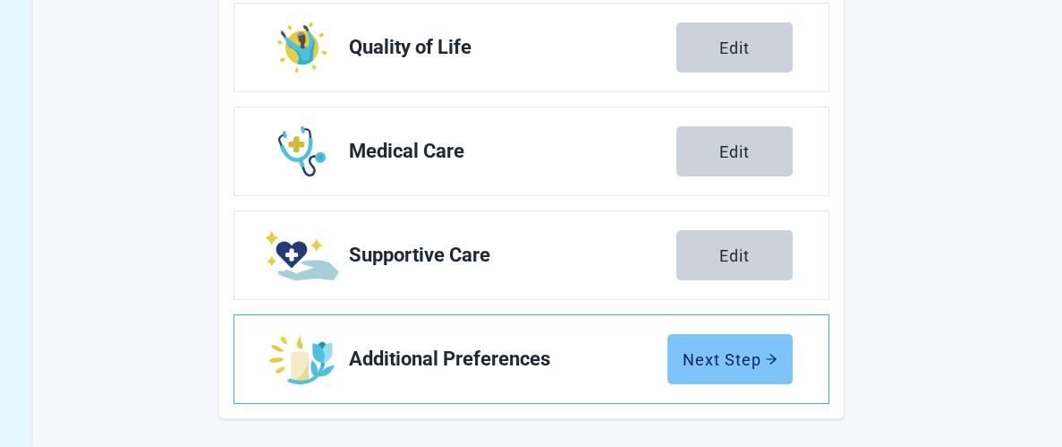
click at [728, 359] on div "Next Step" at bounding box center [730, 359] width 95 height 18
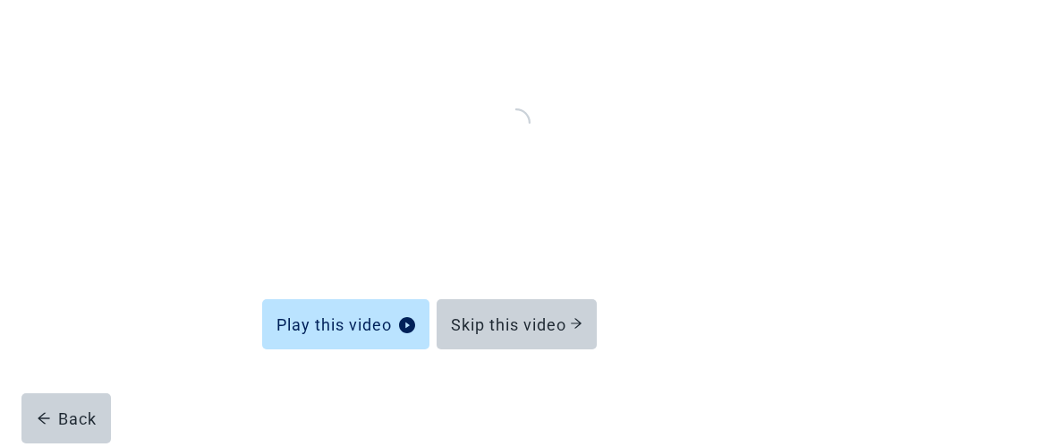
scroll to position [243, 0]
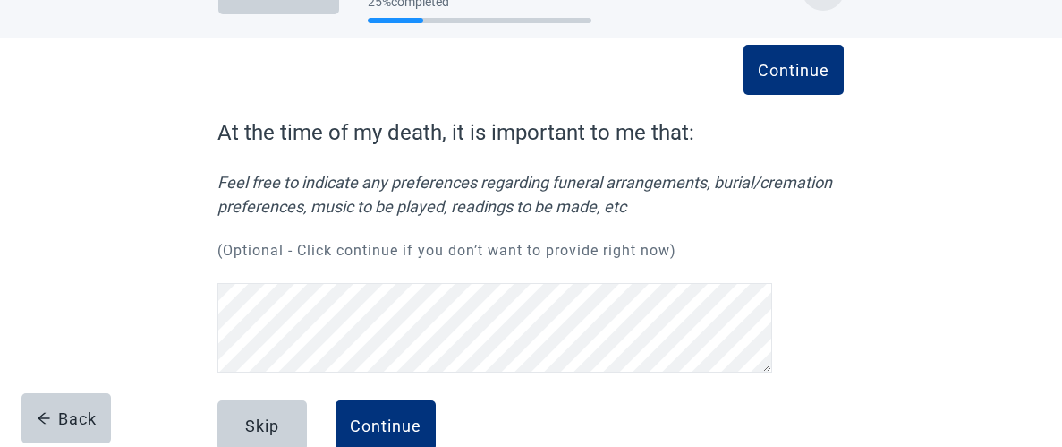
scroll to position [100, 0]
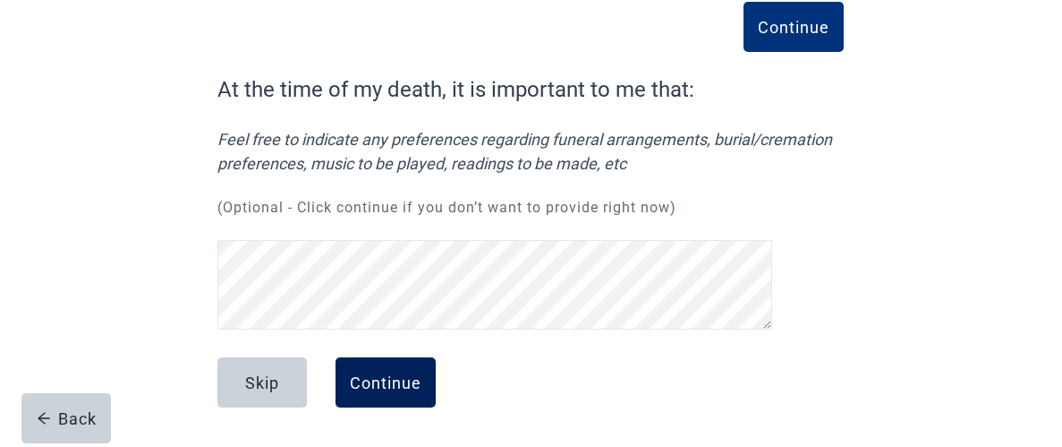
click at [400, 376] on div "Continue" at bounding box center [386, 382] width 72 height 18
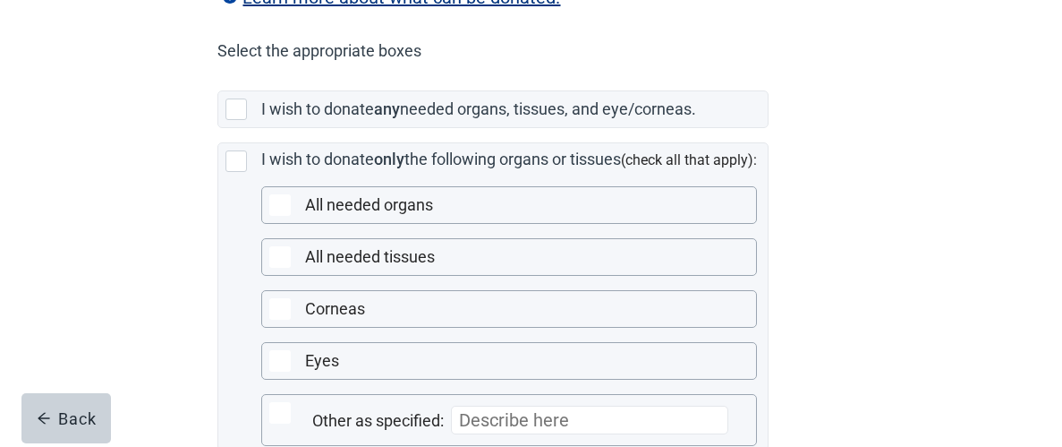
scroll to position [425, 0]
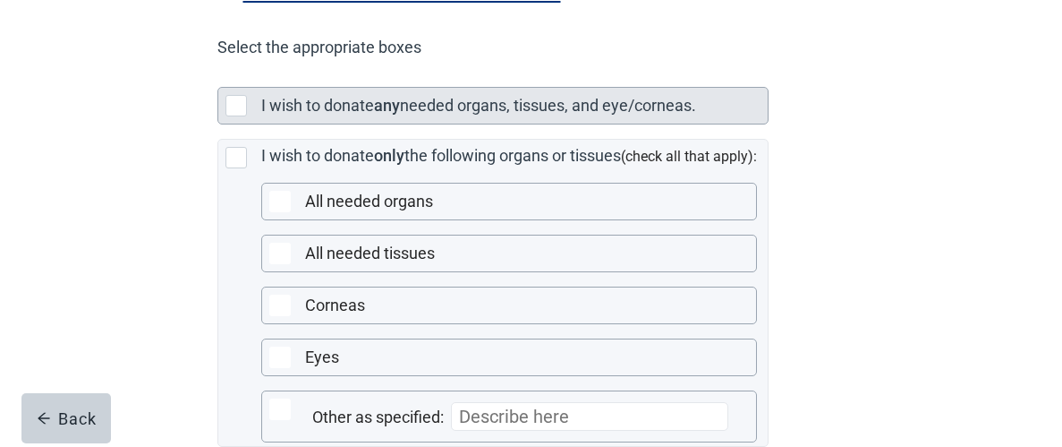
click at [251, 116] on div "Main content" at bounding box center [240, 105] width 29 height 21
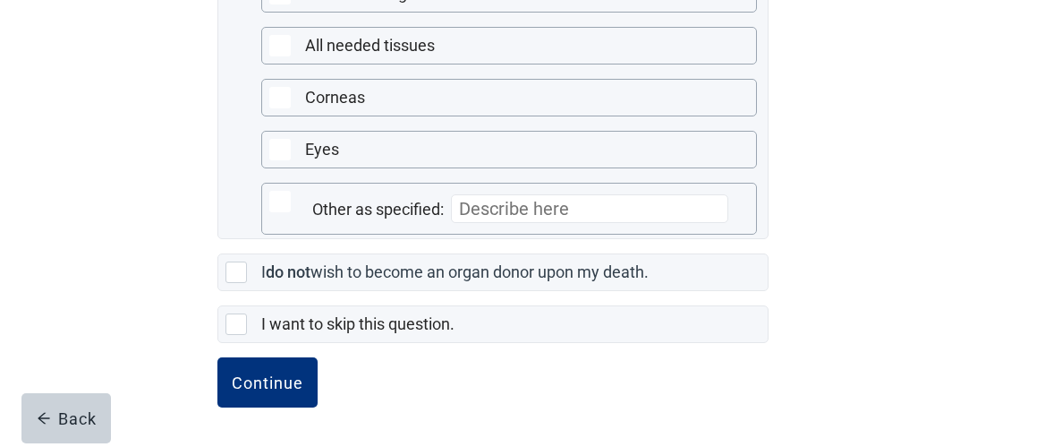
scroll to position [659, 0]
click at [278, 377] on div "Continue" at bounding box center [268, 382] width 72 height 18
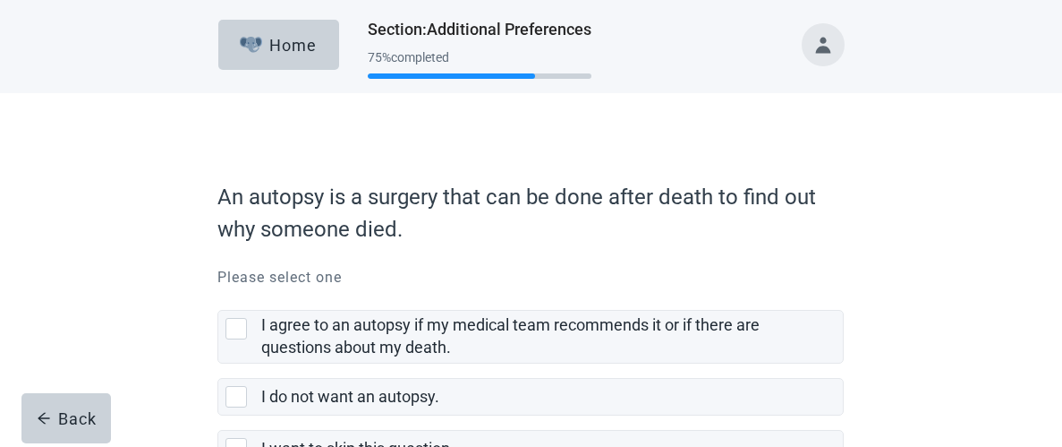
scroll to position [124, 0]
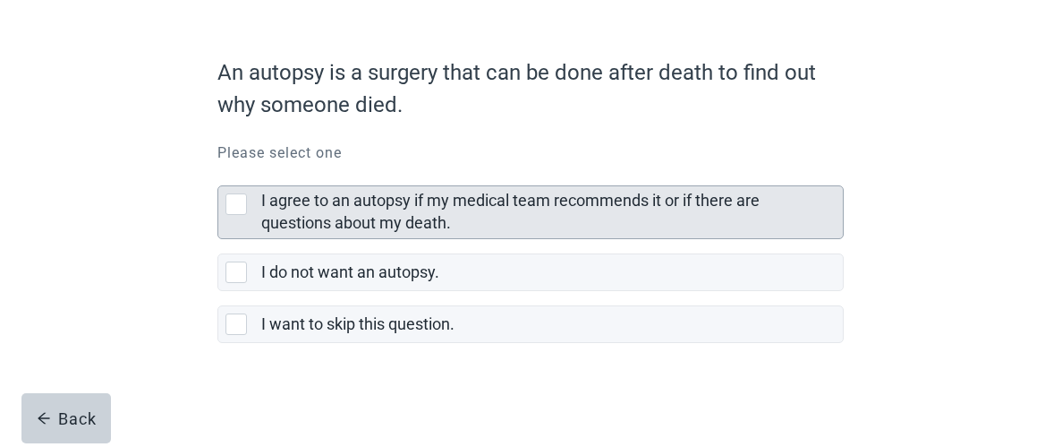
click at [234, 207] on div "I agree to an autopsy if my medical team recommends it or if there are question…" at bounding box center [236, 203] width 21 height 21
click at [218, 172] on input "I agree to an autopsy if my medical team recommends it or if there are question…" at bounding box center [217, 171] width 1 height 1
checkbox input "true"
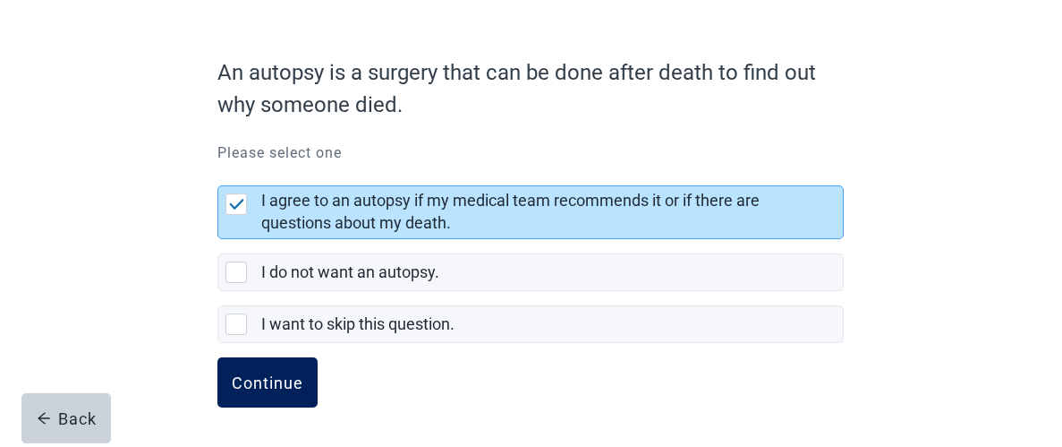
click at [280, 381] on div "Continue" at bounding box center [268, 382] width 72 height 18
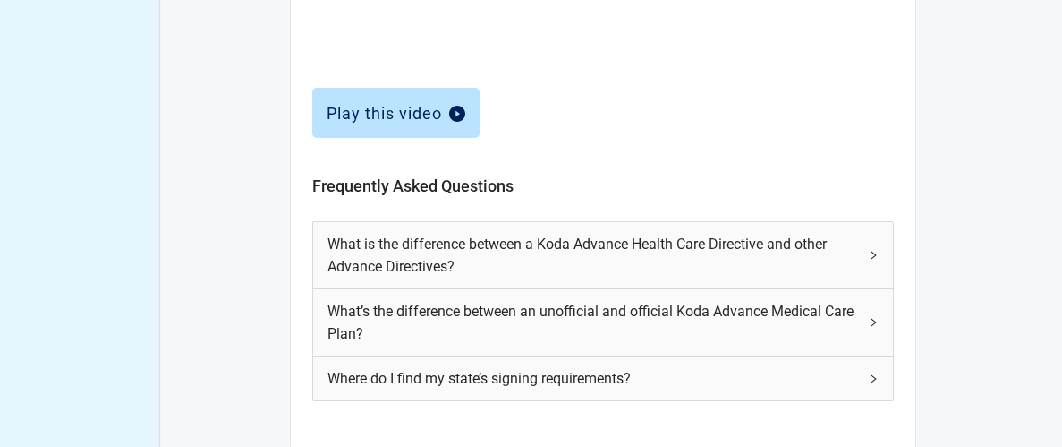
scroll to position [941, 0]
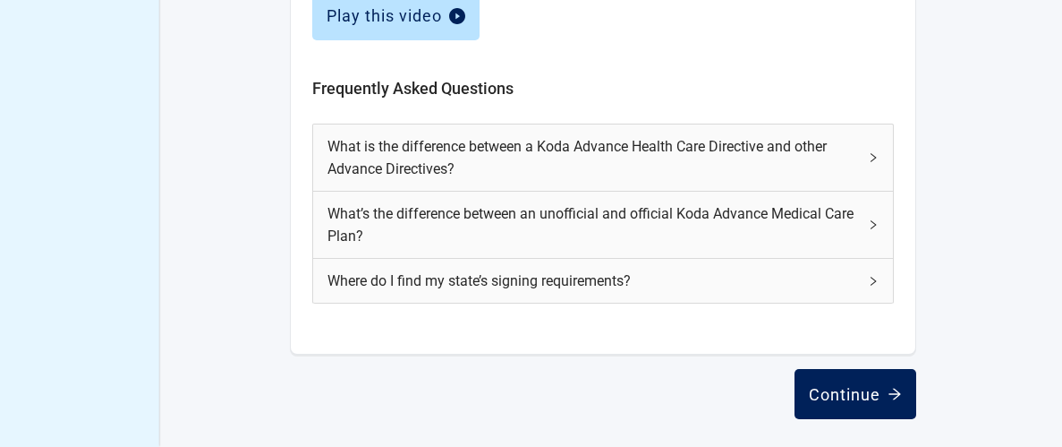
click at [866, 389] on div "Continue" at bounding box center [855, 394] width 93 height 18
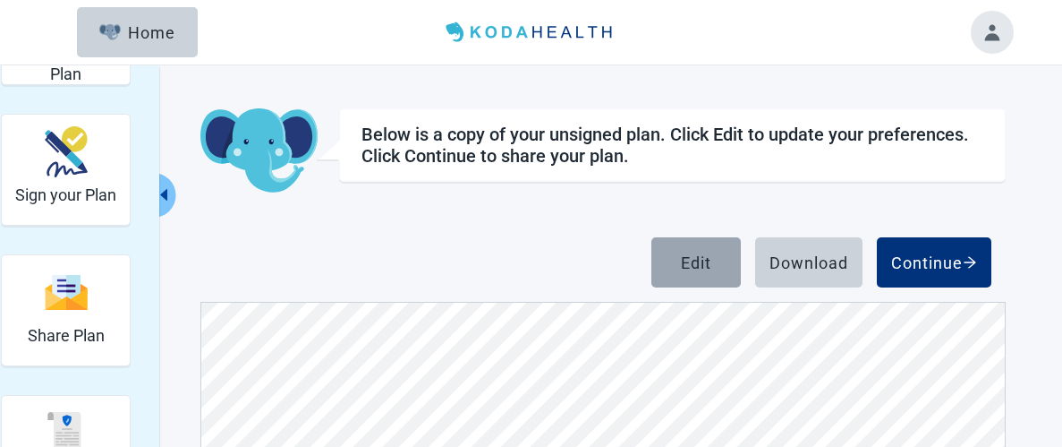
click at [694, 266] on div "Edit" at bounding box center [696, 262] width 30 height 18
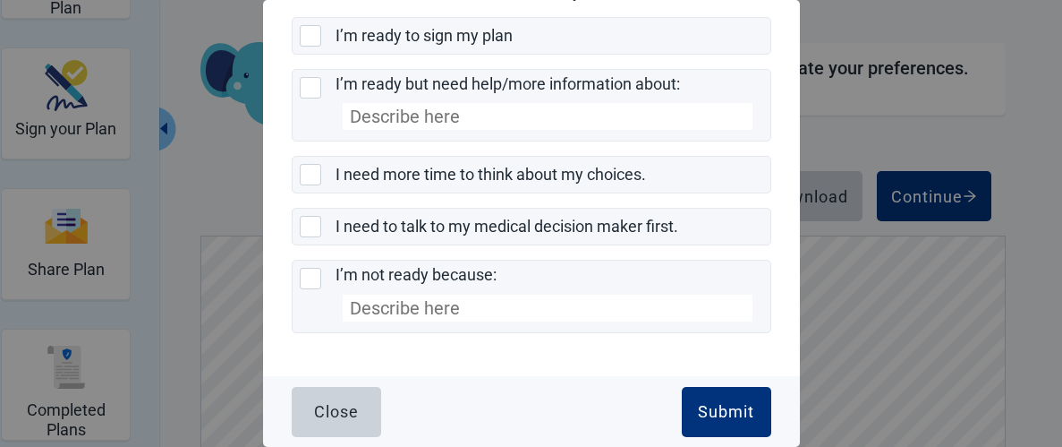
scroll to position [64, 0]
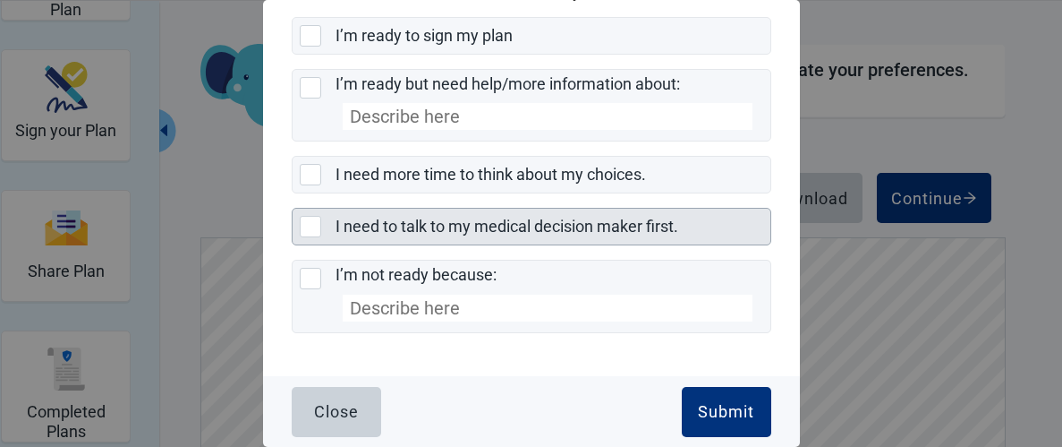
click at [323, 232] on div "I need to talk to my medical decision maker first., checkbox, not selected" at bounding box center [314, 226] width 29 height 21
click at [293, 209] on input "I need to talk to my medical decision maker first." at bounding box center [292, 208] width 1 height 1
checkbox input "true"
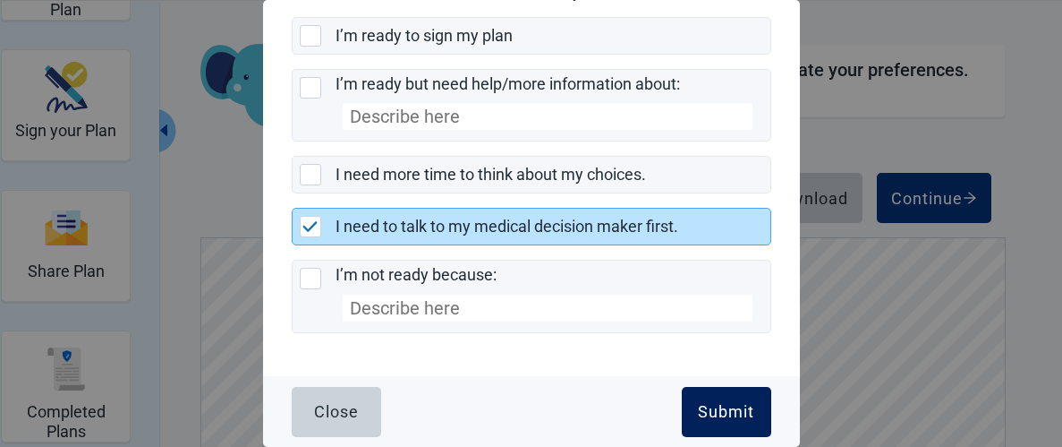
click at [735, 413] on div "Submit" at bounding box center [726, 412] width 56 height 18
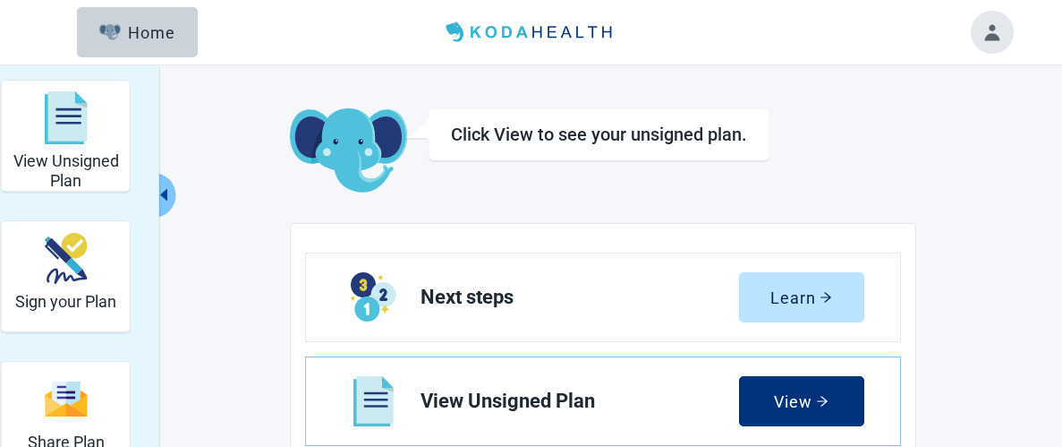
click at [992, 33] on button "Toggle account menu" at bounding box center [992, 32] width 43 height 43
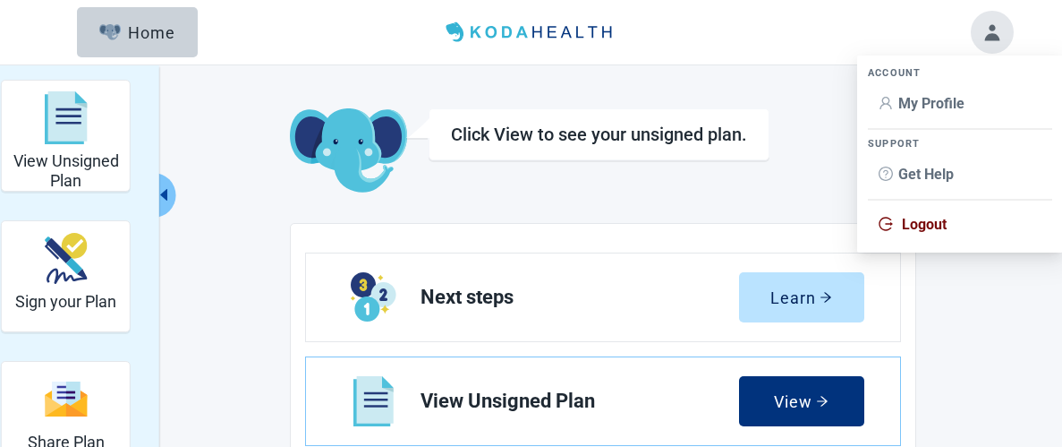
click at [929, 222] on span "Logout" at bounding box center [924, 224] width 45 height 17
